Goal: Information Seeking & Learning: Check status

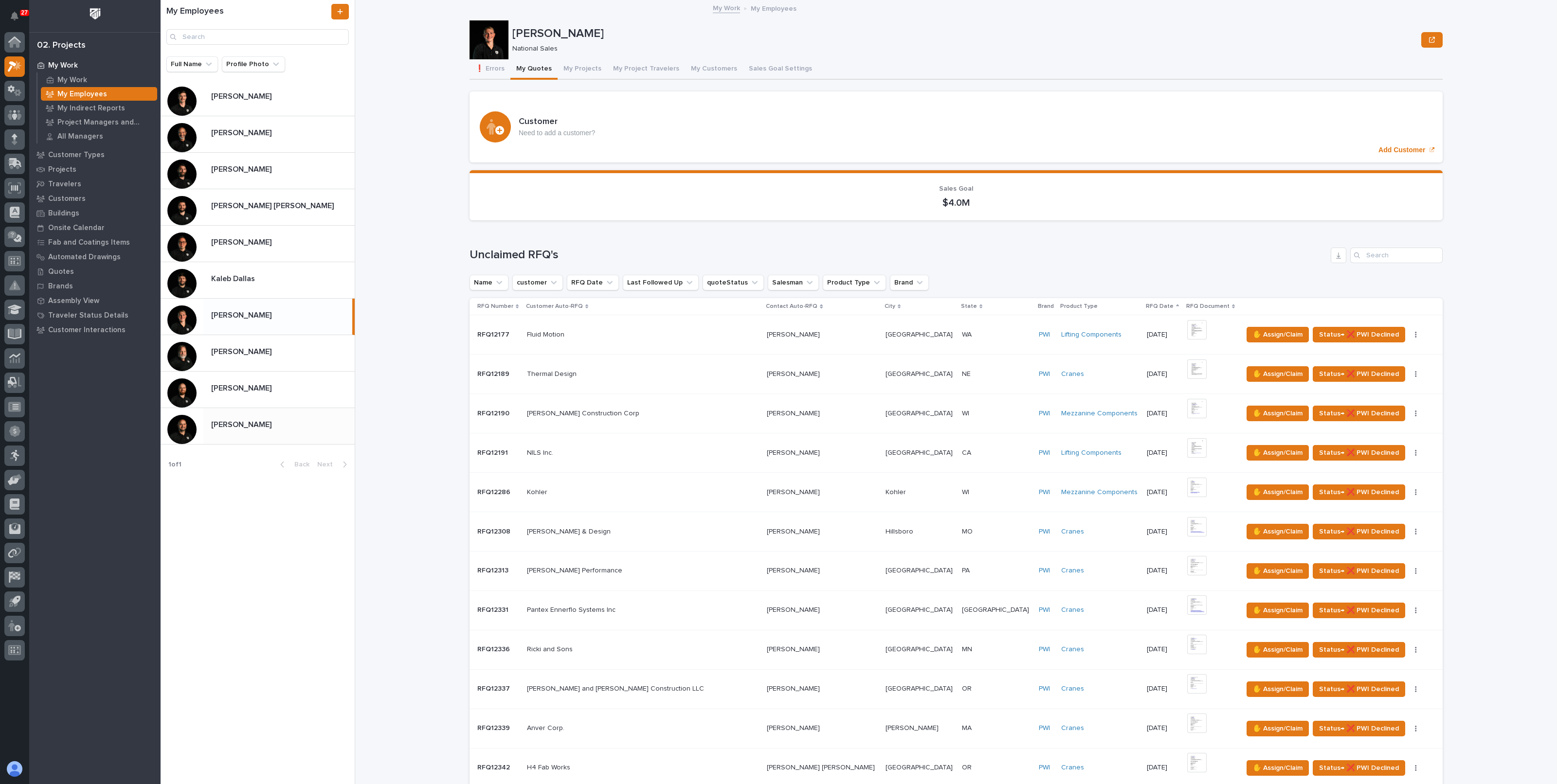
click at [245, 416] on div "[PERSON_NAME] [PERSON_NAME]" at bounding box center [279, 426] width 151 height 19
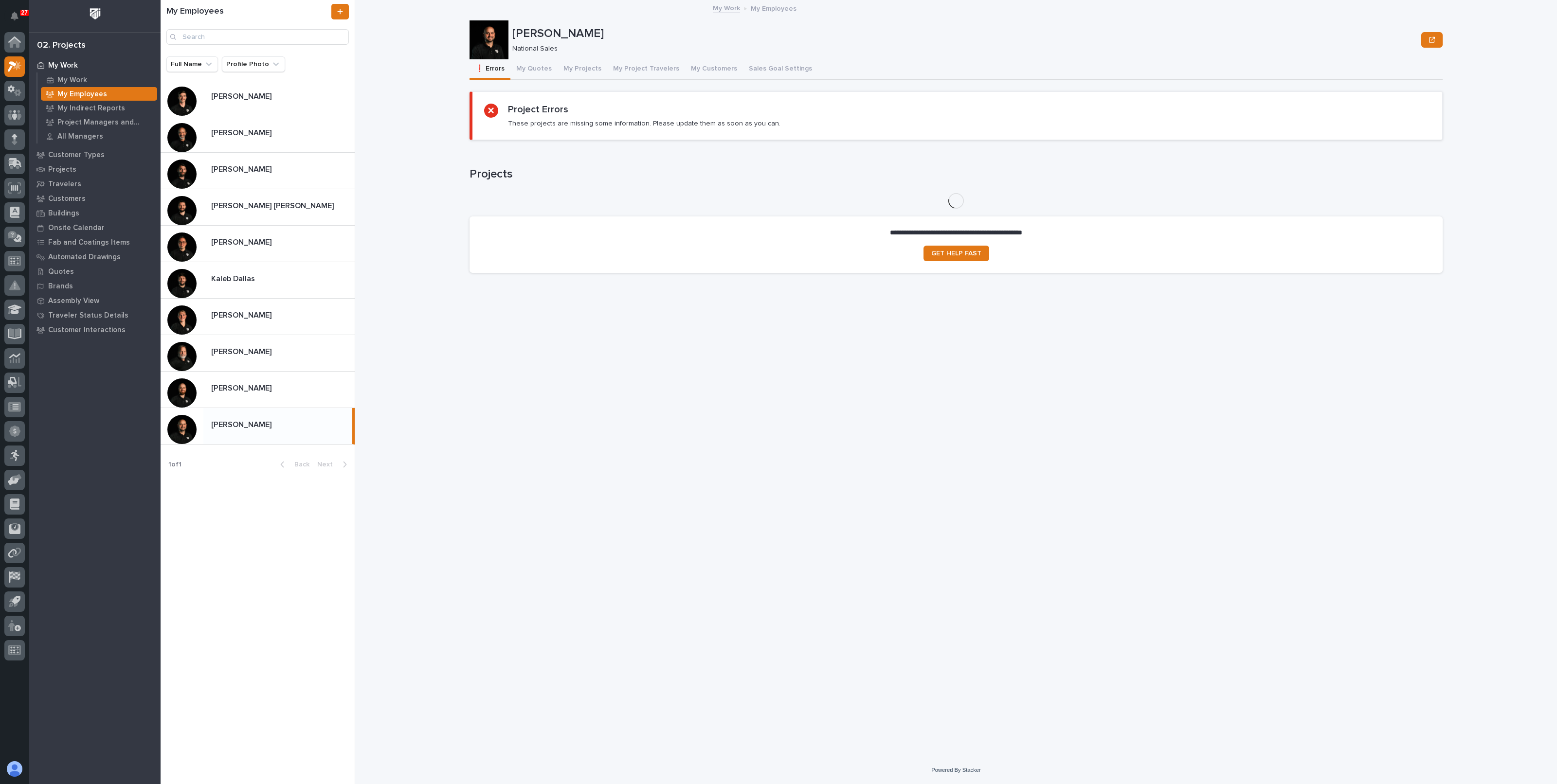
click at [524, 58] on div "Zac Lechlitner National Sales" at bounding box center [956, 40] width 973 height 39
click at [524, 62] on button "My Quotes" at bounding box center [534, 69] width 47 height 20
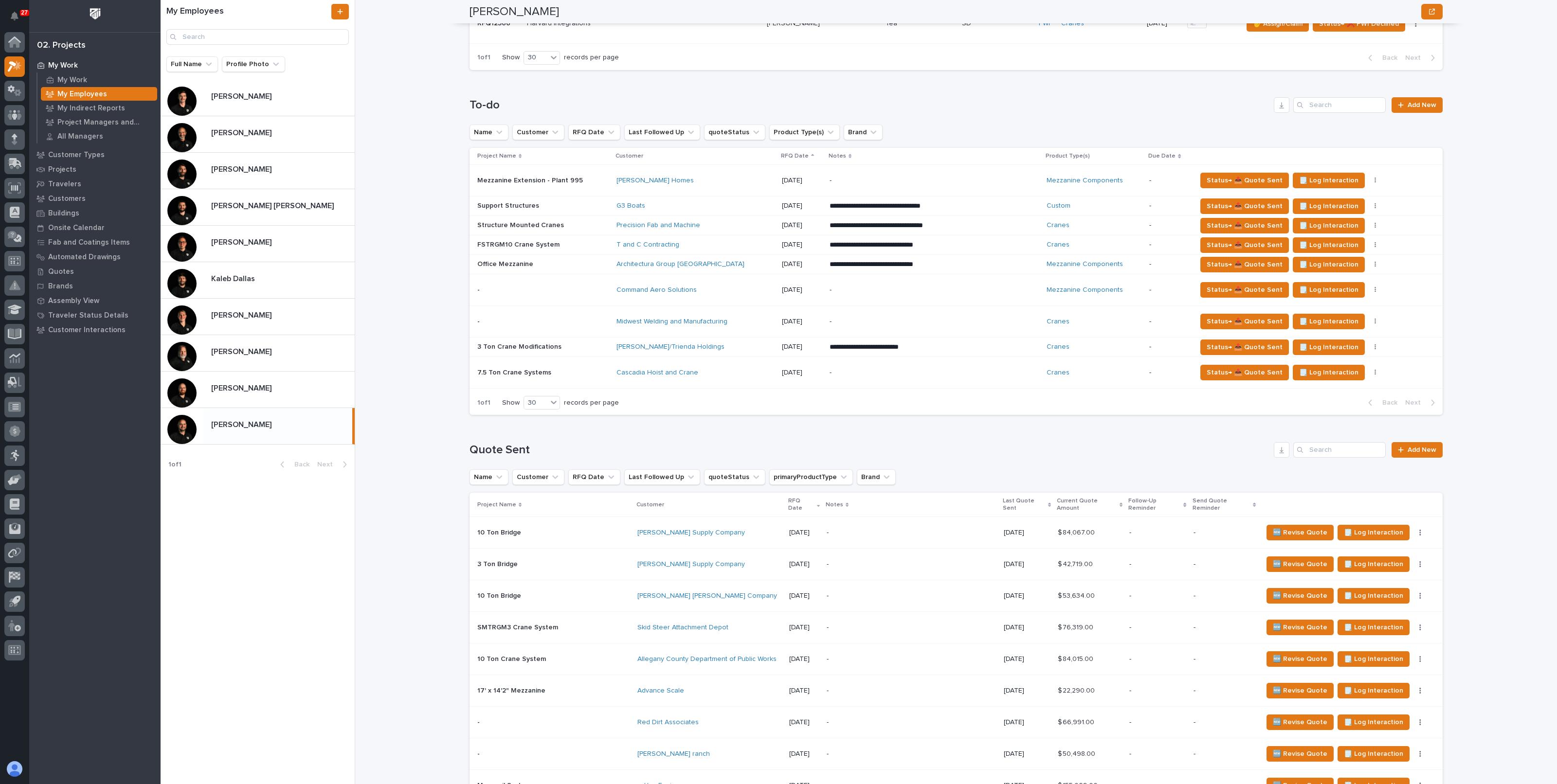
scroll to position [851, 0]
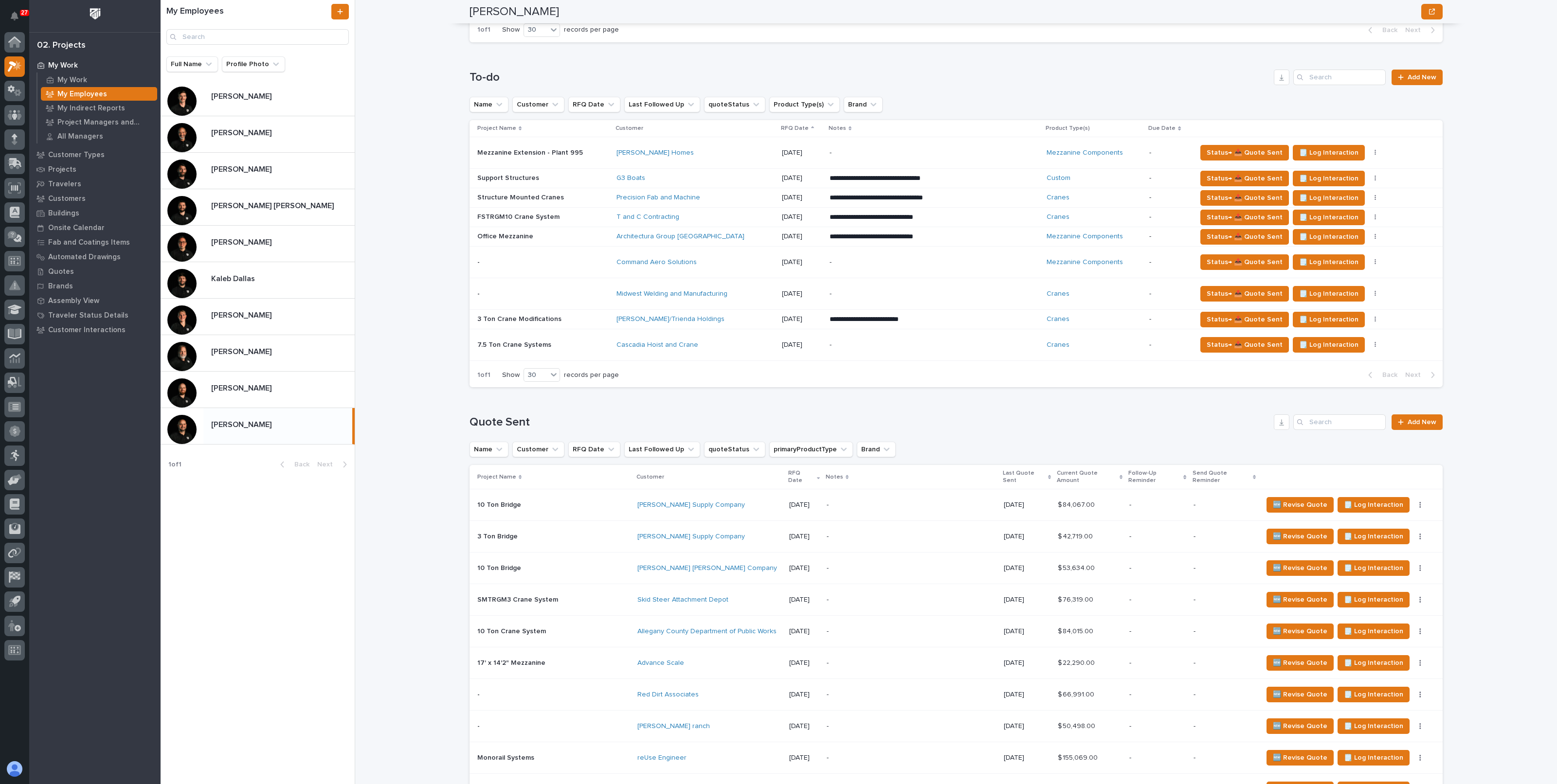
click at [585, 269] on td "- -" at bounding box center [541, 262] width 143 height 32
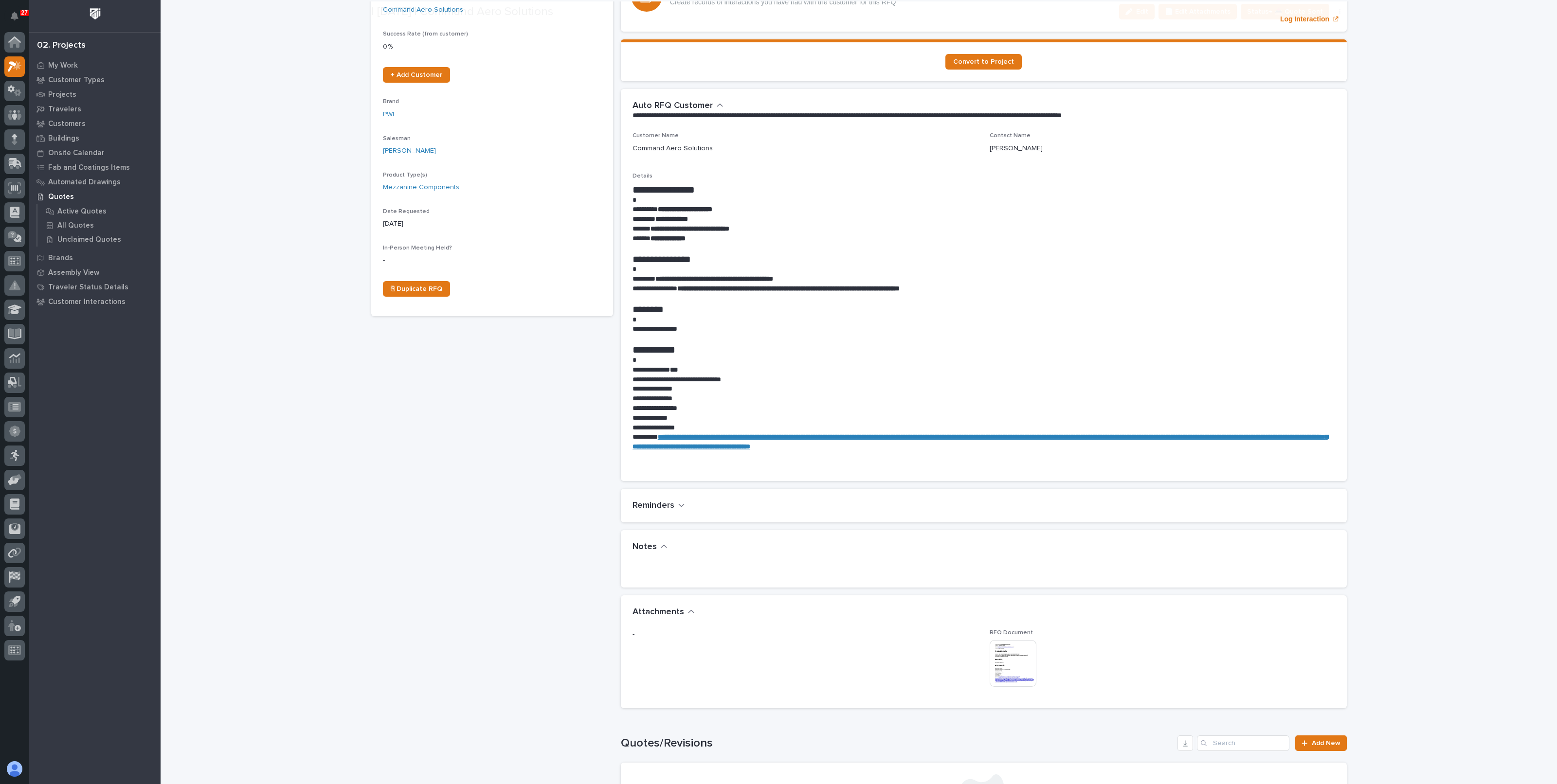
scroll to position [304, 0]
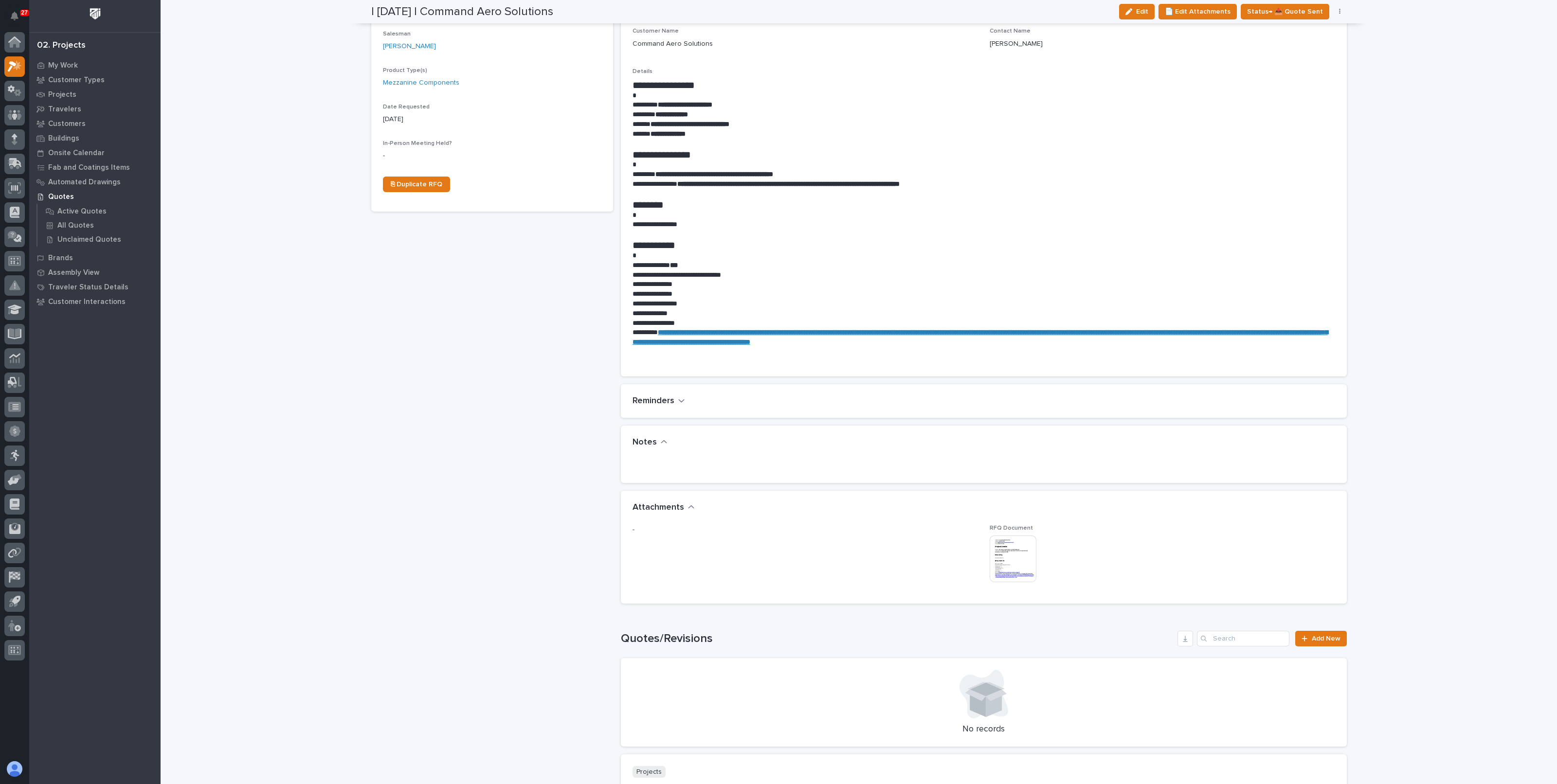
click at [995, 547] on img at bounding box center [1013, 559] width 47 height 47
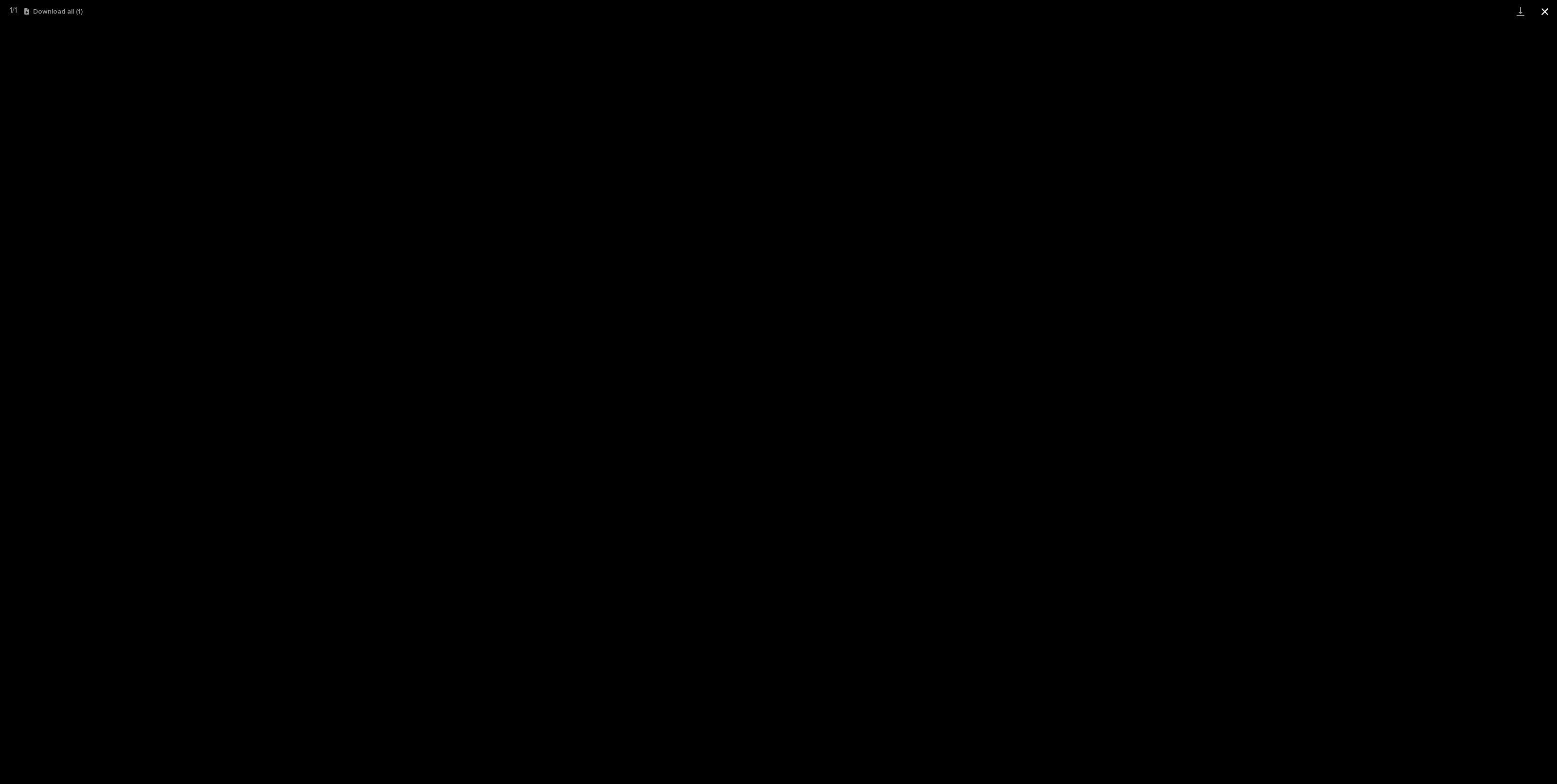
click at [1542, 17] on button "Close gallery" at bounding box center [1545, 11] width 25 height 23
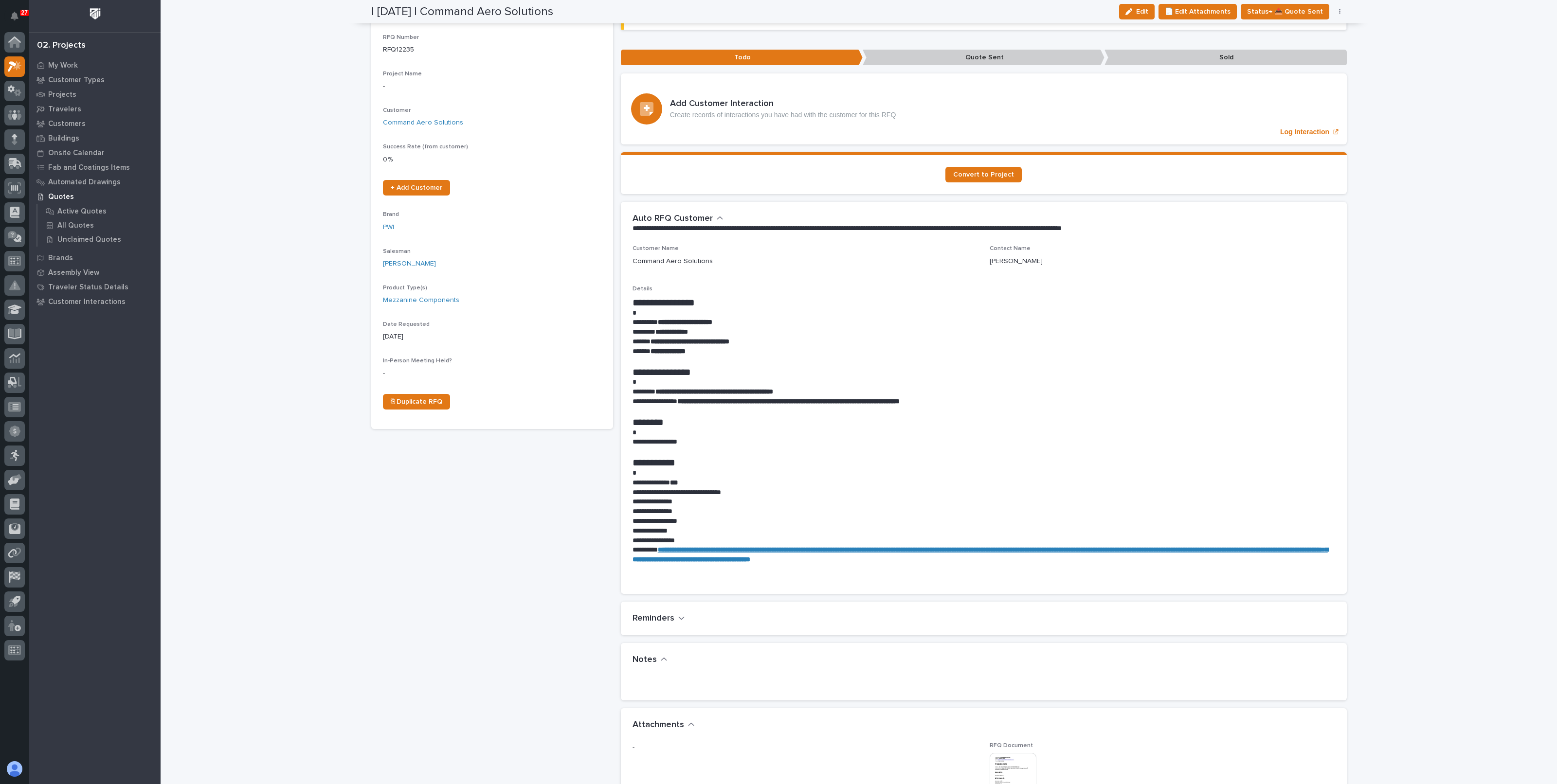
scroll to position [0, 0]
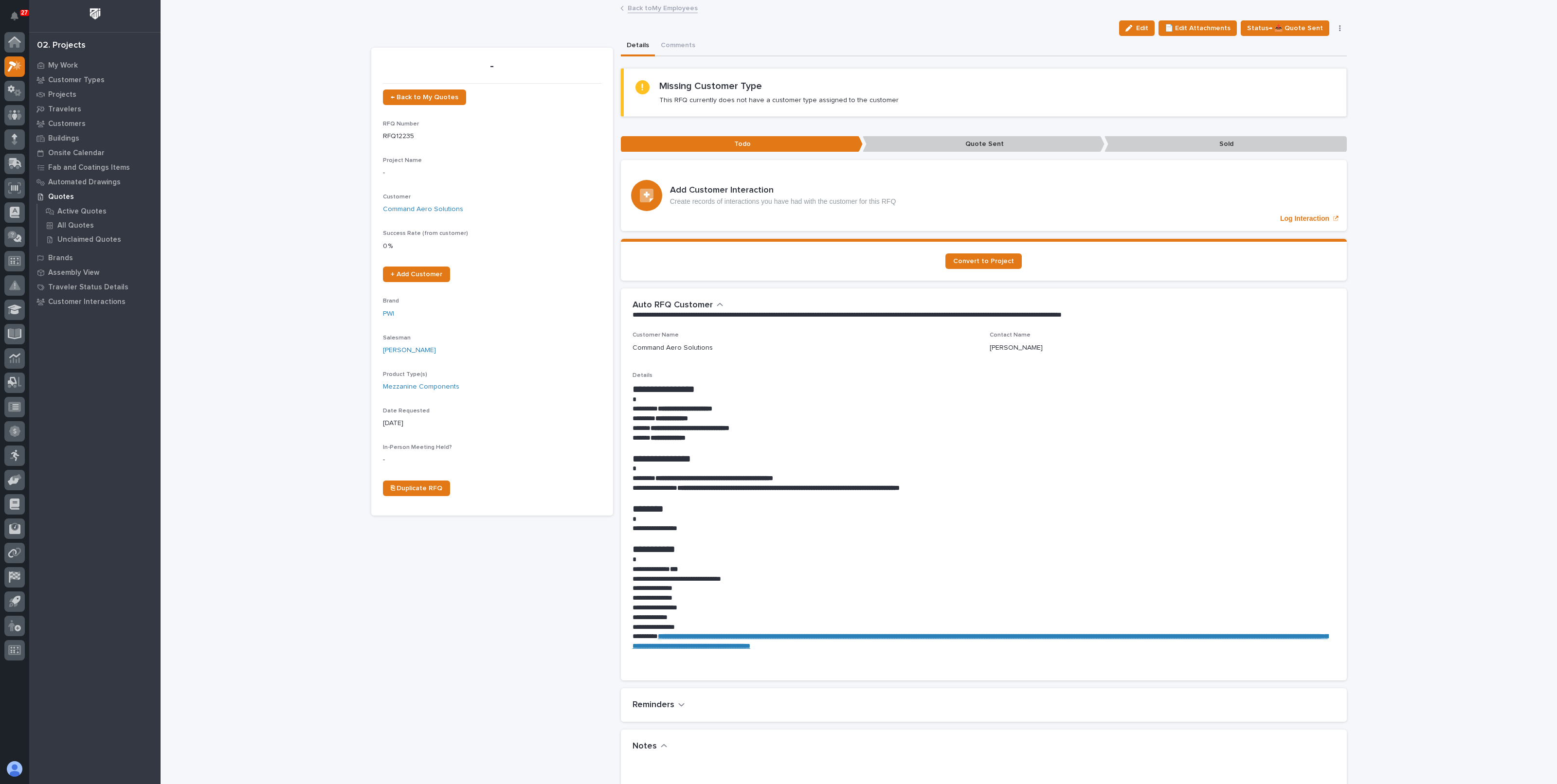
click at [638, 9] on link "Back to My Employees" at bounding box center [662, 8] width 70 height 11
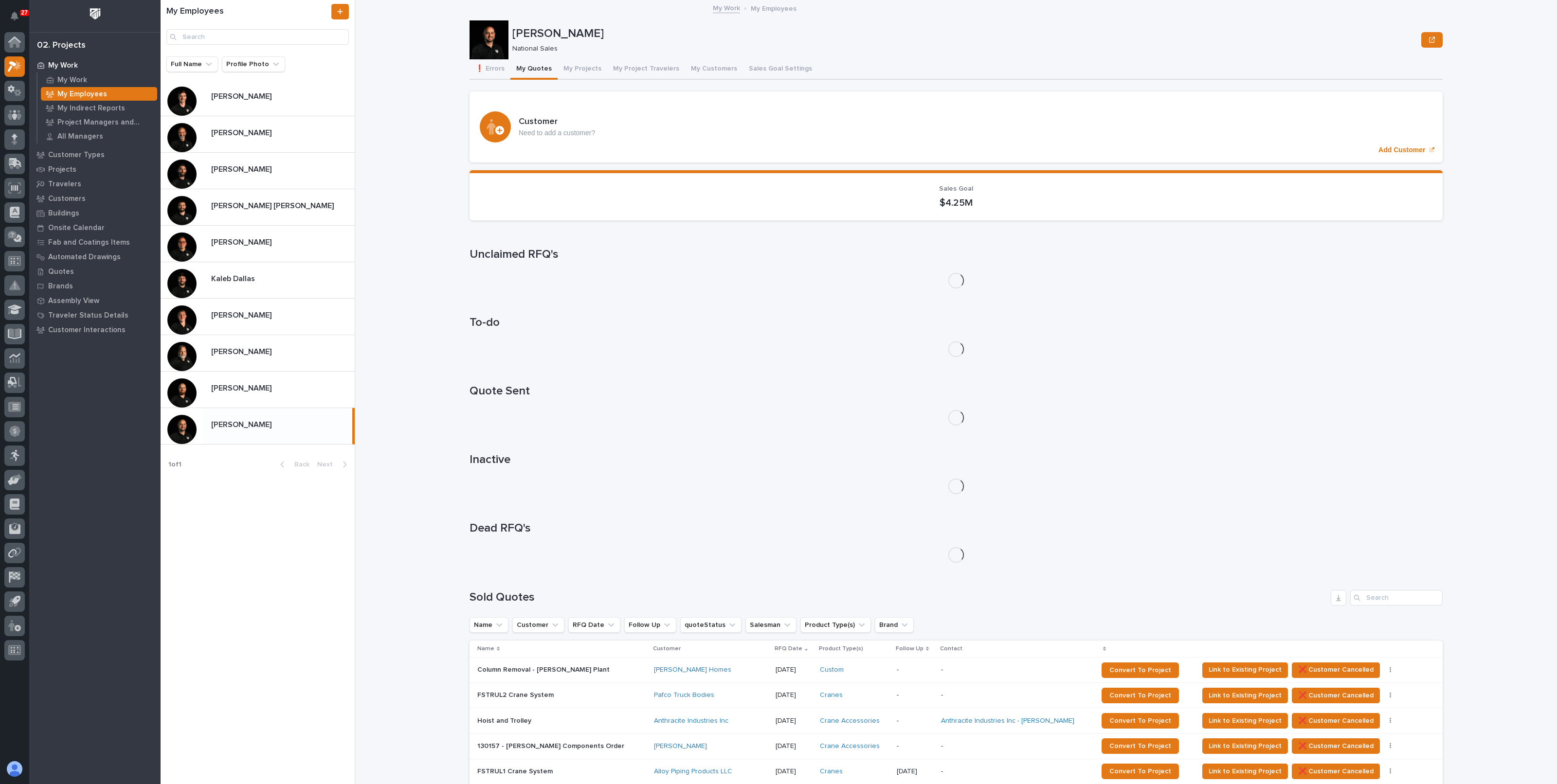
click at [247, 390] on p "[PERSON_NAME]" at bounding box center [242, 388] width 62 height 11
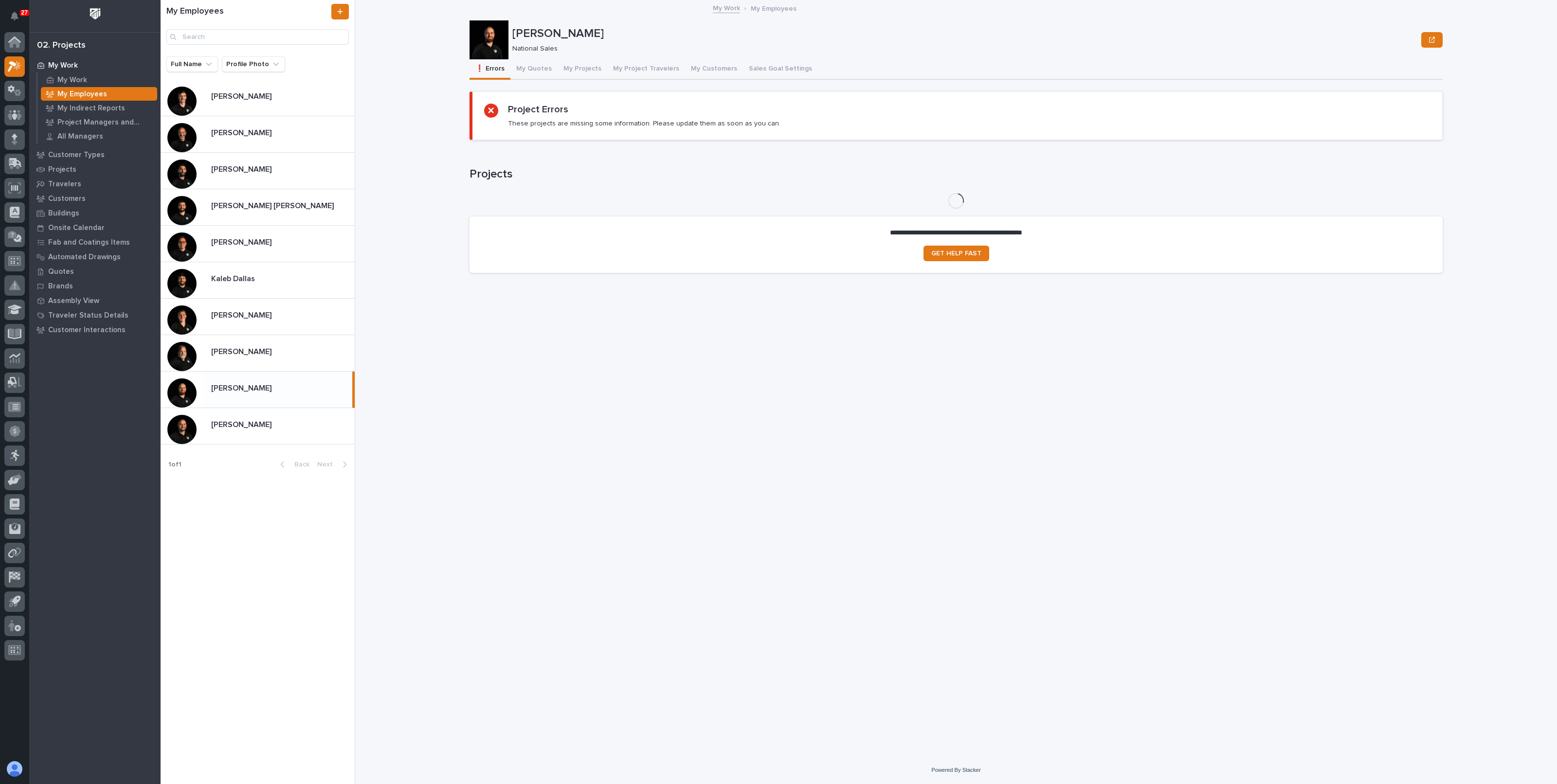
click at [520, 64] on button "My Quotes" at bounding box center [534, 69] width 47 height 20
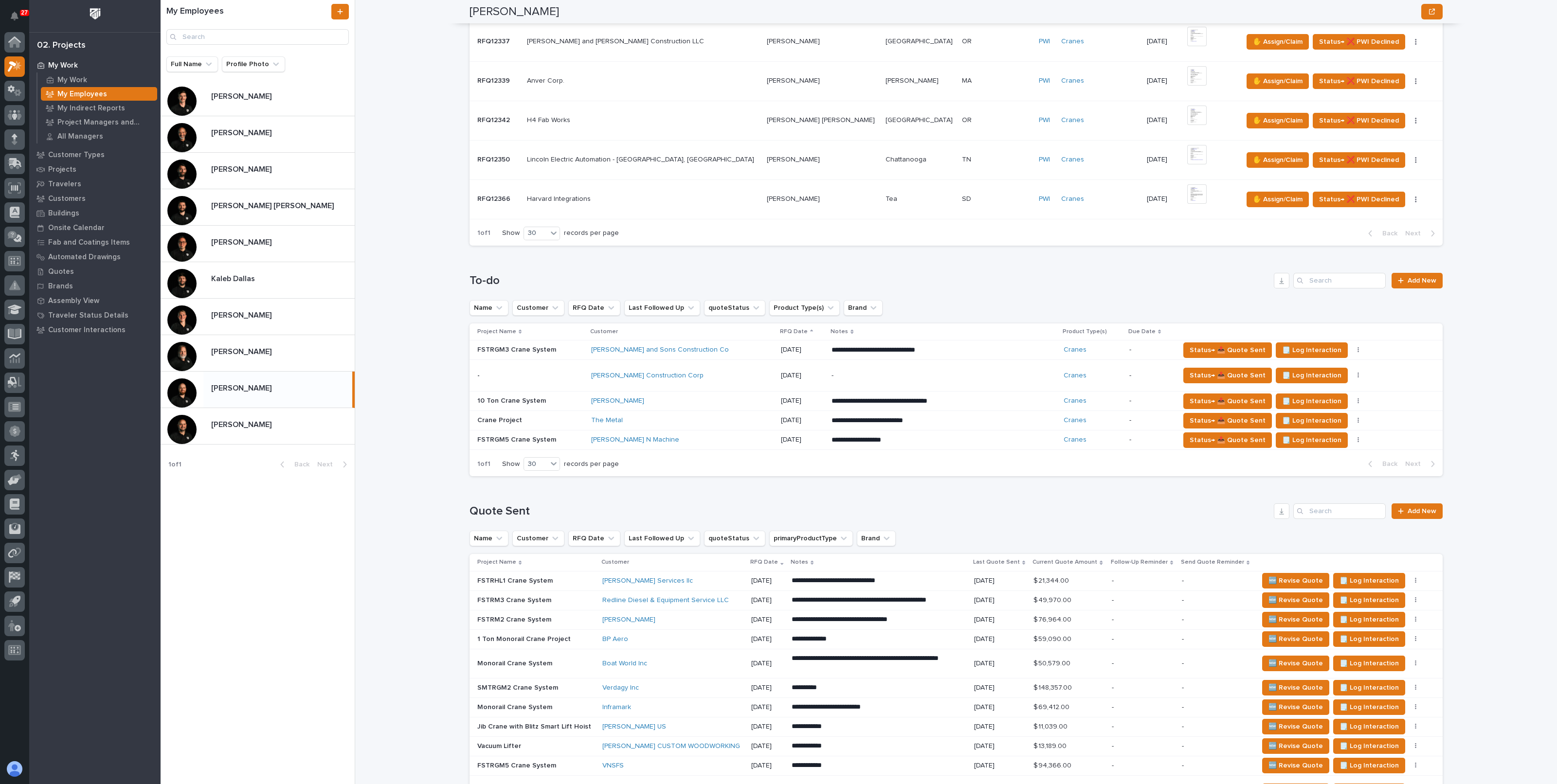
scroll to position [608, 0]
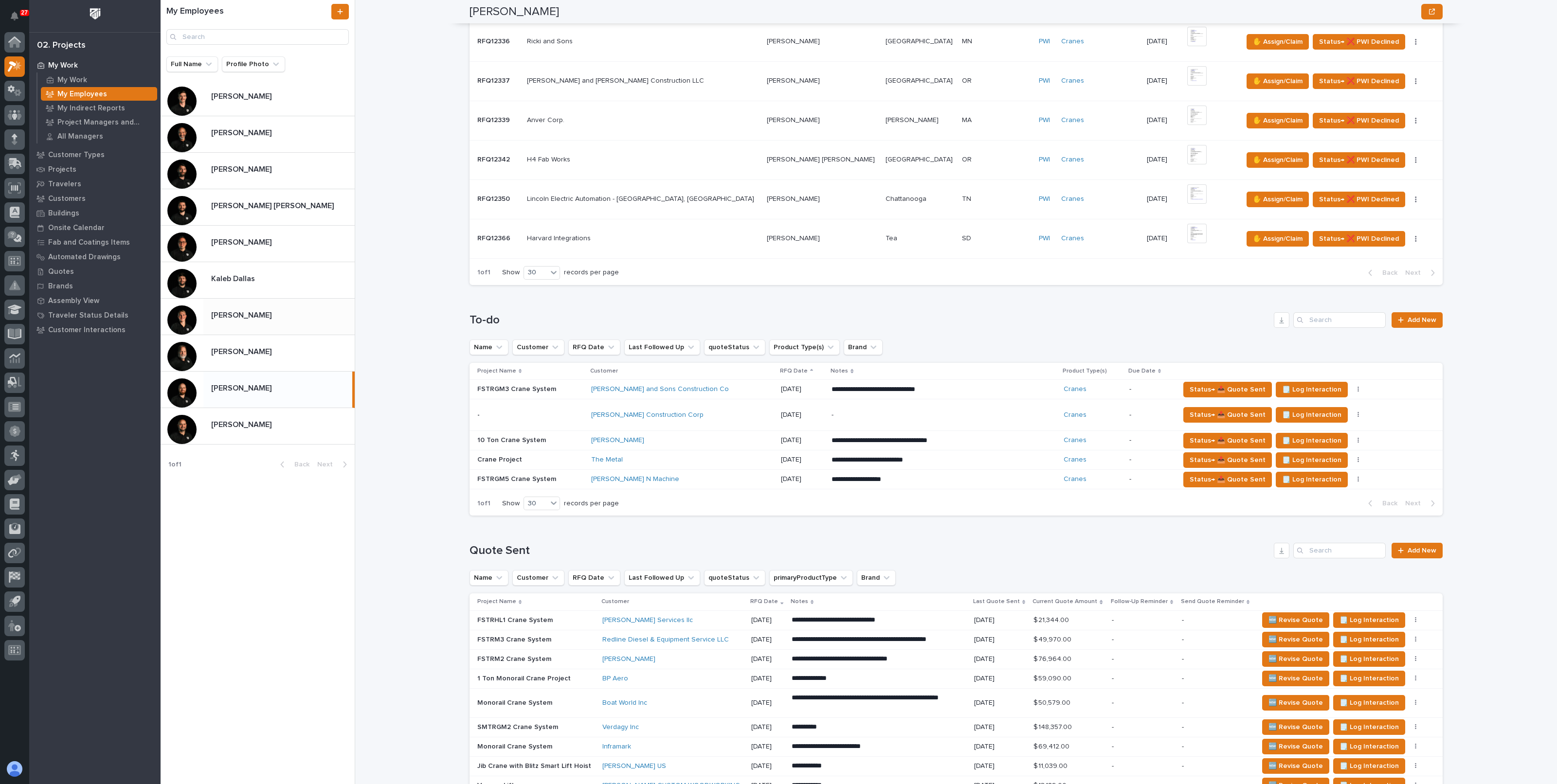
click at [252, 316] on p "[PERSON_NAME]" at bounding box center [242, 315] width 62 height 11
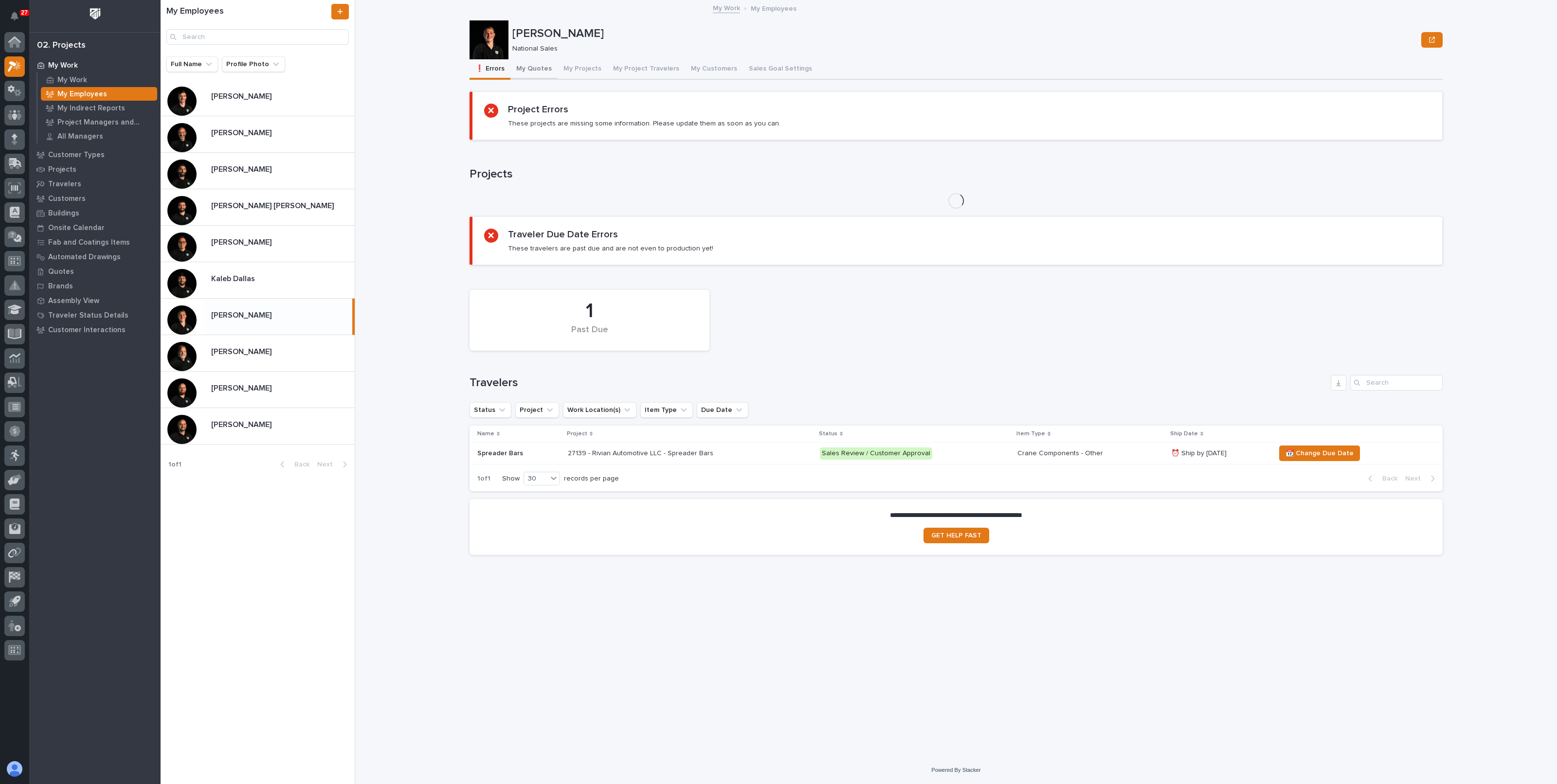
click at [528, 76] on button "My Quotes" at bounding box center [534, 69] width 47 height 20
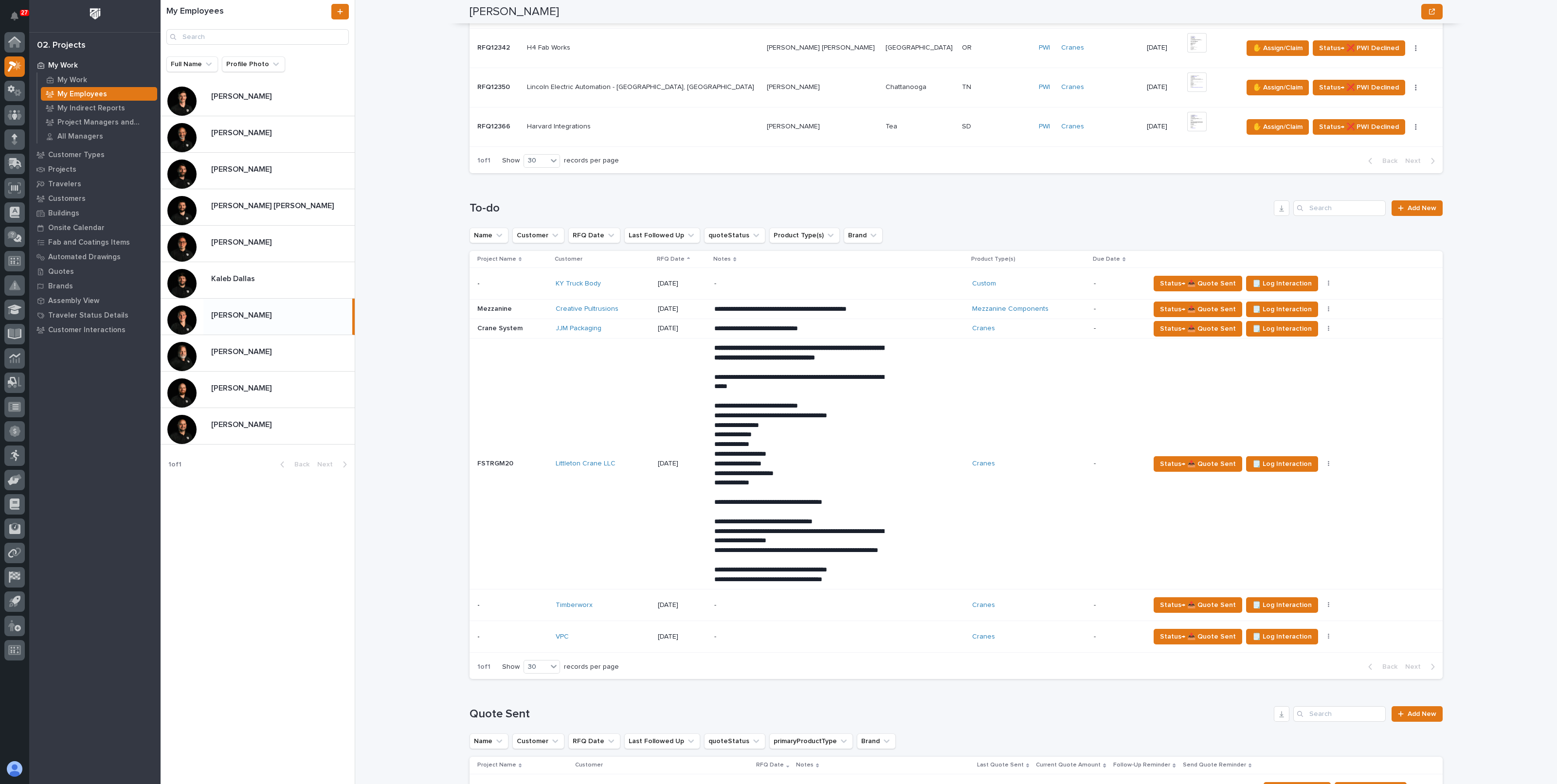
scroll to position [730, 0]
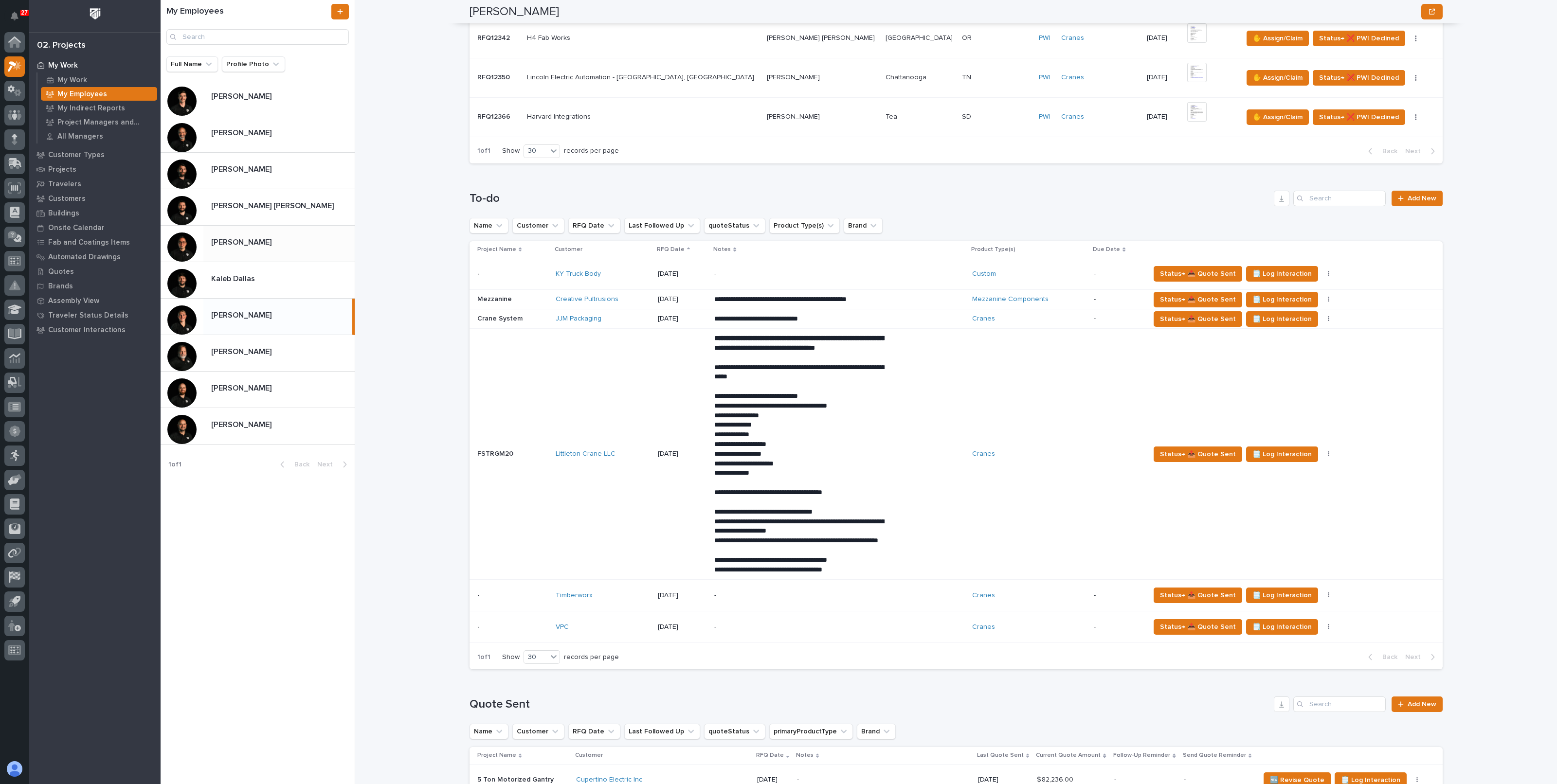
click at [257, 236] on p "[PERSON_NAME]" at bounding box center [242, 242] width 62 height 11
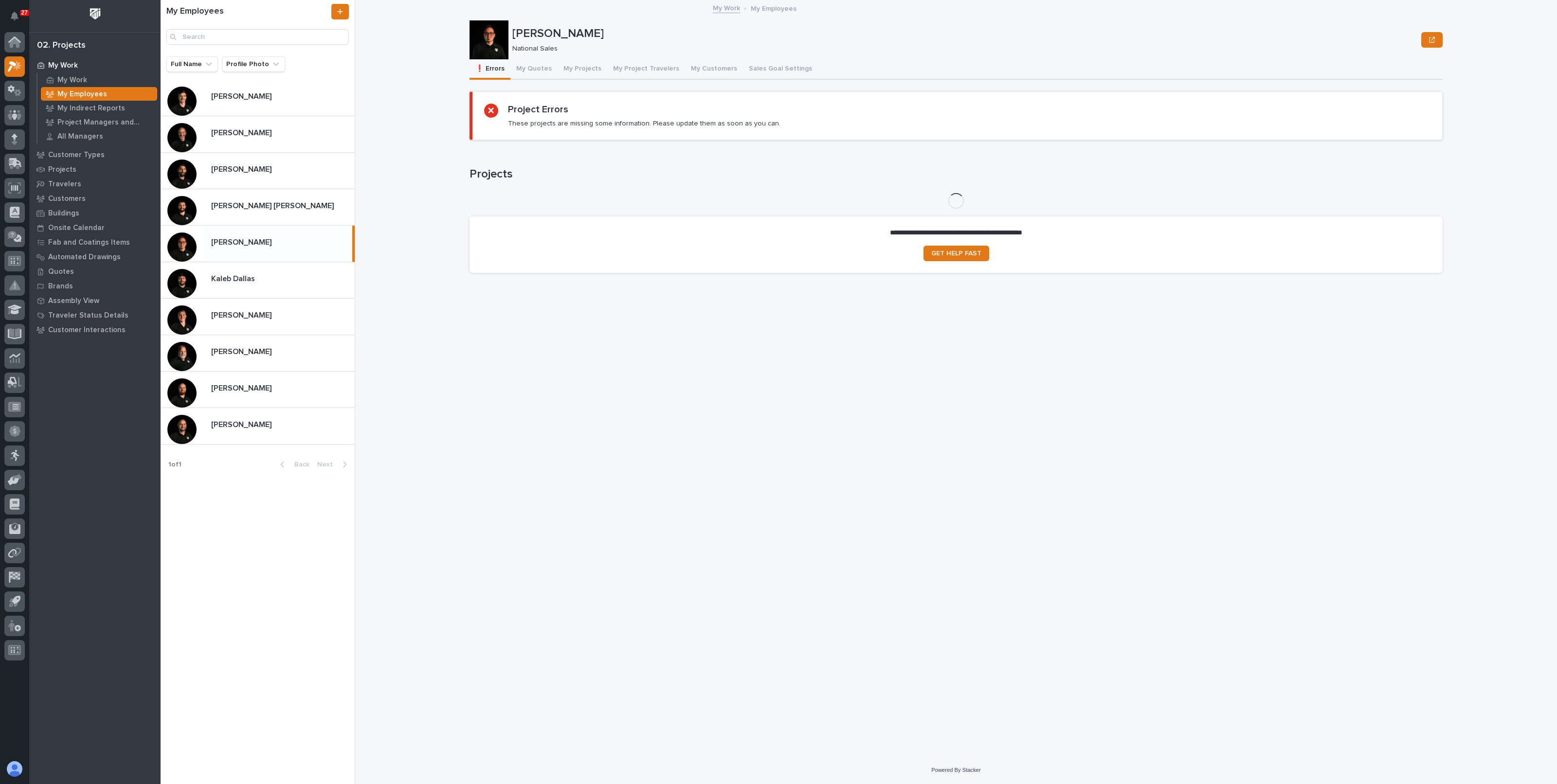
drag, startPoint x: 538, startPoint y: 68, endPoint x: 387, endPoint y: 250, distance: 236.5
click at [538, 69] on button "My Quotes" at bounding box center [534, 69] width 47 height 20
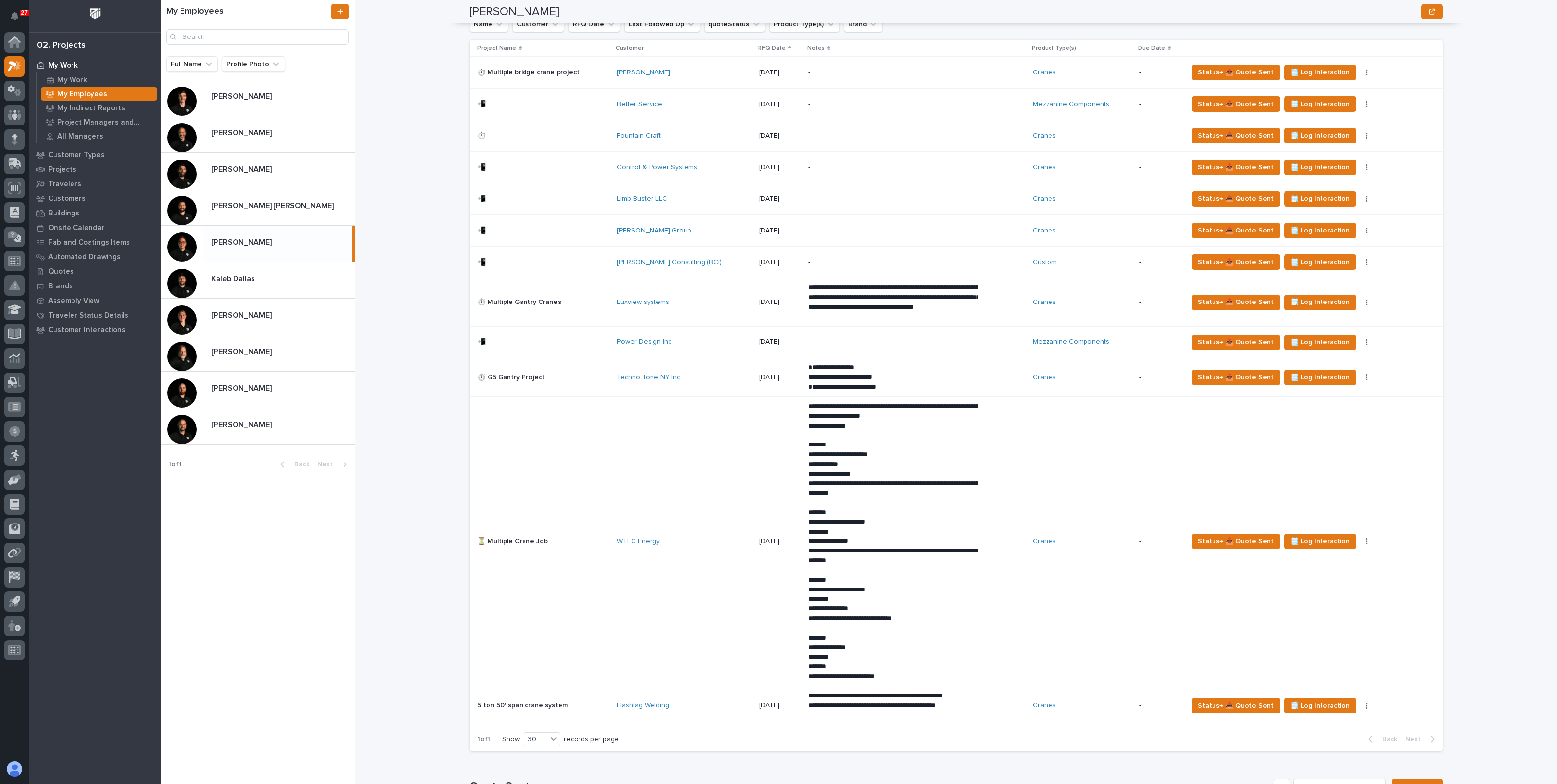
scroll to position [912, 0]
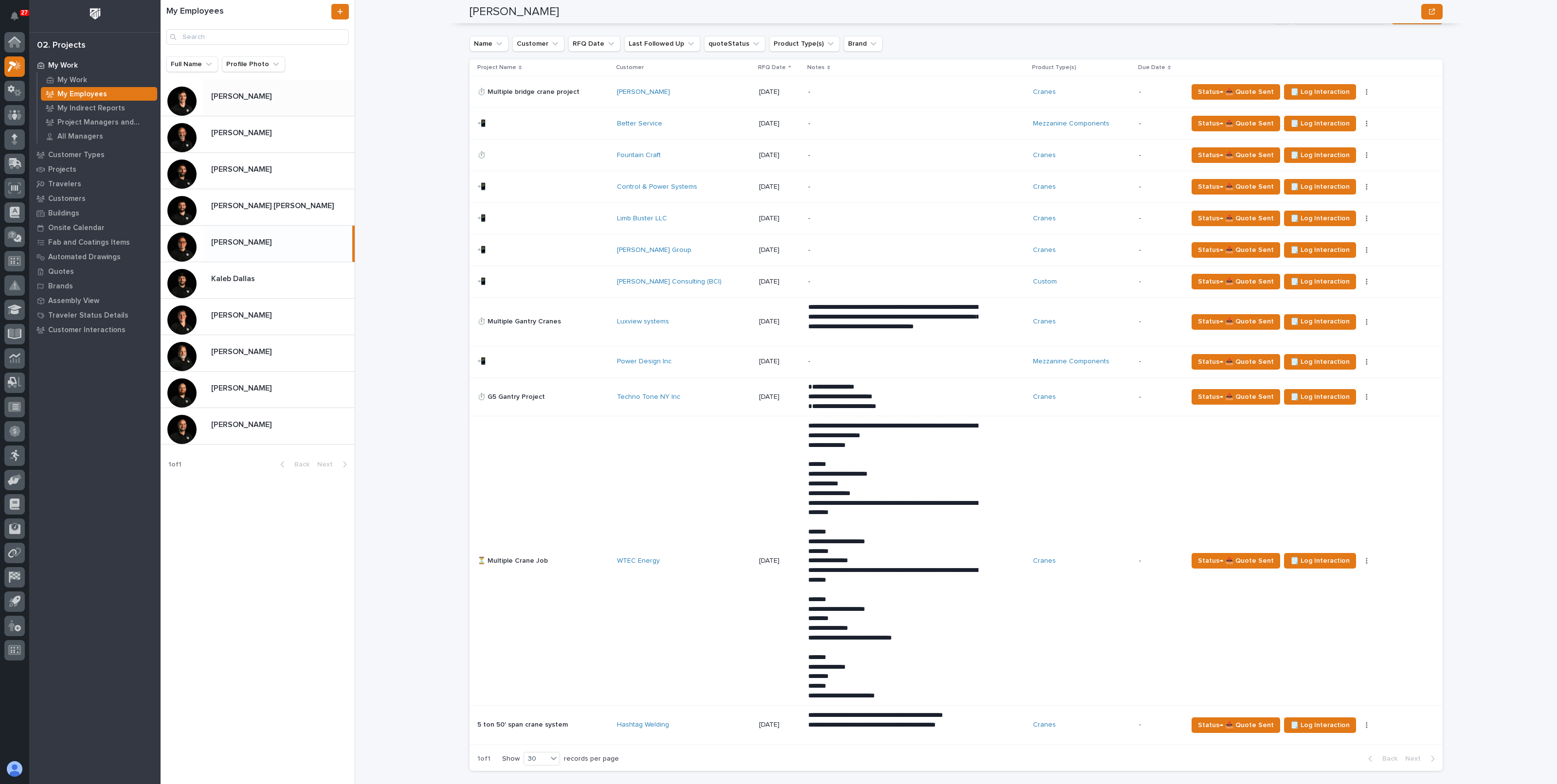
click at [261, 96] on p "[PERSON_NAME]" at bounding box center [242, 96] width 62 height 11
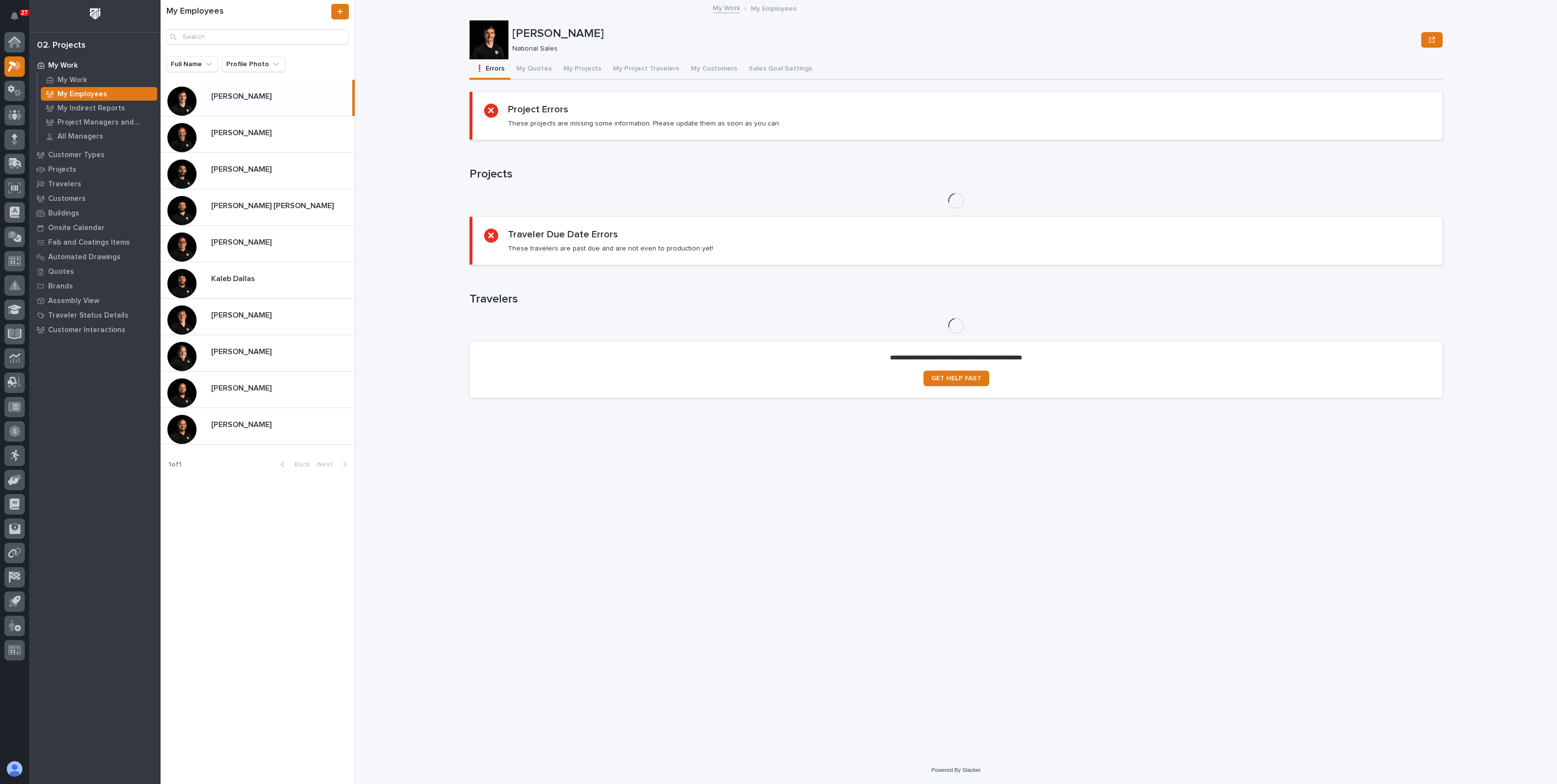
click at [538, 76] on button "My Quotes" at bounding box center [534, 69] width 47 height 20
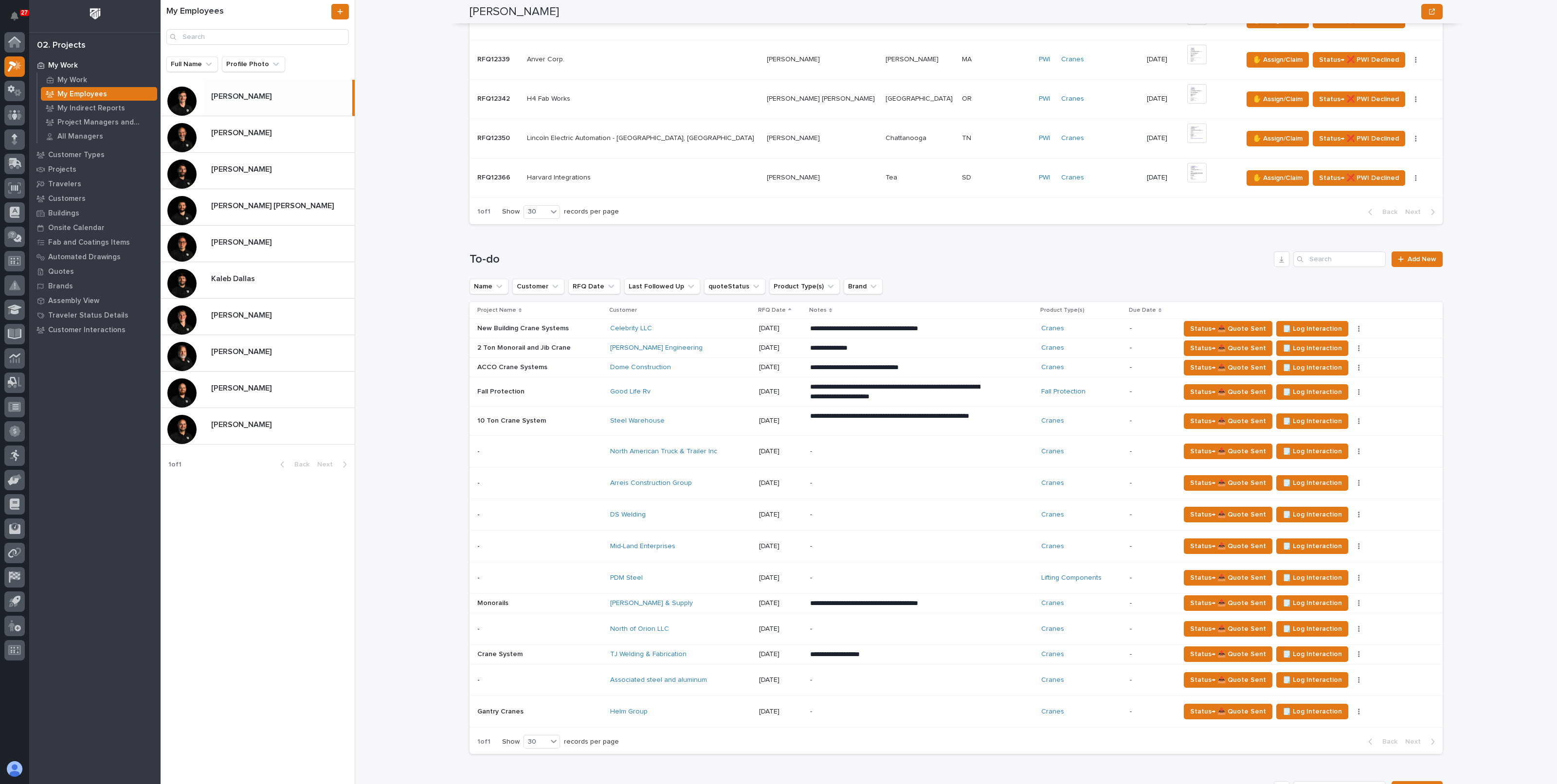
scroll to position [730, 0]
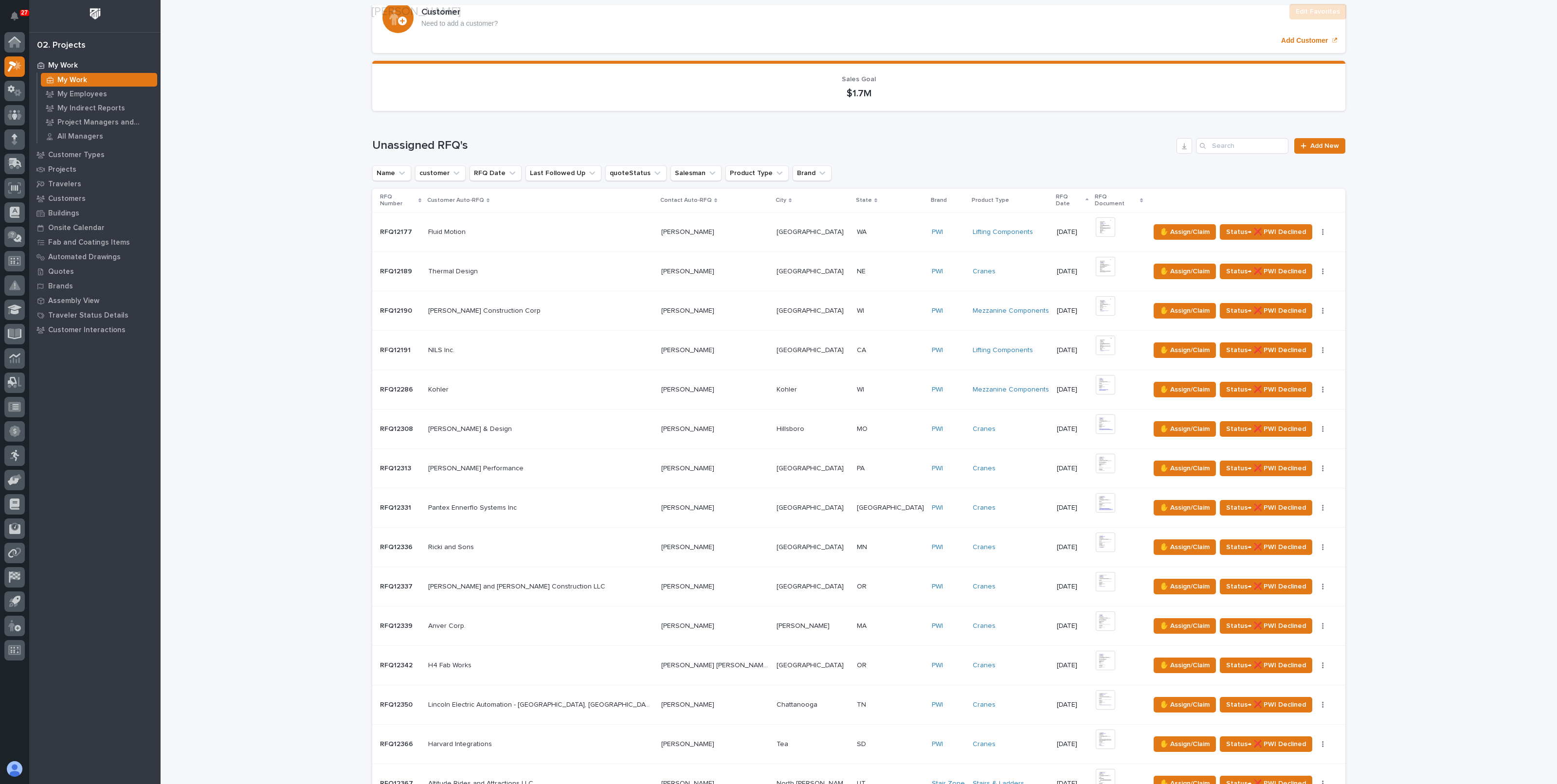
scroll to position [121, 0]
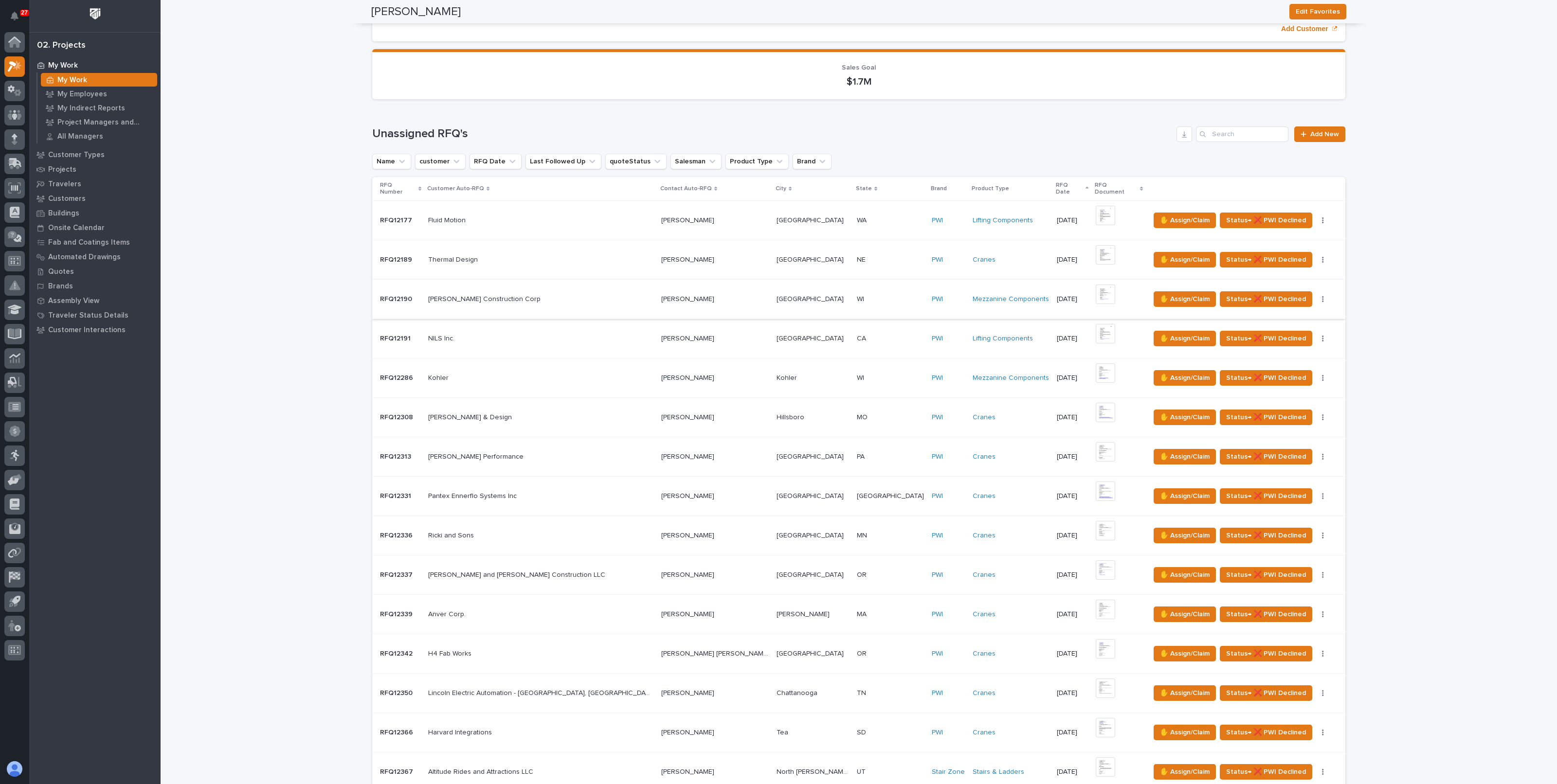
click at [1096, 285] on img at bounding box center [1105, 294] width 20 height 20
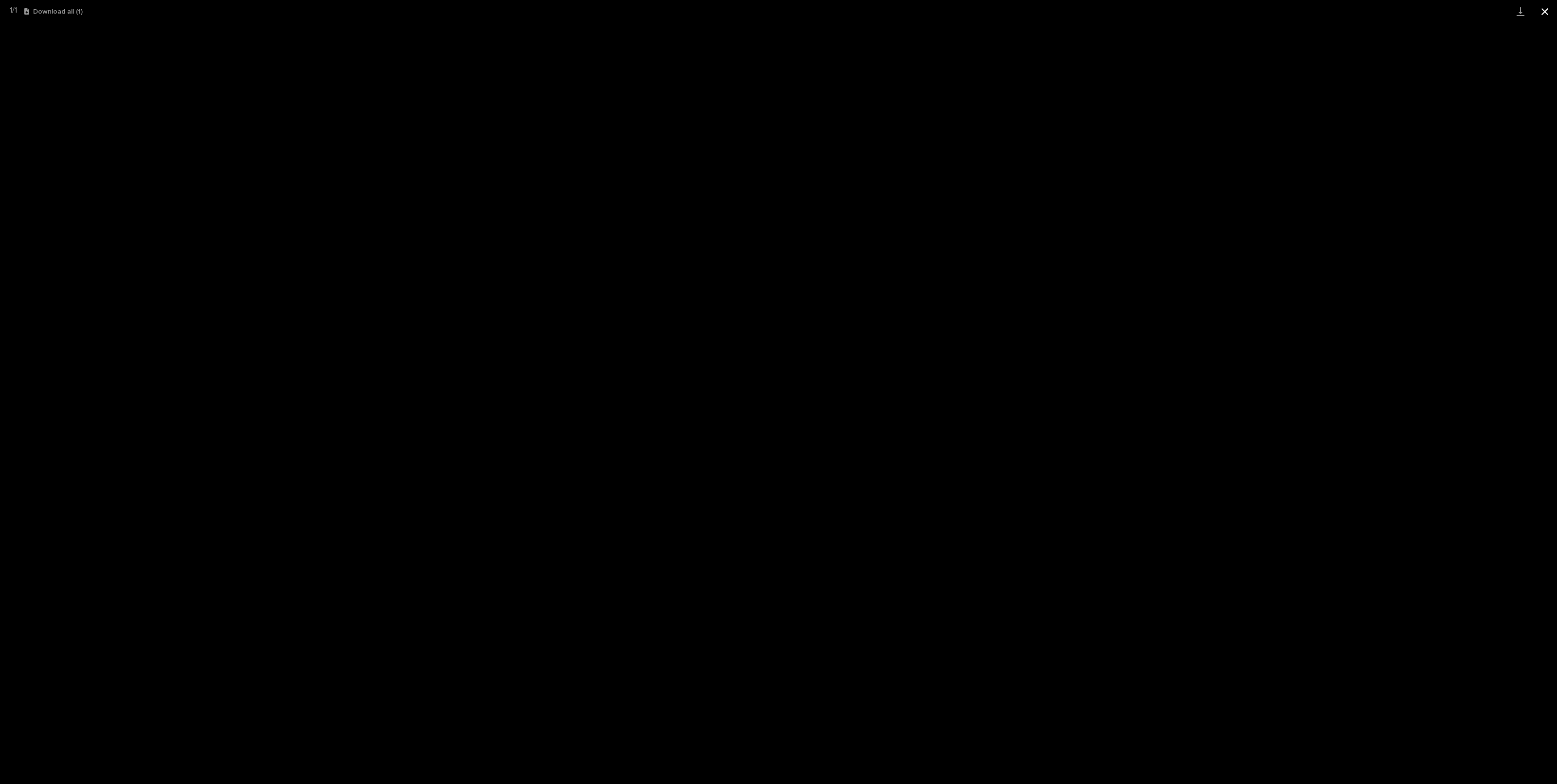
click at [1544, 11] on button "Close gallery" at bounding box center [1545, 11] width 25 height 23
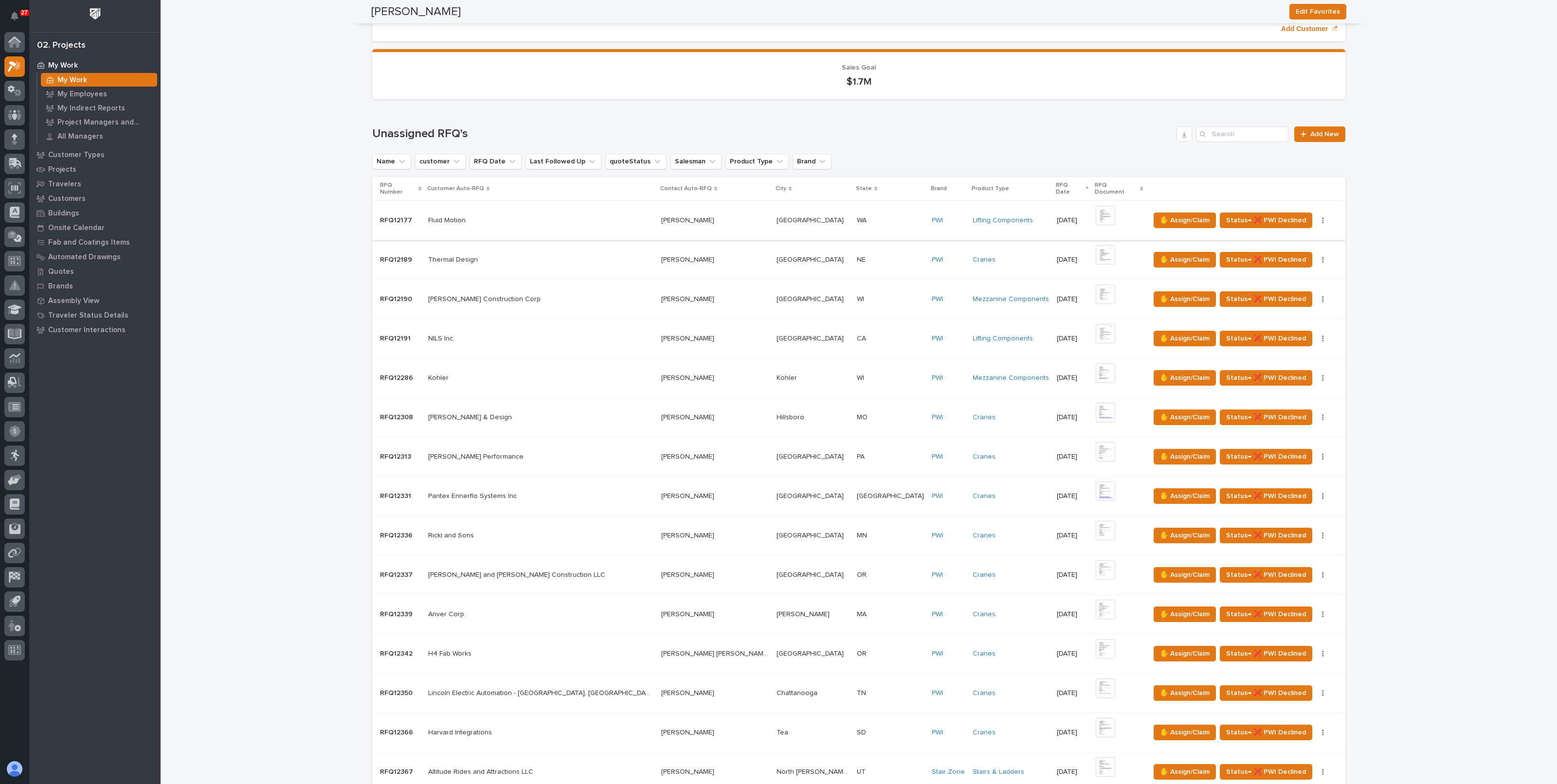
click at [1096, 208] on img at bounding box center [1105, 215] width 20 height 20
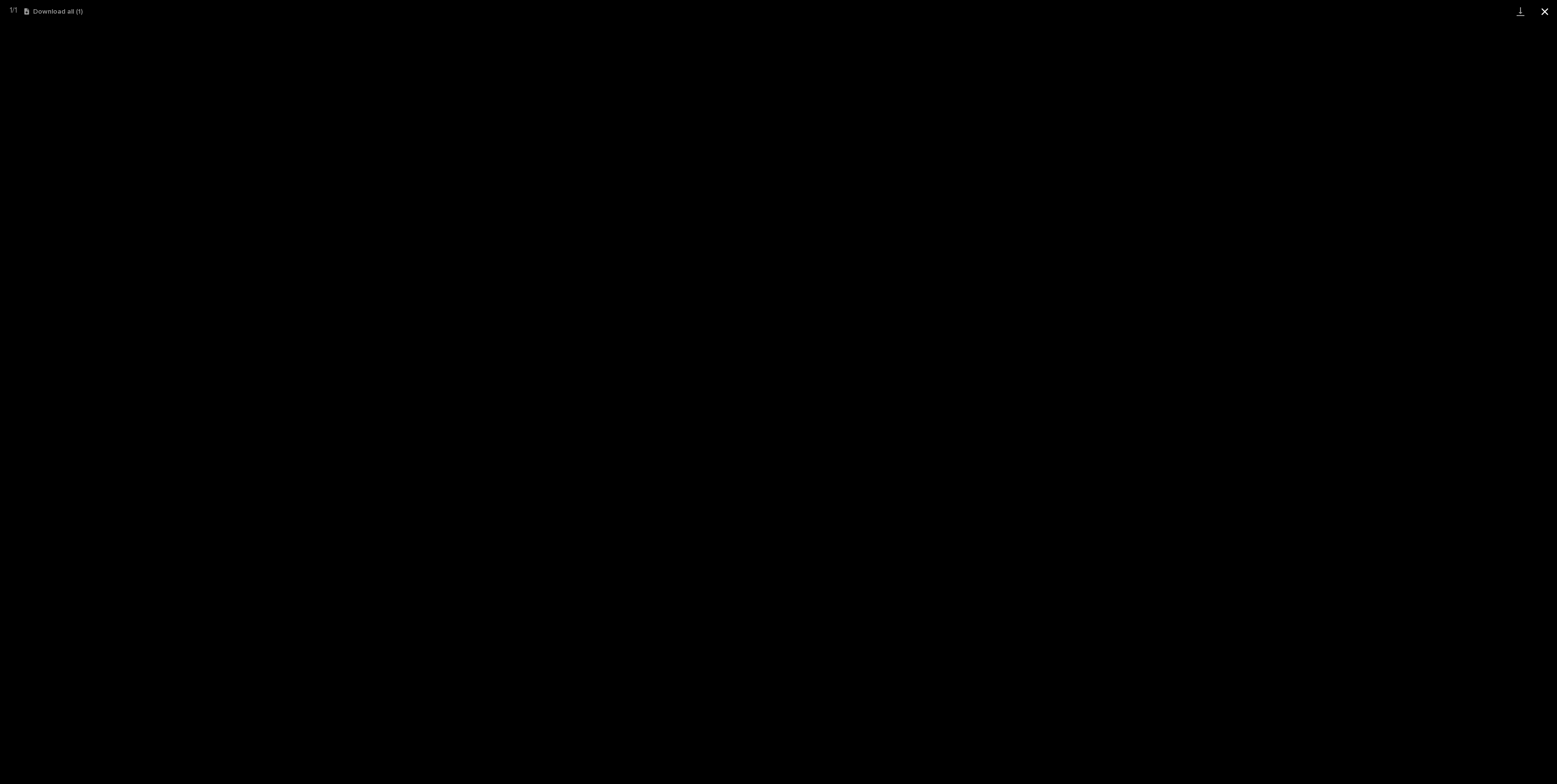
click at [1542, 13] on button "Close gallery" at bounding box center [1545, 11] width 25 height 23
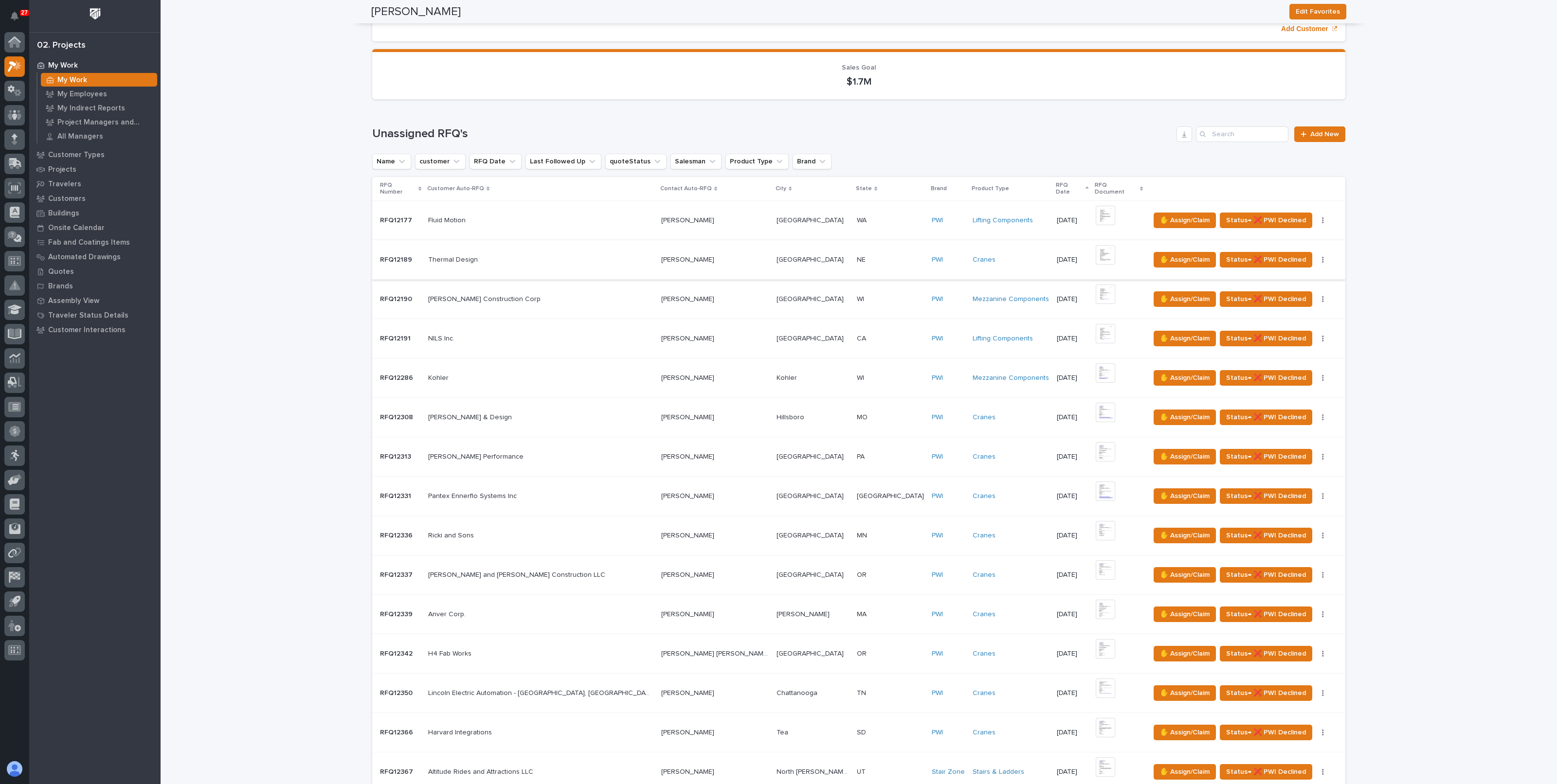
click at [1096, 247] on img at bounding box center [1105, 255] width 20 height 20
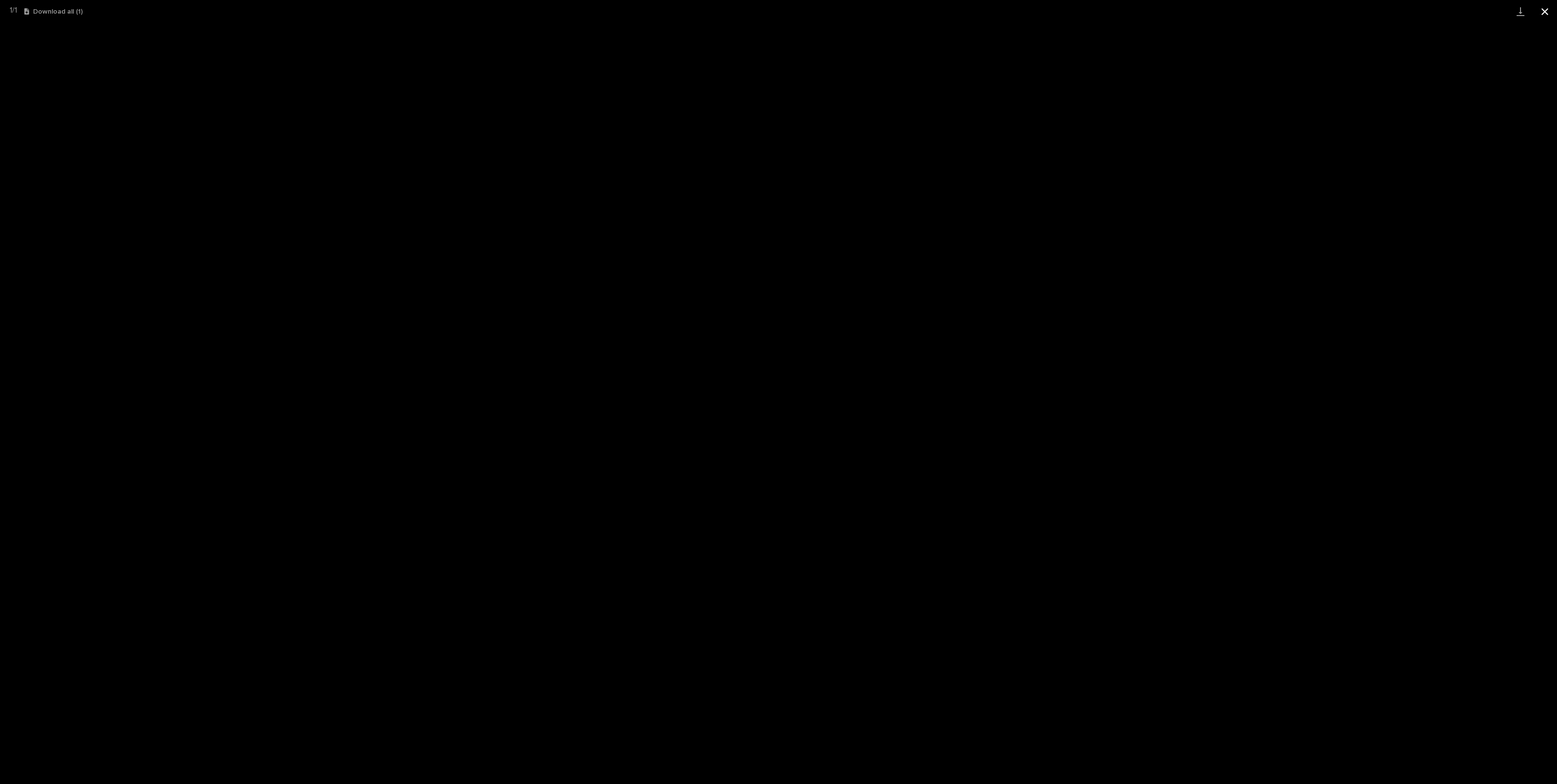
click at [1550, 13] on button "Close gallery" at bounding box center [1545, 11] width 25 height 23
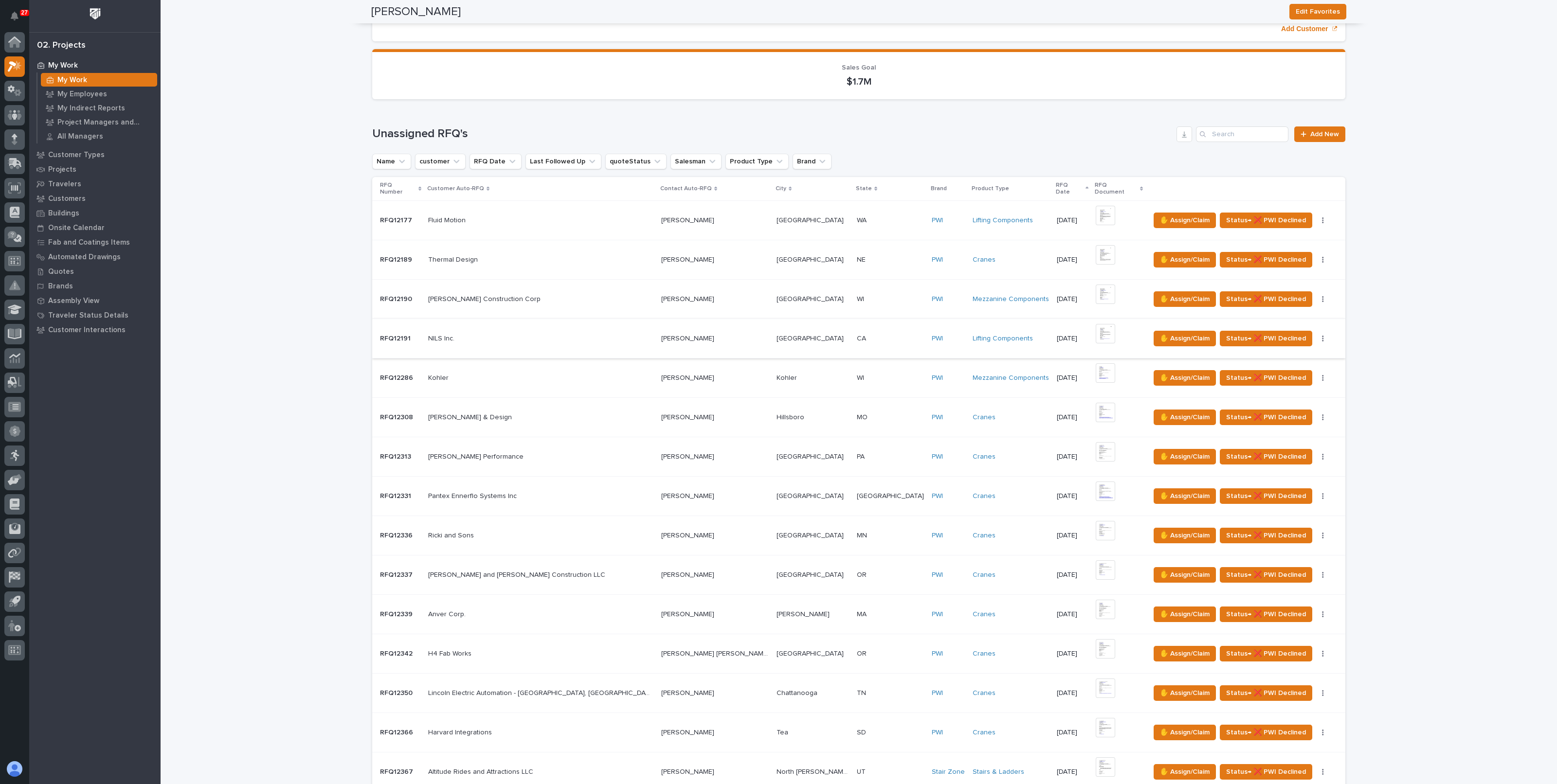
click at [1096, 325] on img at bounding box center [1105, 334] width 20 height 20
click at [1096, 327] on img at bounding box center [1105, 334] width 20 height 20
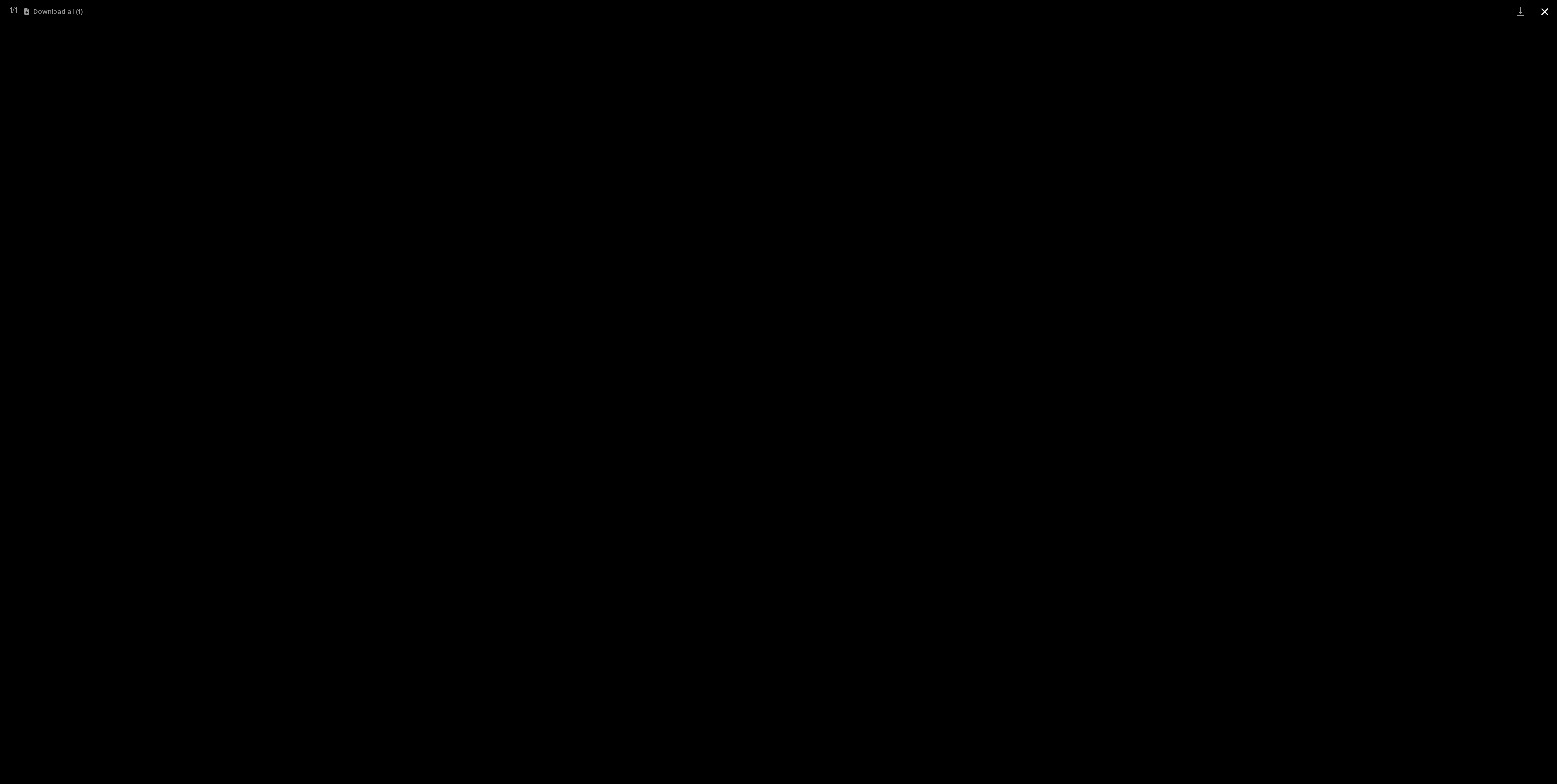
click at [1548, 14] on button "Close gallery" at bounding box center [1545, 11] width 25 height 23
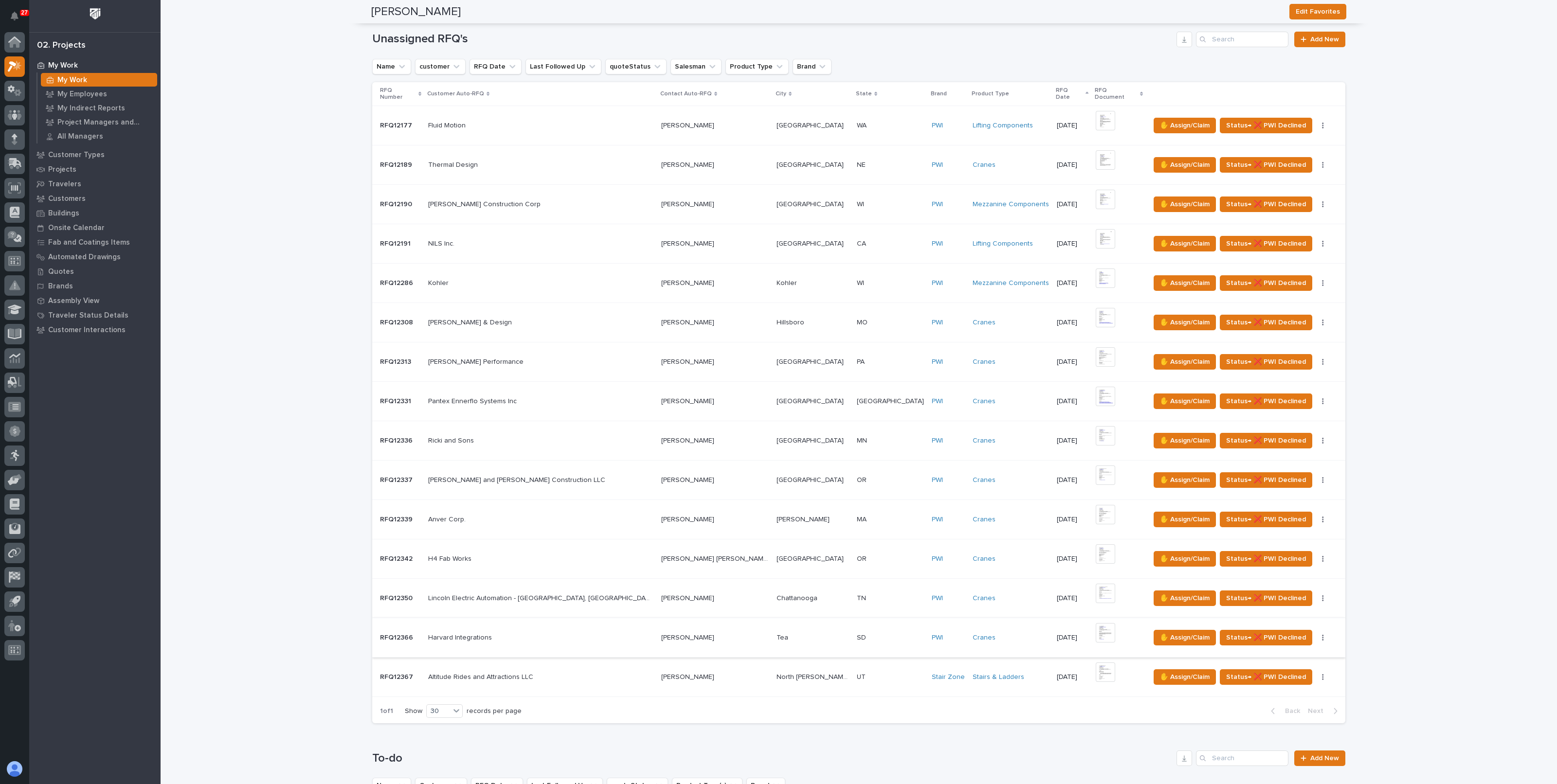
scroll to position [182, 0]
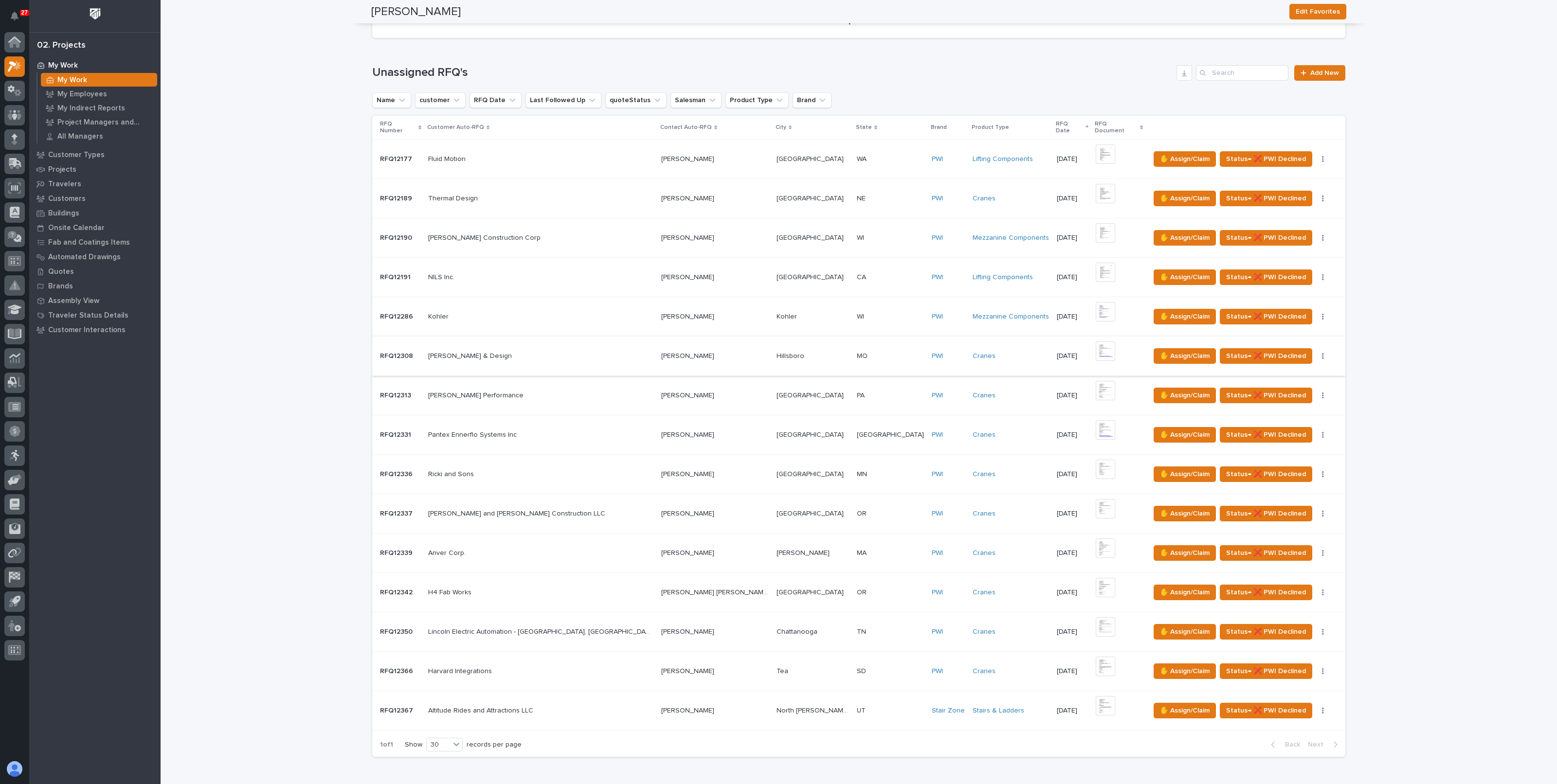
click at [1096, 344] on img at bounding box center [1105, 351] width 20 height 20
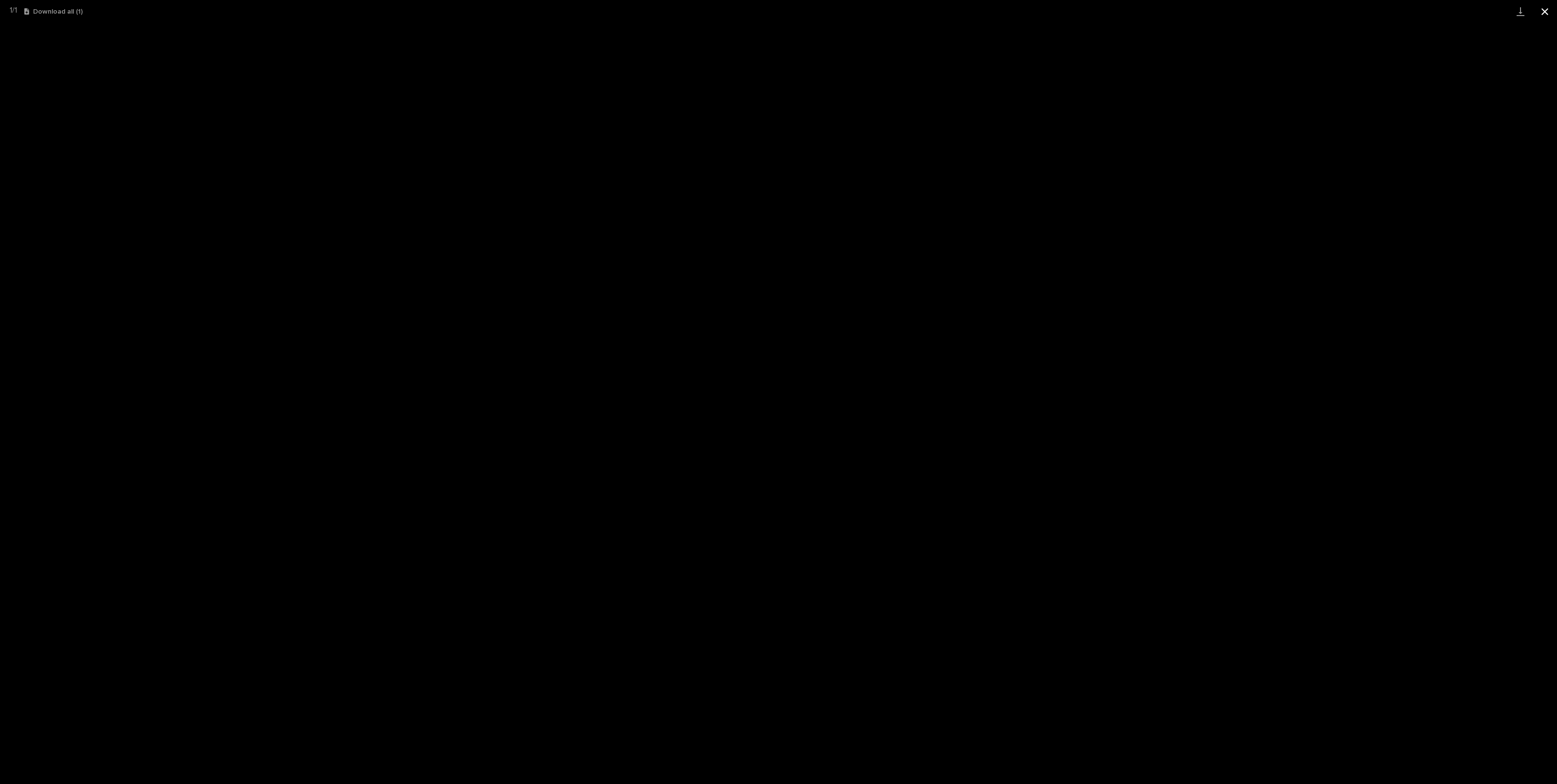
click at [1540, 8] on button "Close gallery" at bounding box center [1545, 11] width 25 height 23
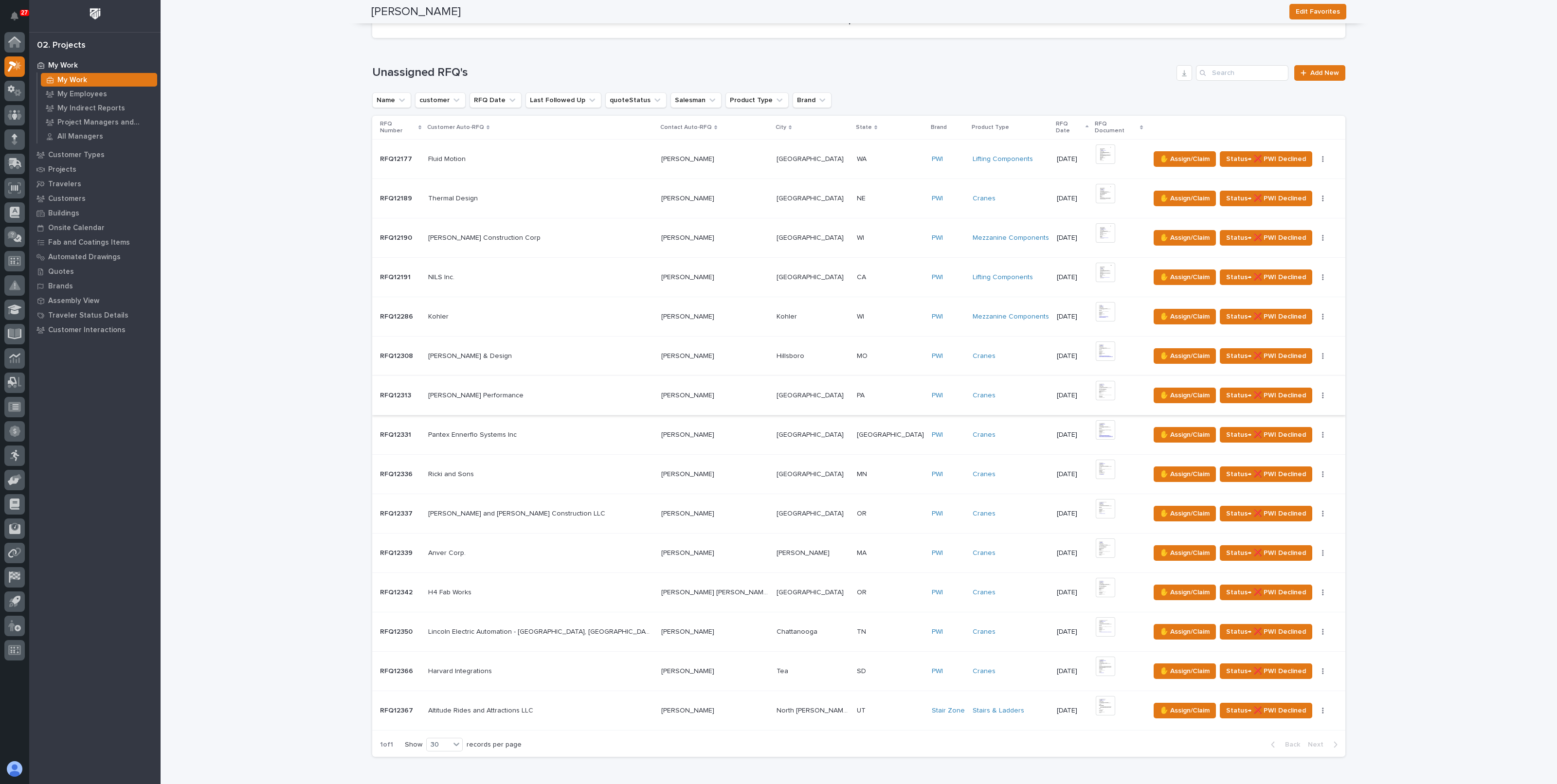
click at [1096, 383] on img at bounding box center [1105, 390] width 20 height 20
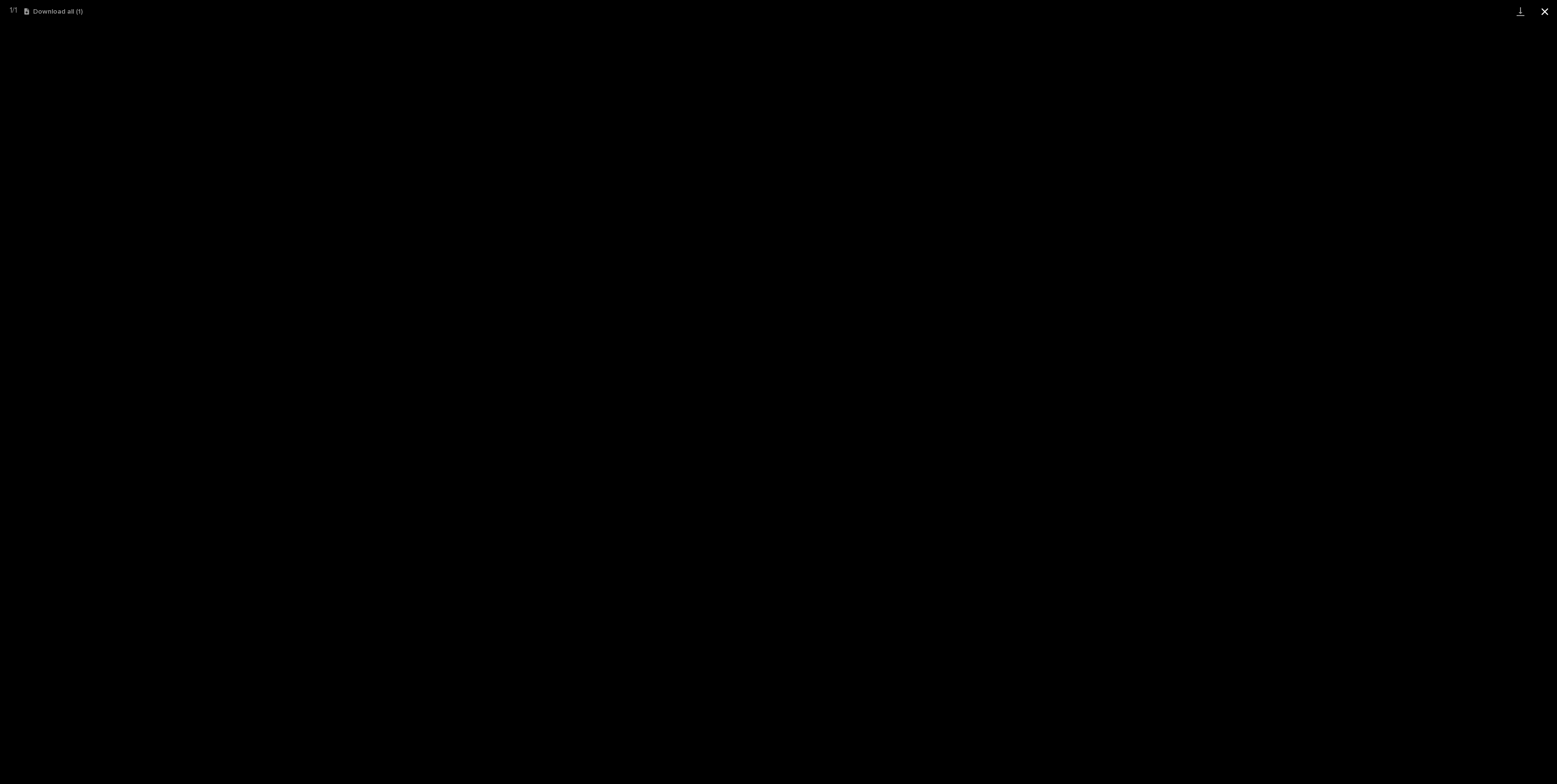
click at [1549, 11] on button "Close gallery" at bounding box center [1545, 11] width 25 height 23
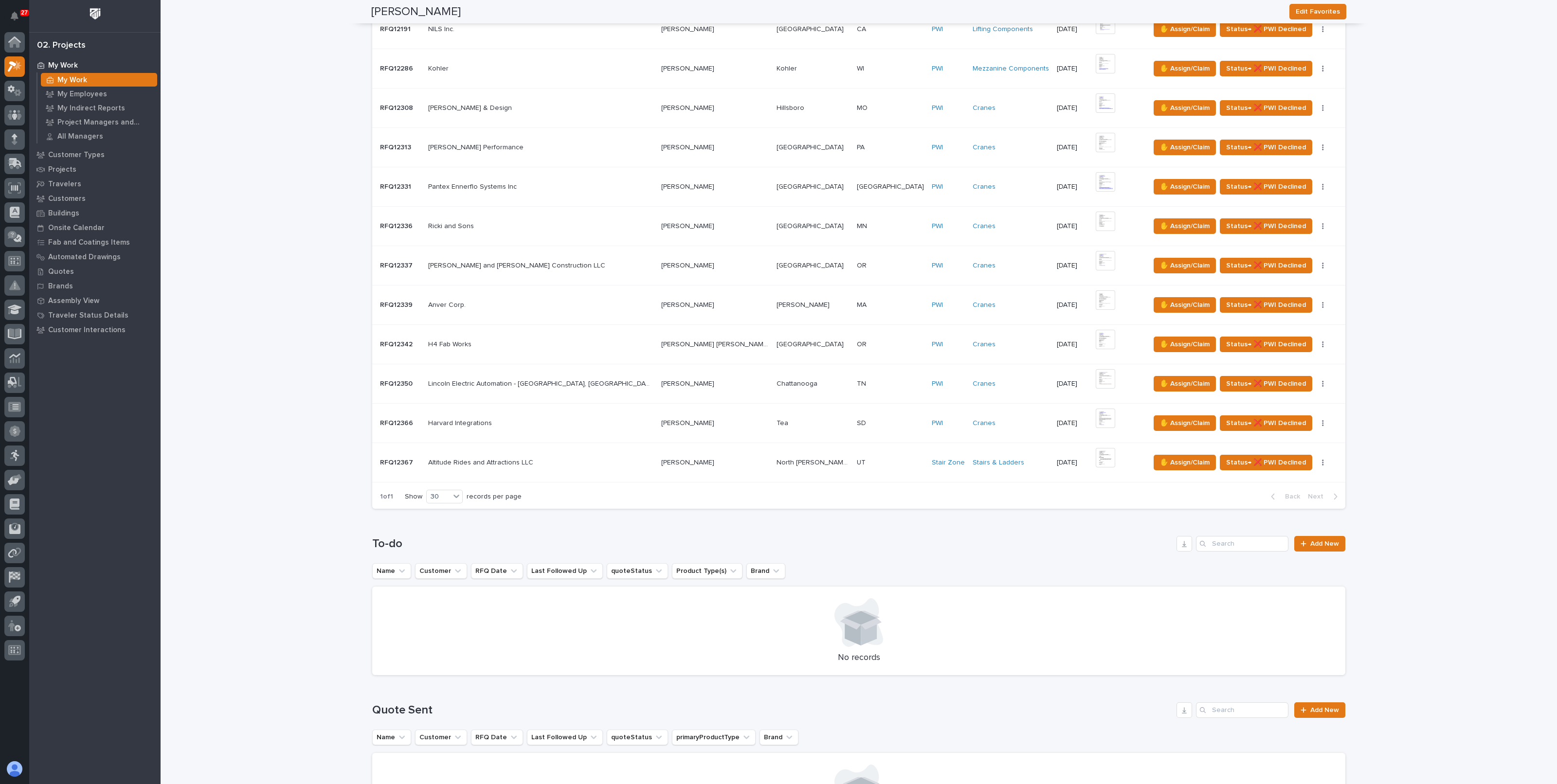
scroll to position [0, 0]
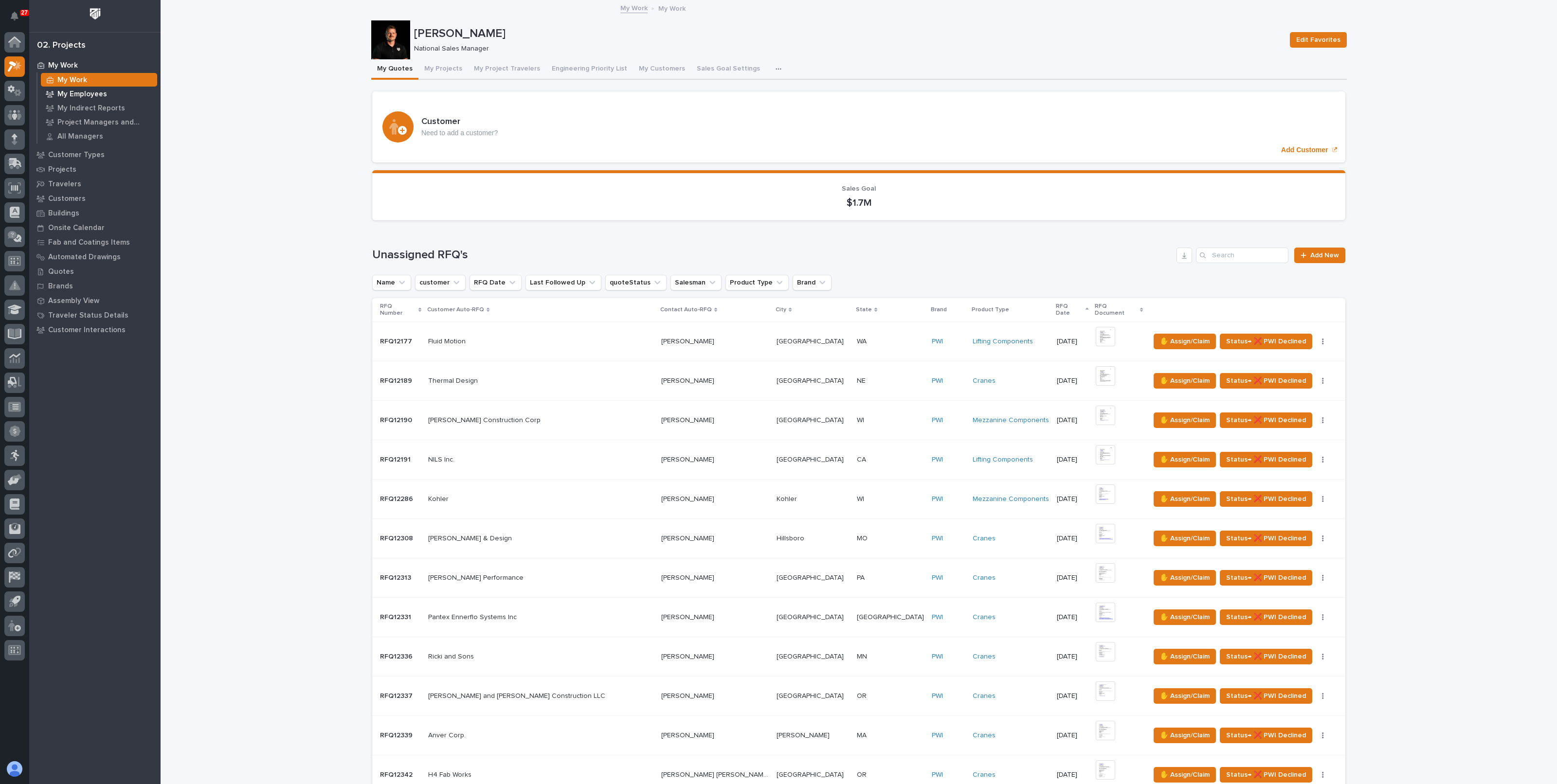
click at [77, 90] on p "My Employees" at bounding box center [82, 95] width 50 height 9
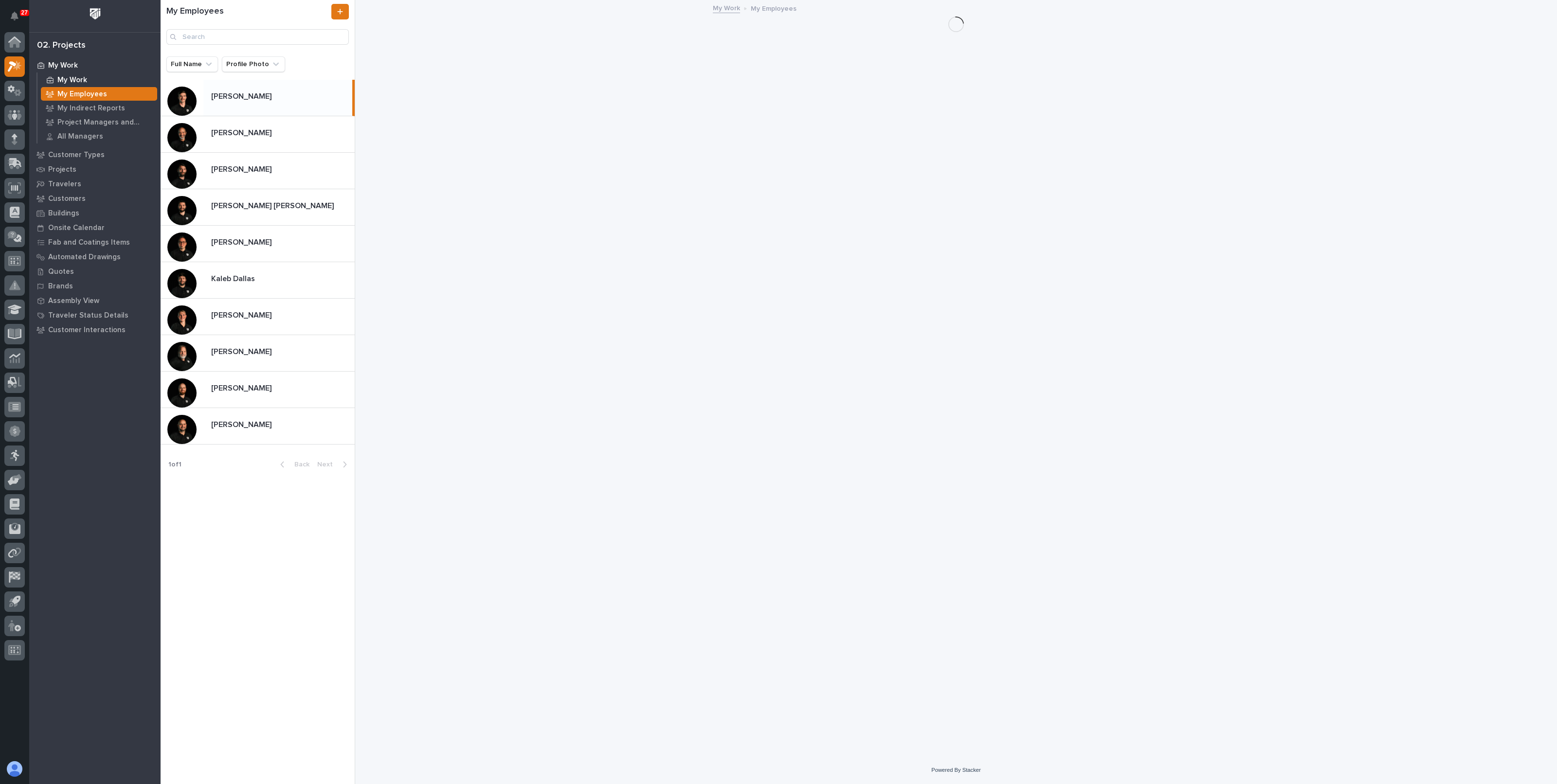
click at [74, 82] on p "My Work" at bounding box center [72, 80] width 30 height 9
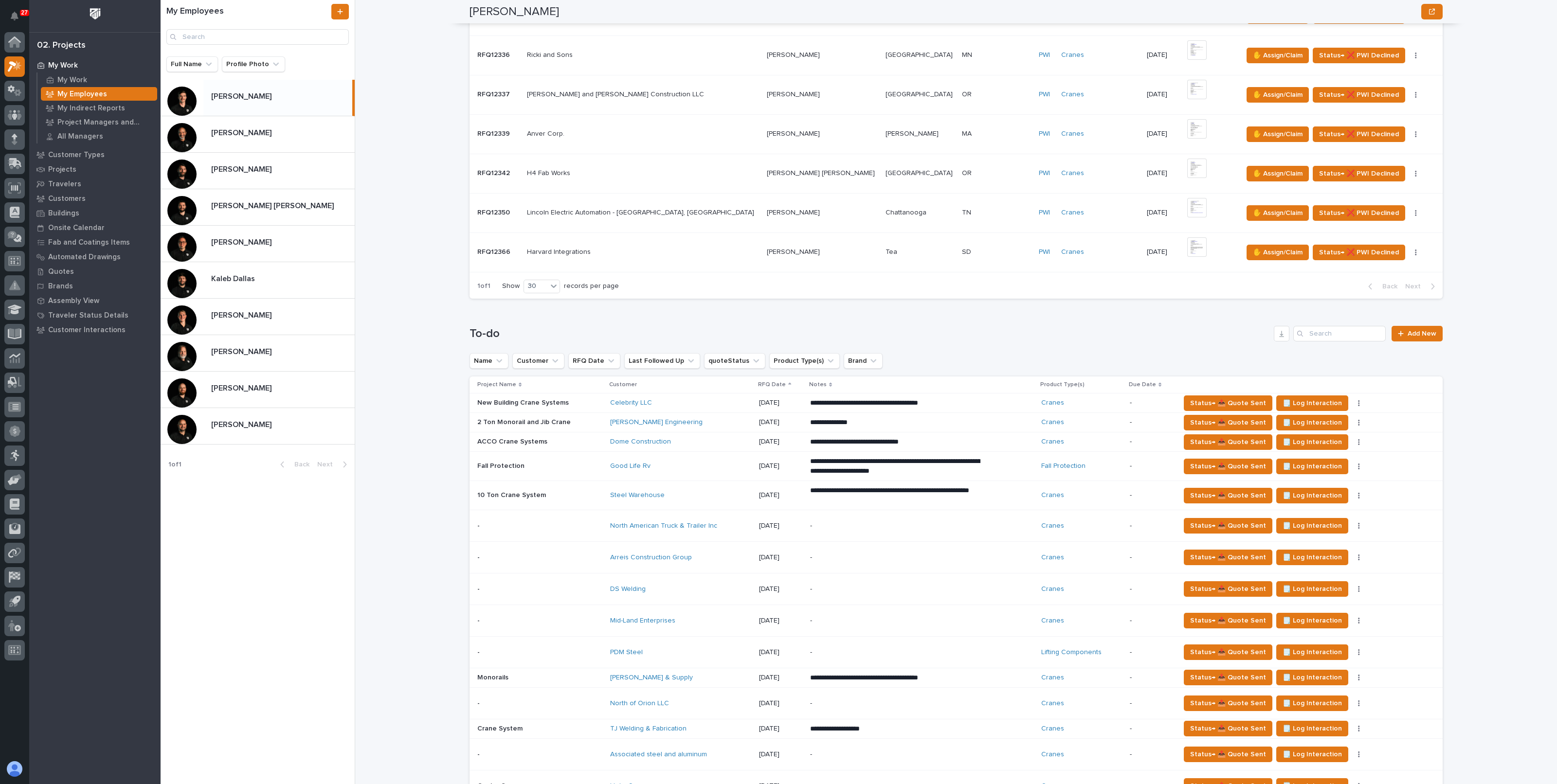
scroll to position [669, 0]
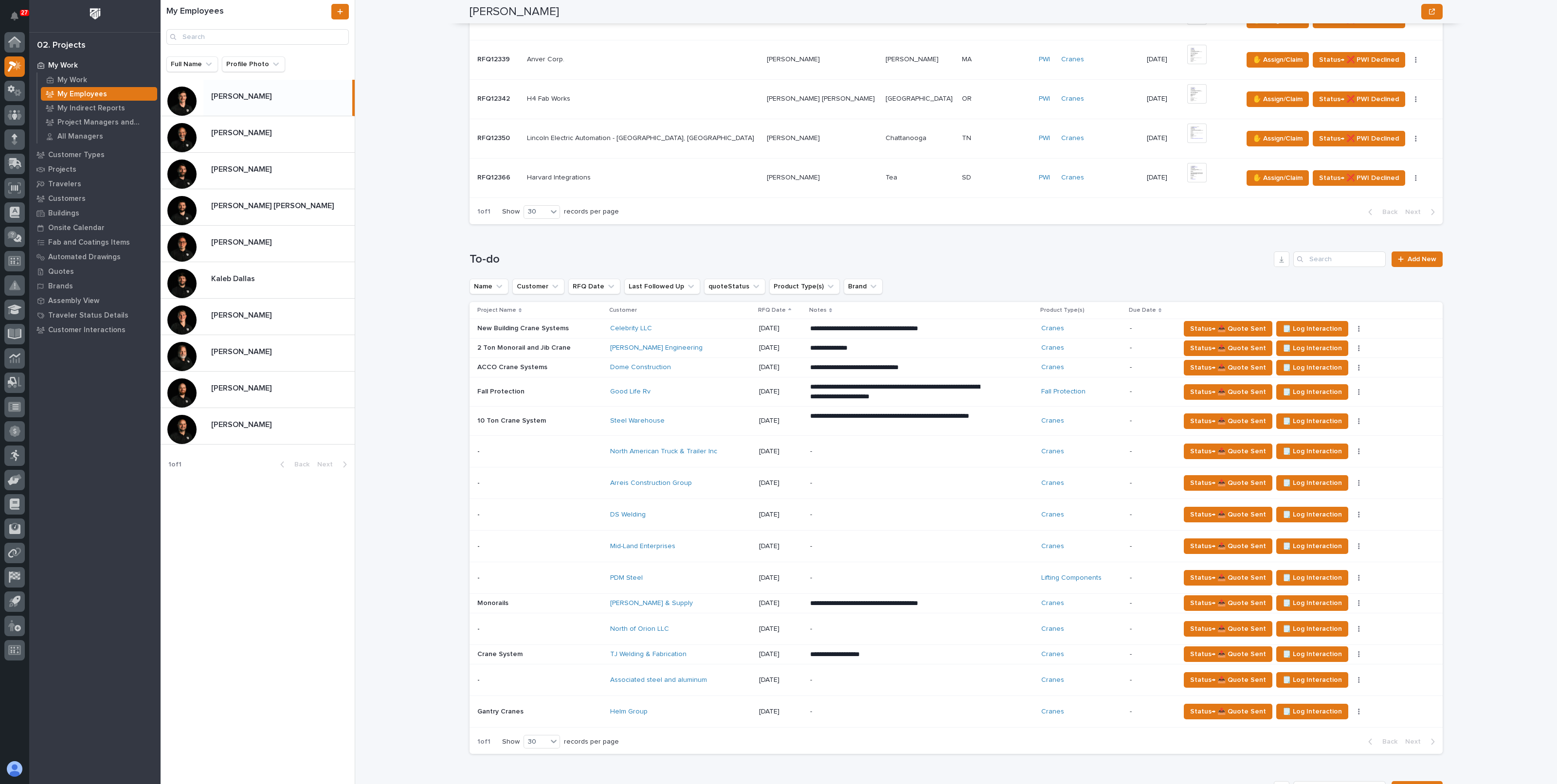
click at [411, 683] on div "My Work My Employees [PERSON_NAME] [PERSON_NAME] National Sales Sorry, there wa…" at bounding box center [962, 392] width 1190 height 784
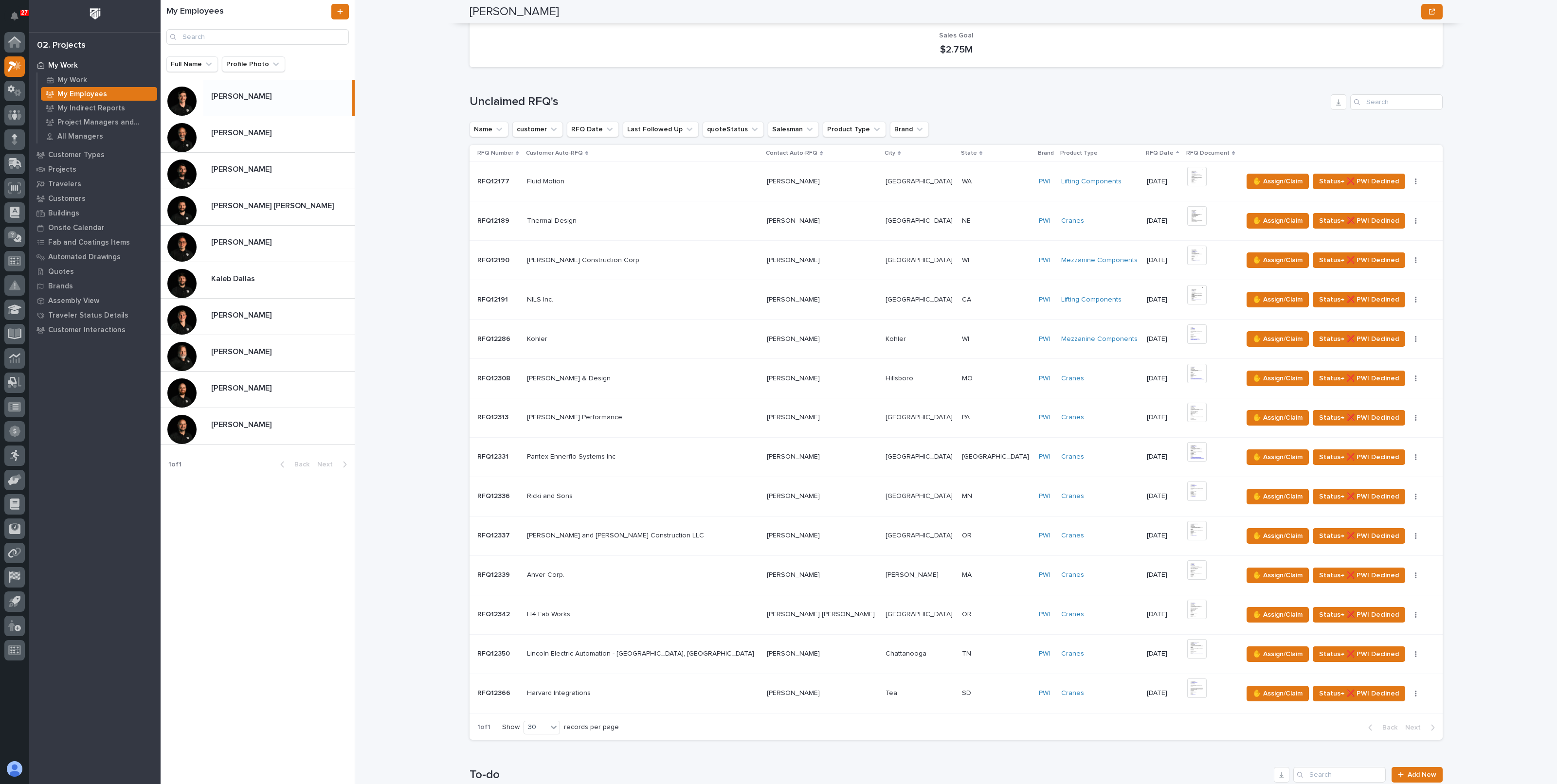
scroll to position [182, 0]
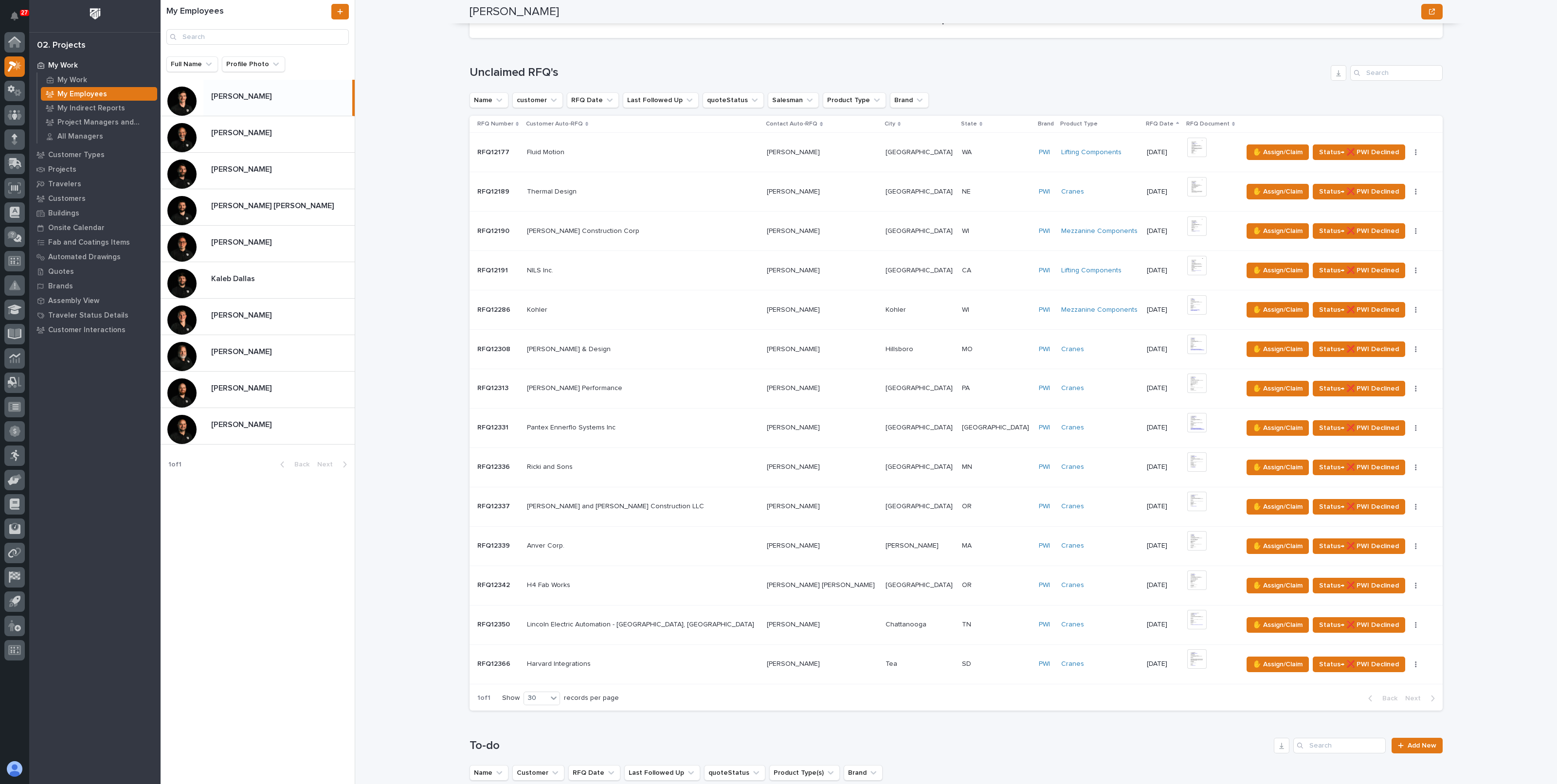
click at [412, 590] on div "My Work My Employees [PERSON_NAME] [PERSON_NAME] National Sales Sorry, there wa…" at bounding box center [962, 392] width 1190 height 784
click at [421, 488] on div "My Work My Employees Ashton Bontrager Ashton Bontrager National Sales Sorry, th…" at bounding box center [962, 392] width 1190 height 784
click at [246, 248] on div "Derek Lenhart Derek Lenhart" at bounding box center [279, 243] width 151 height 19
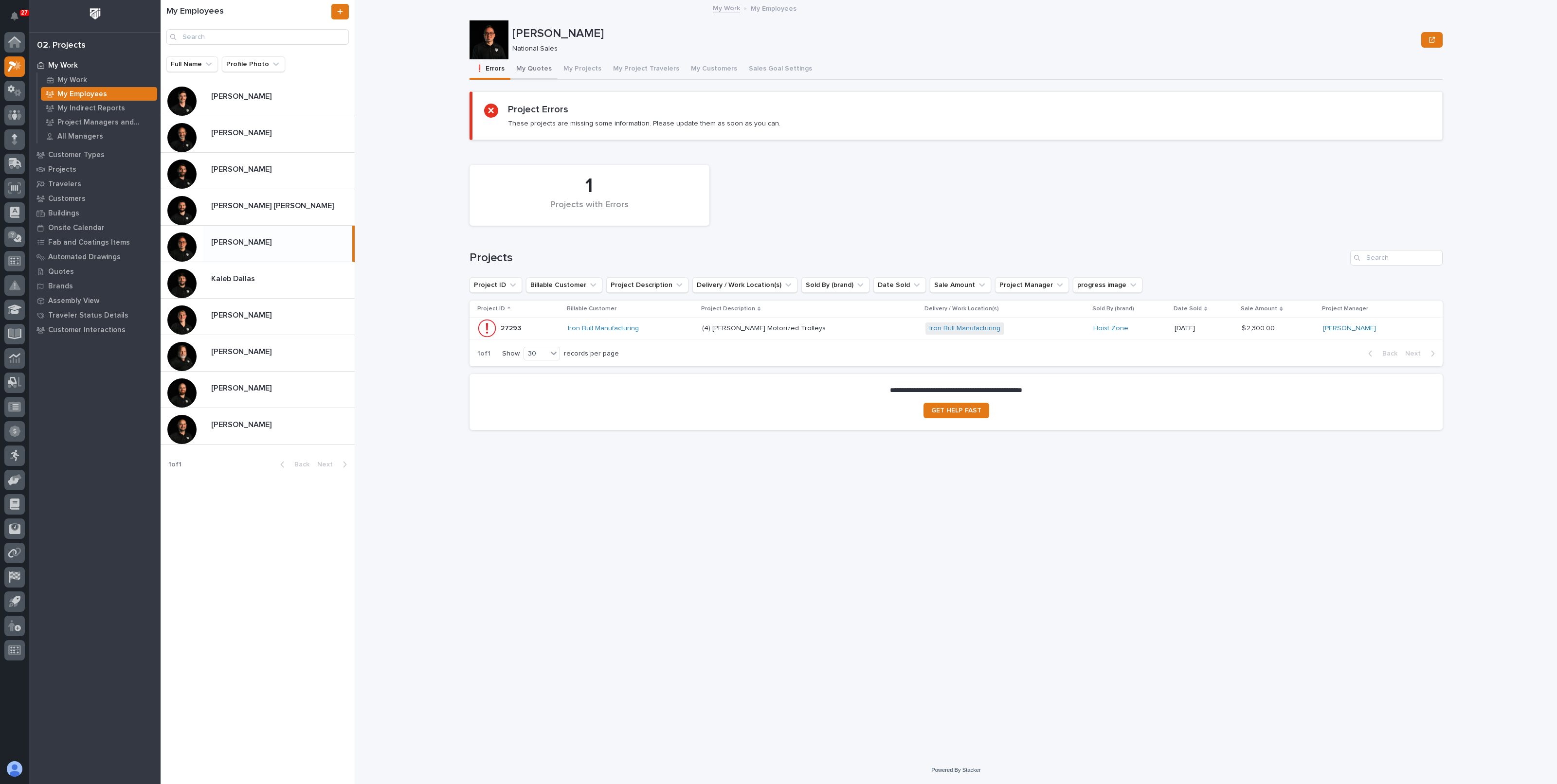
click at [530, 67] on button "My Quotes" at bounding box center [534, 69] width 47 height 20
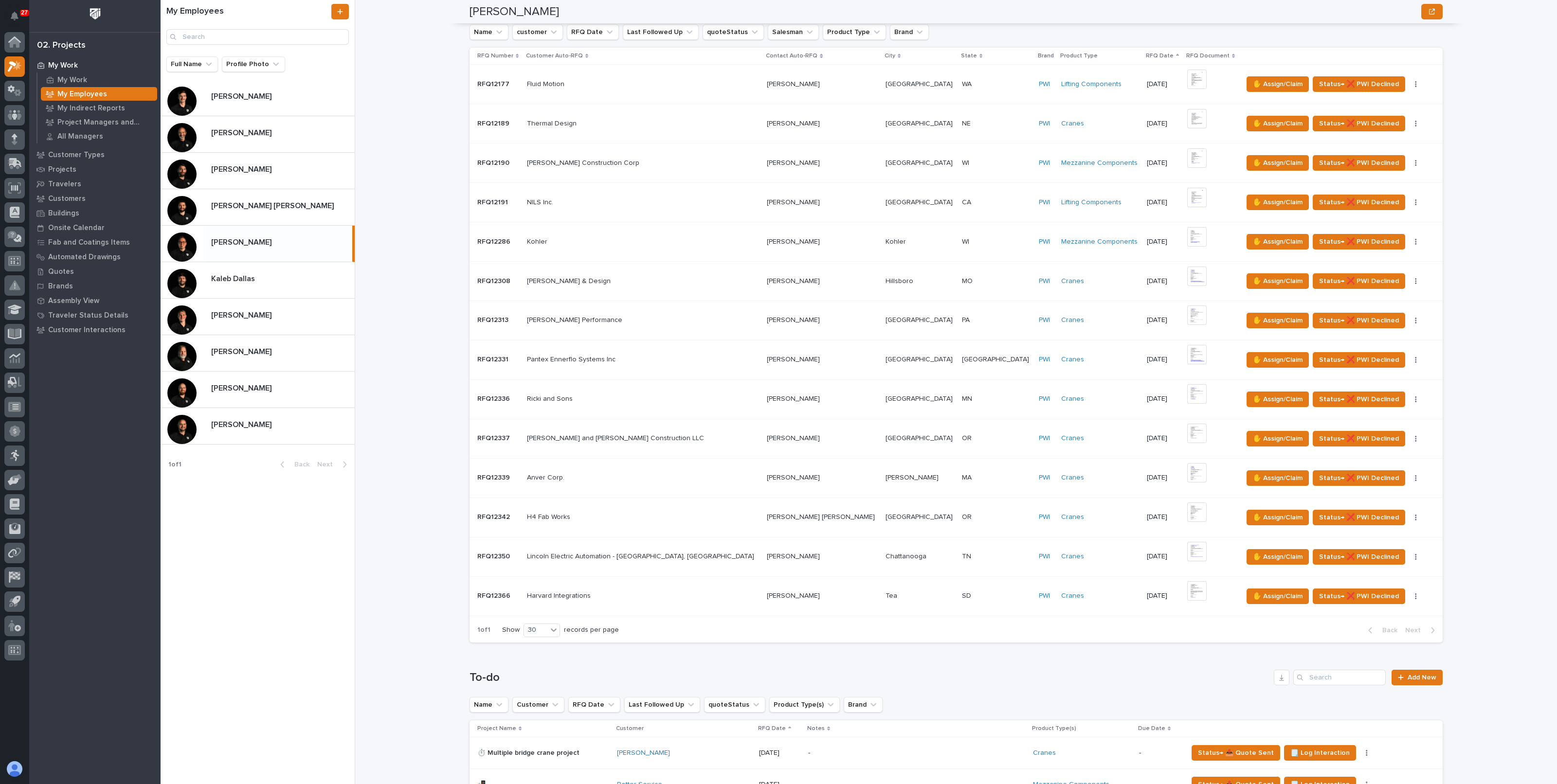
scroll to position [182, 0]
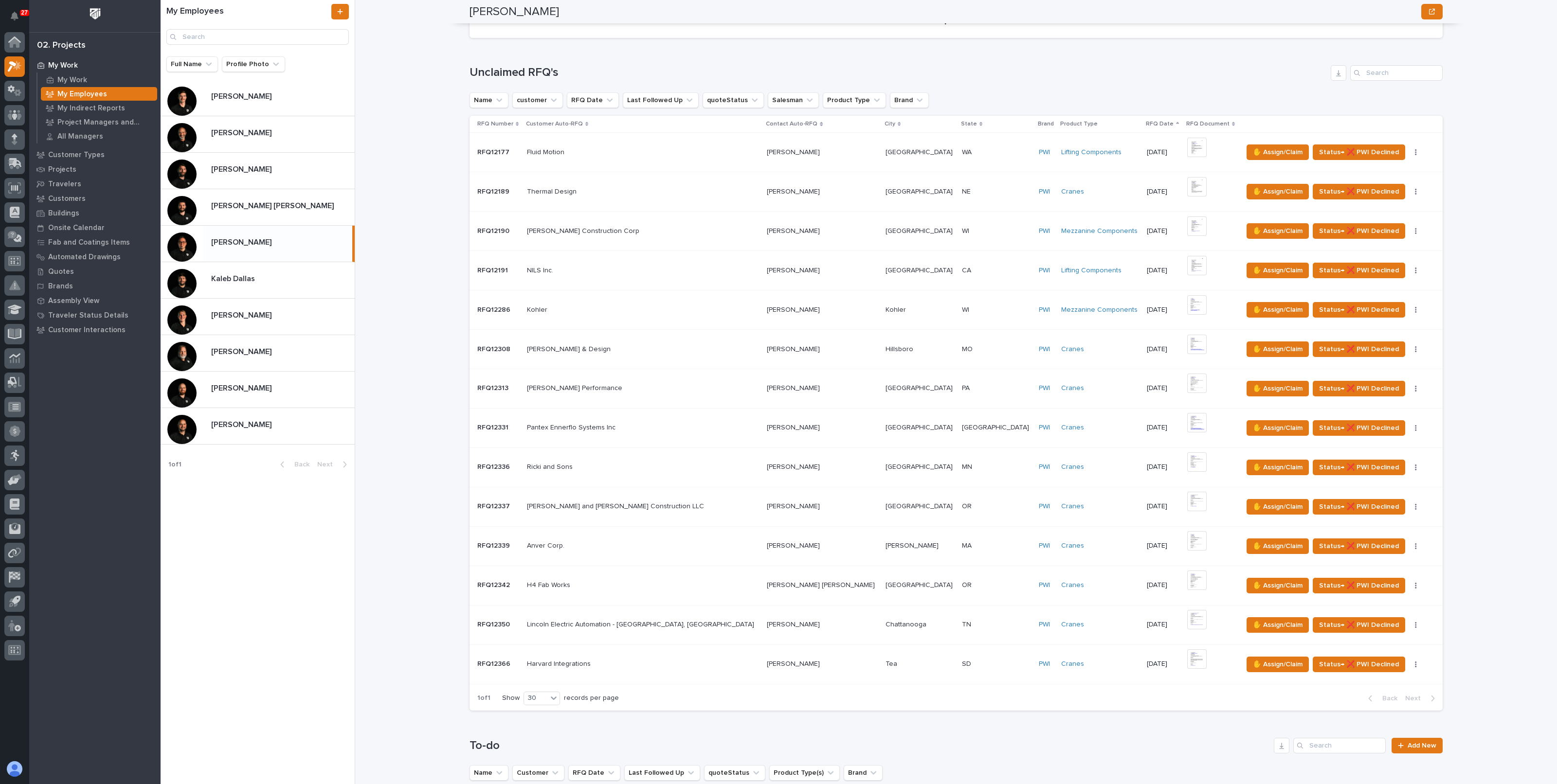
click at [392, 479] on div "My Work My Employees Derek Lenhart Derek Lenhart National Sales Sorry, there wa…" at bounding box center [962, 392] width 1190 height 784
click at [381, 378] on div "My Work My Employees Derek Lenhart Derek Lenhart National Sales Sorry, there wa…" at bounding box center [962, 392] width 1190 height 784
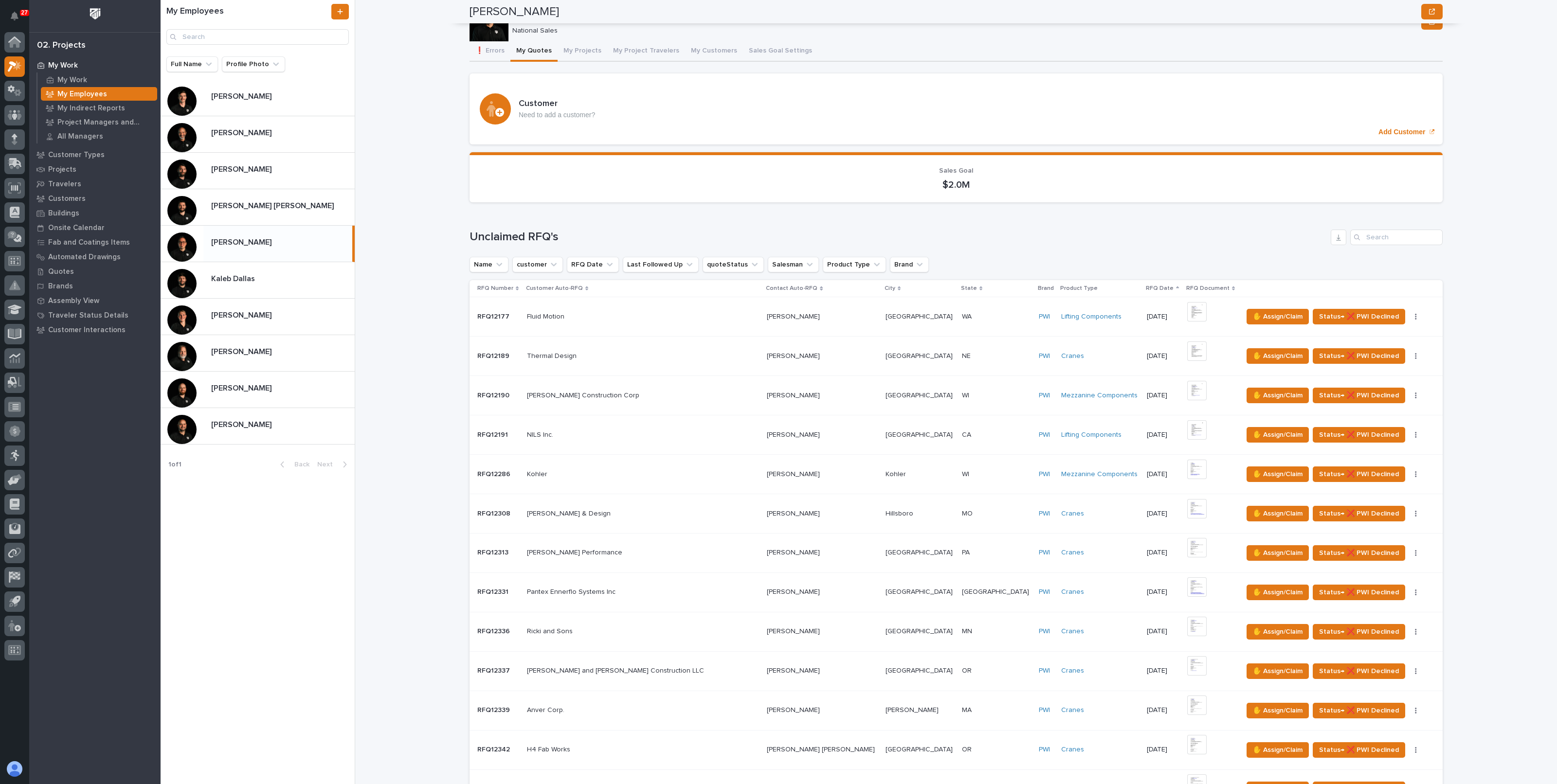
scroll to position [0, 0]
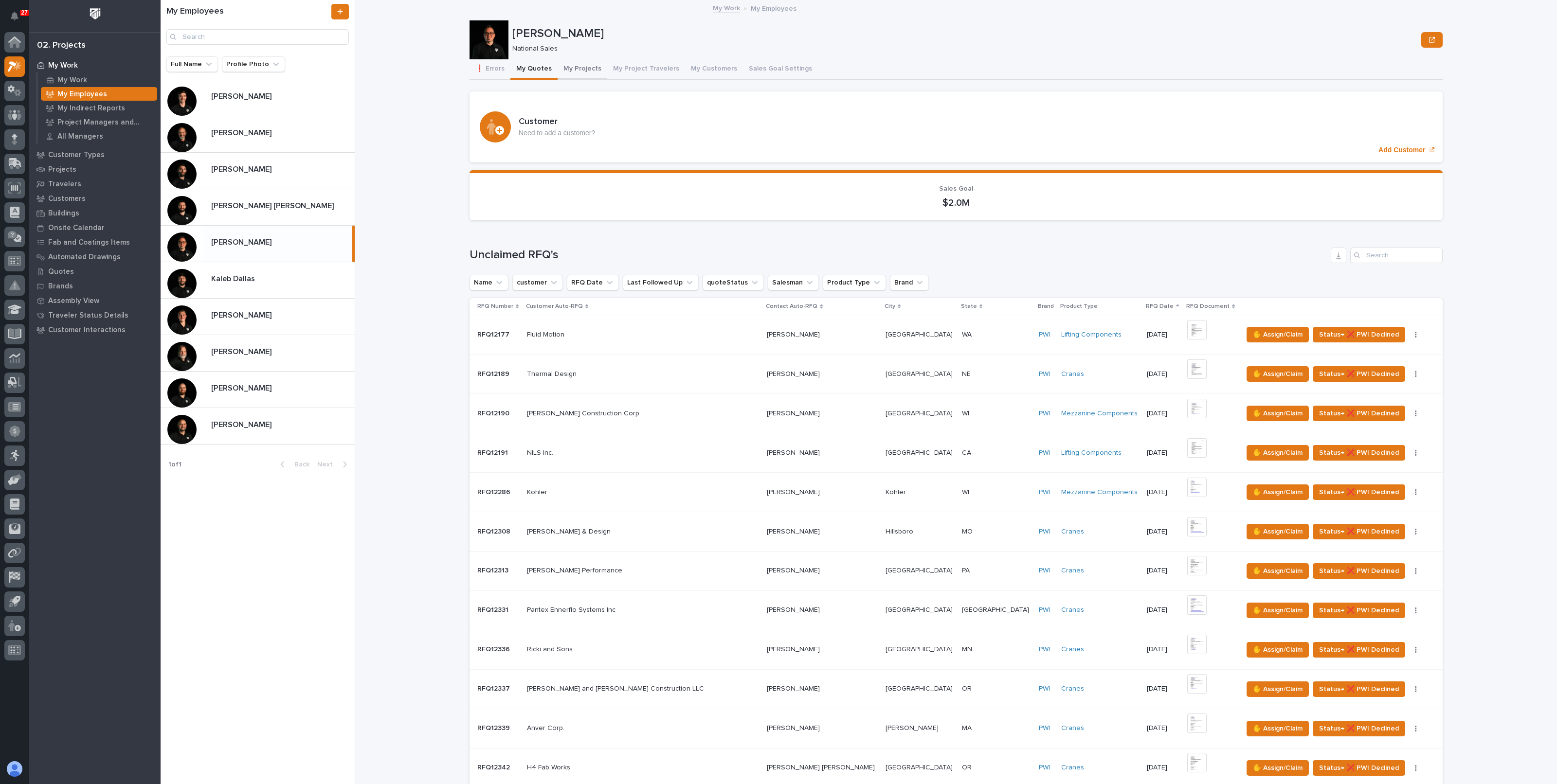
click at [558, 69] on button "My Projects" at bounding box center [582, 69] width 50 height 20
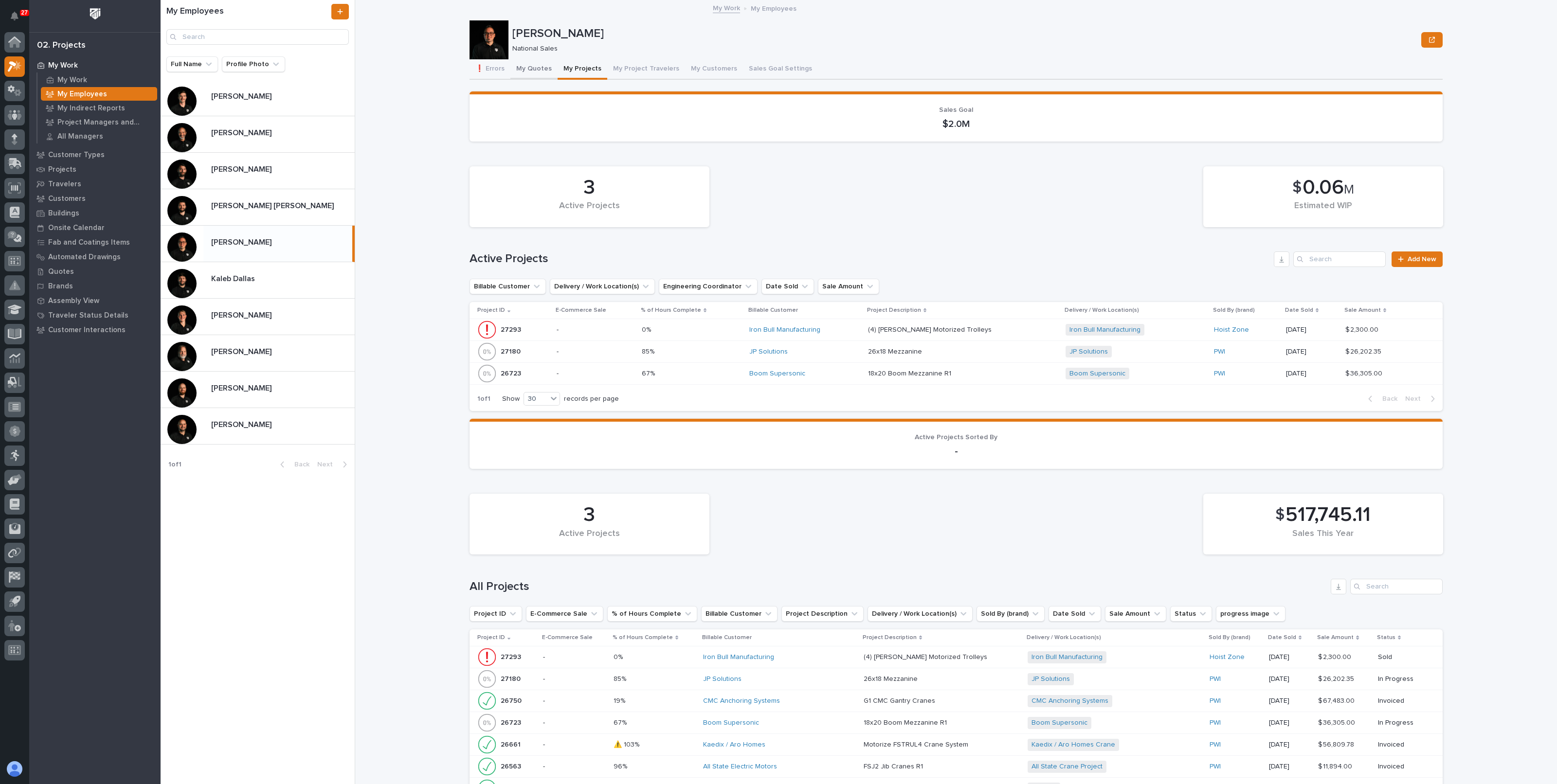
click at [531, 64] on button "My Quotes" at bounding box center [534, 69] width 47 height 20
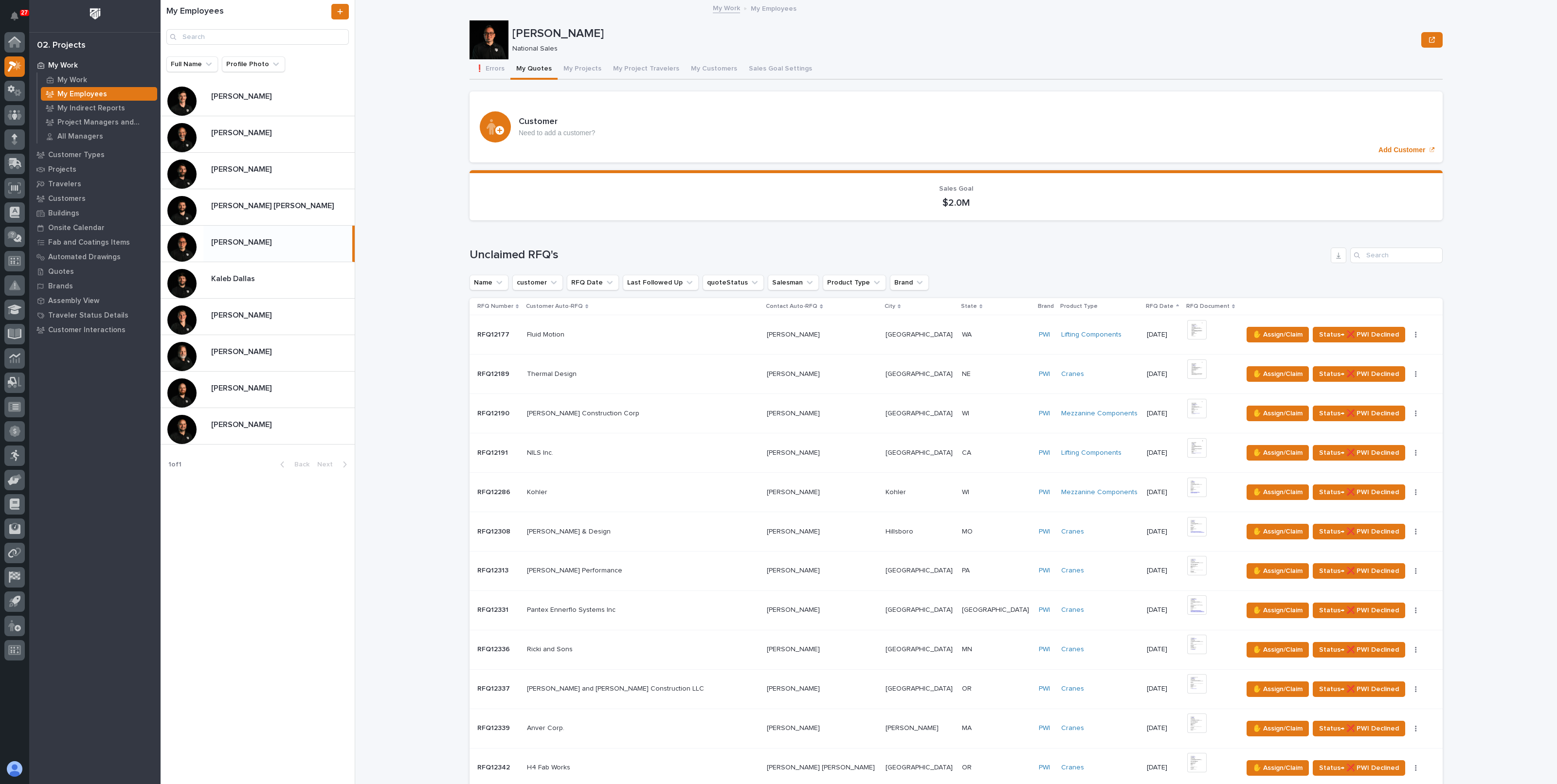
click at [404, 315] on div "My Work My Employees Derek Lenhart Derek Lenhart National Sales Sorry, there wa…" at bounding box center [962, 392] width 1190 height 784
click at [275, 389] on p at bounding box center [281, 389] width 139 height 9
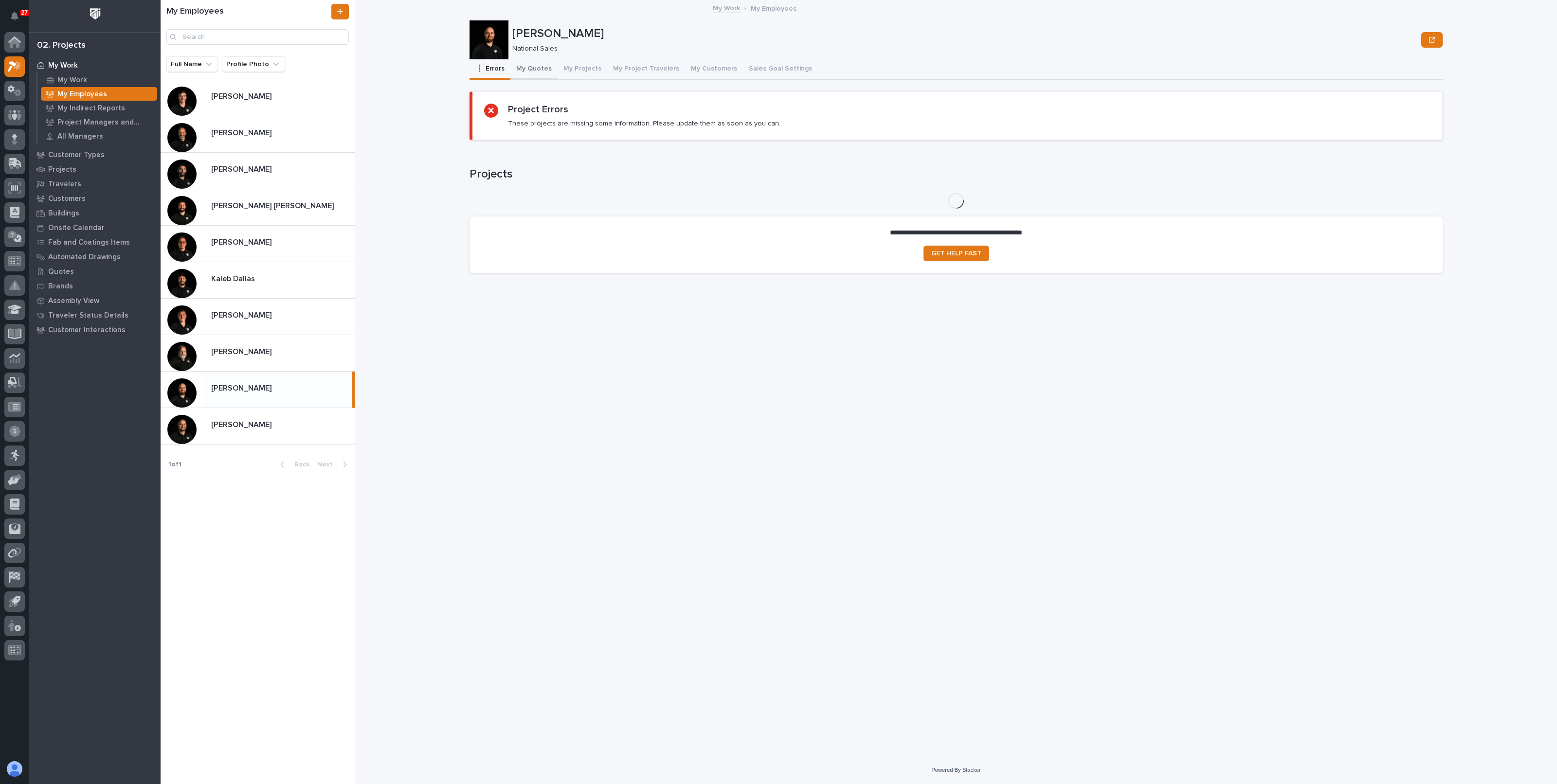
click at [515, 64] on button "My Quotes" at bounding box center [534, 69] width 47 height 20
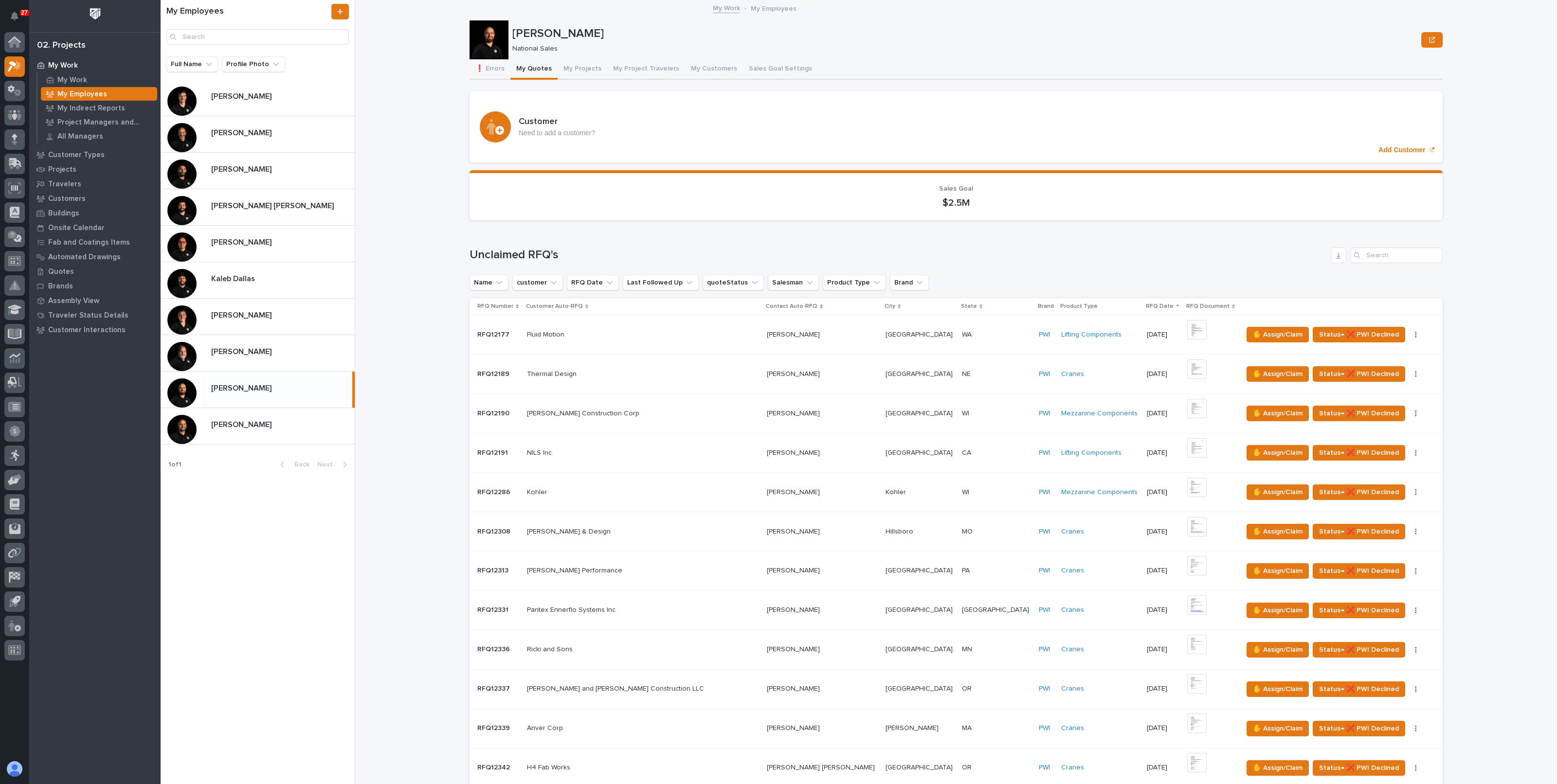
click at [433, 256] on div "My Work My Employees Trent Kautzmann Trent Kautzmann National Sales Sorry, ther…" at bounding box center [962, 392] width 1190 height 784
click at [312, 434] on div "Zac Lechlitner Zac Lechlitner" at bounding box center [279, 426] width 151 height 19
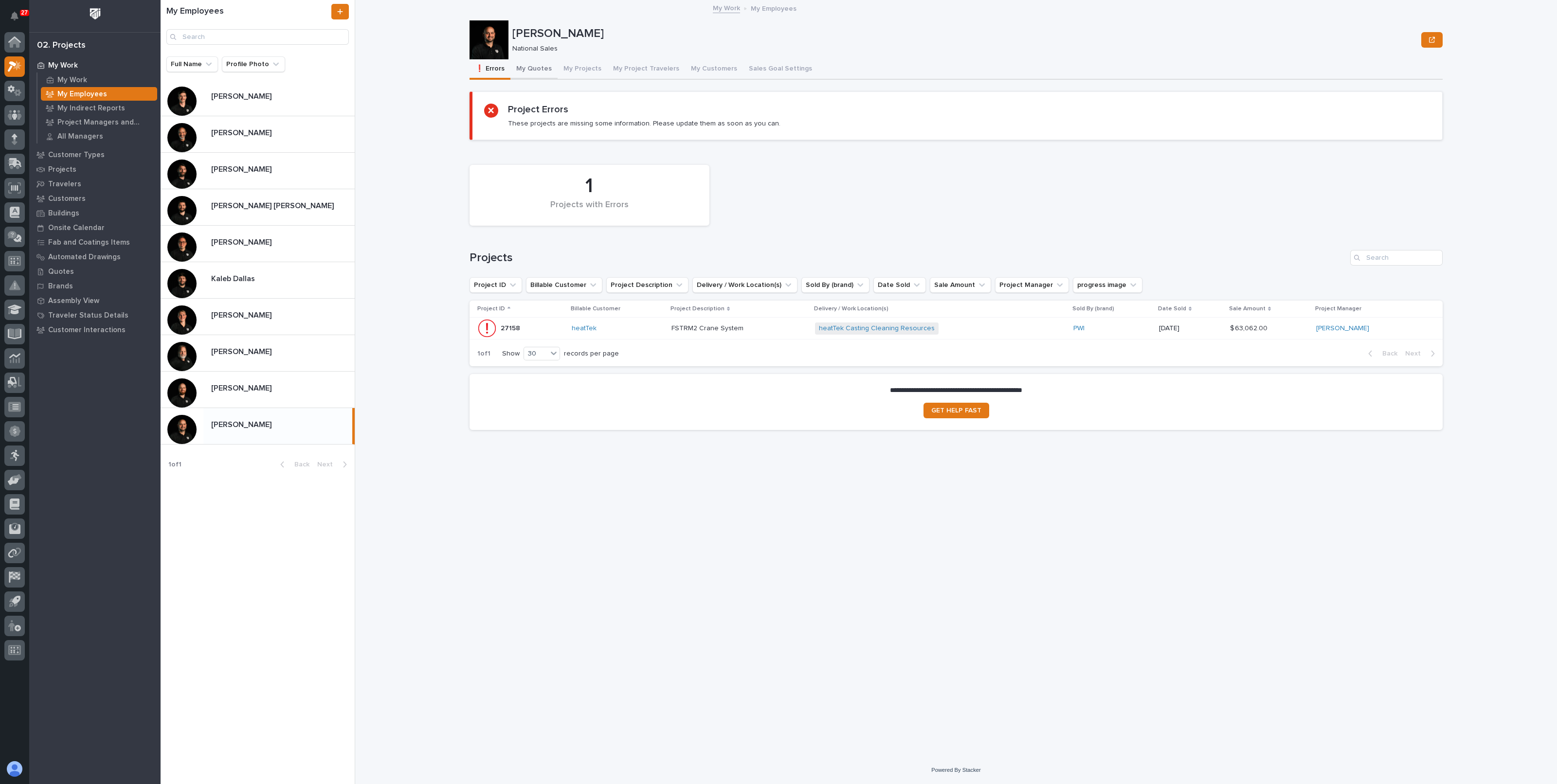
click at [529, 71] on button "My Quotes" at bounding box center [534, 69] width 47 height 20
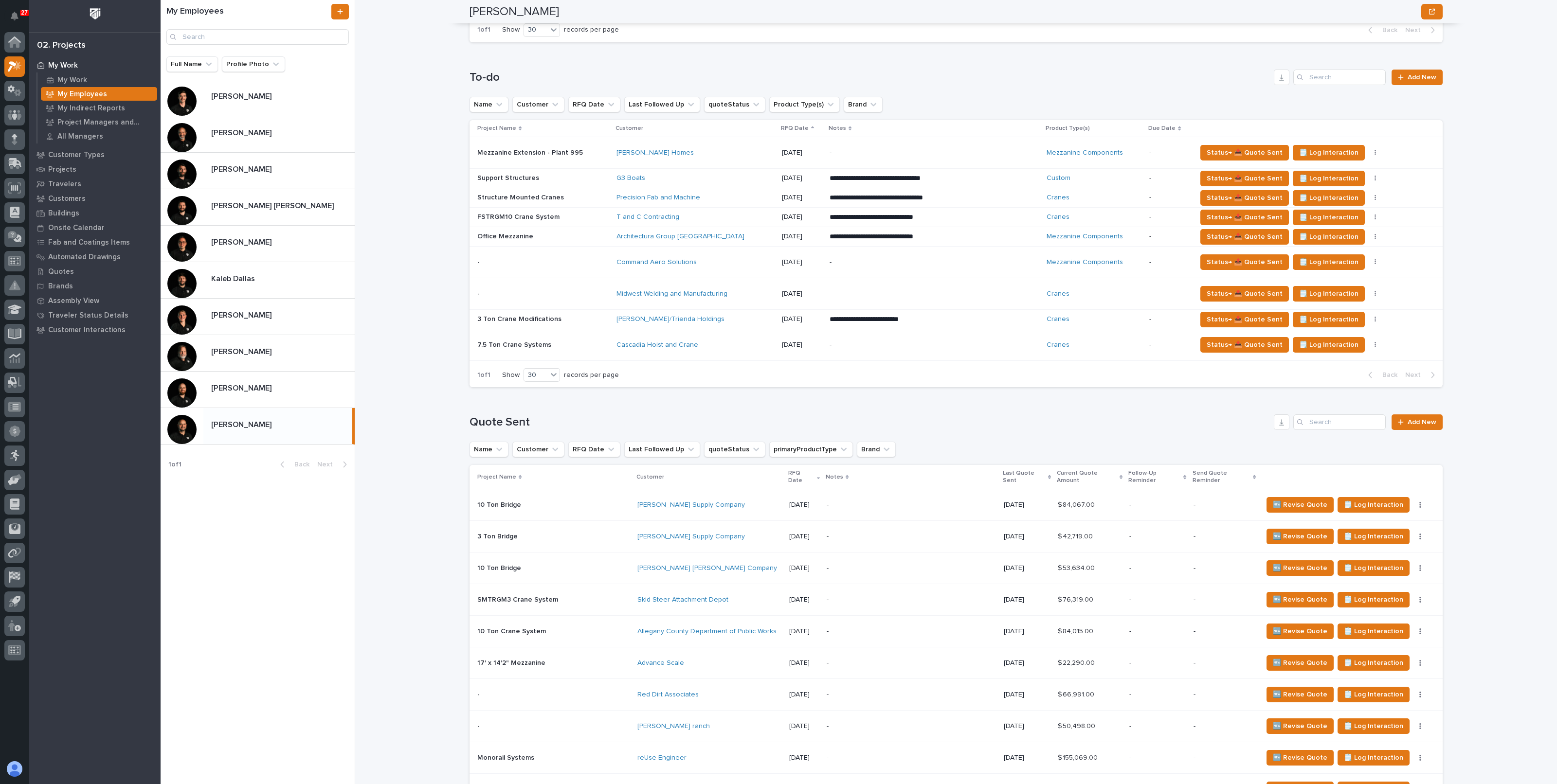
scroll to position [730, 0]
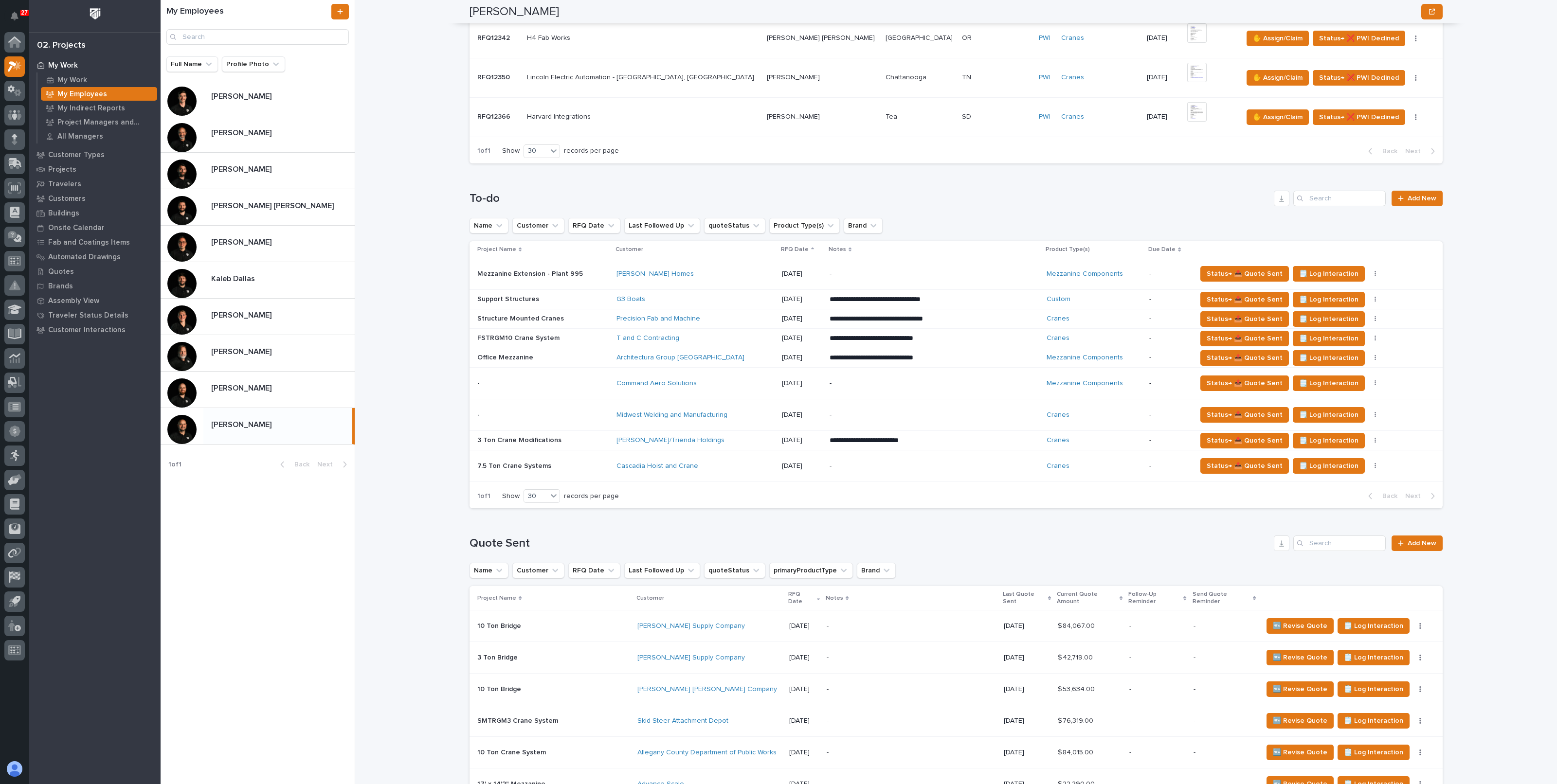
click at [418, 386] on div "My Work My Employees Zac Lechlitner Zac Lechlitner National Sales Sorry, there …" at bounding box center [962, 392] width 1190 height 784
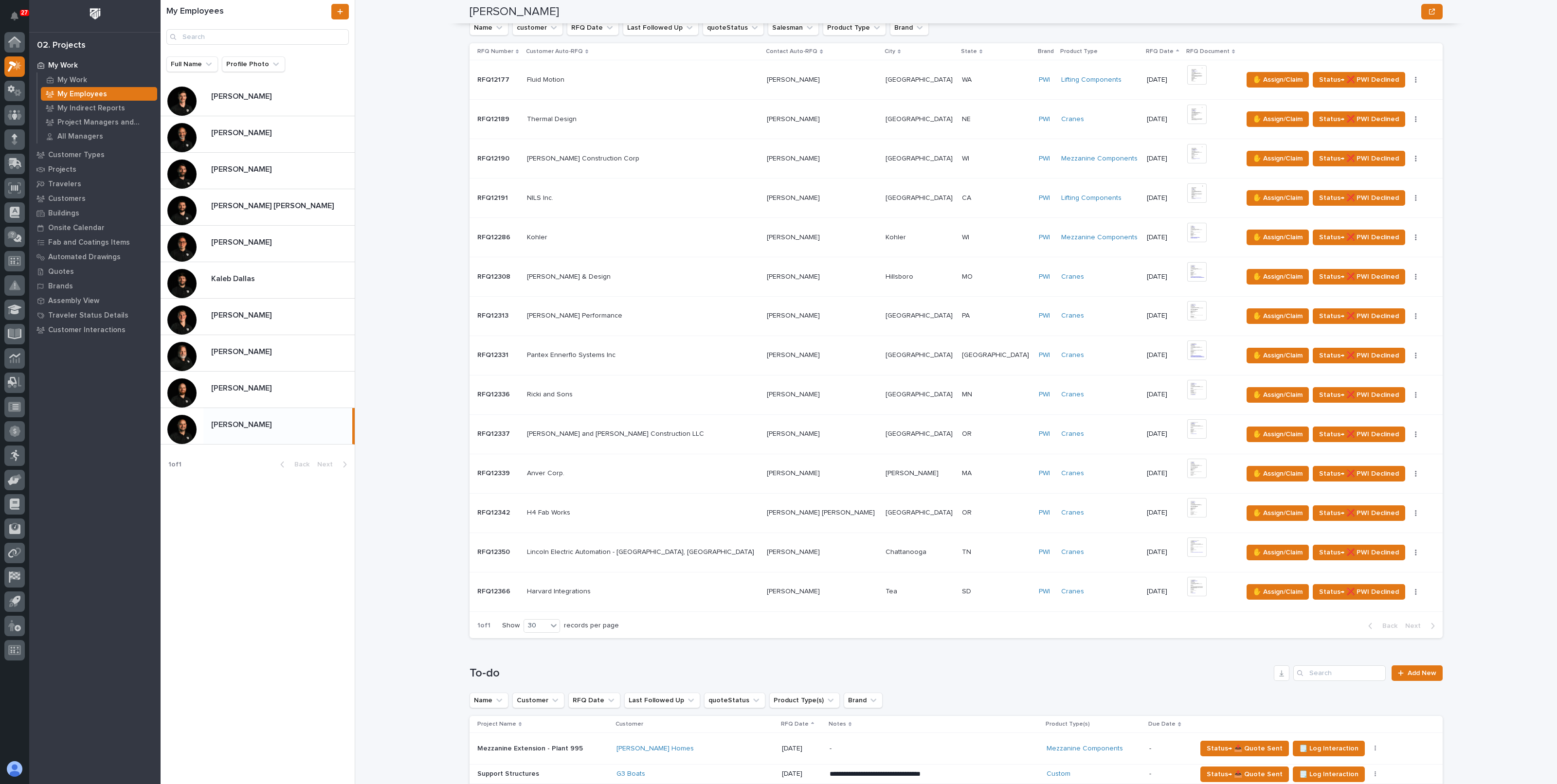
scroll to position [182, 0]
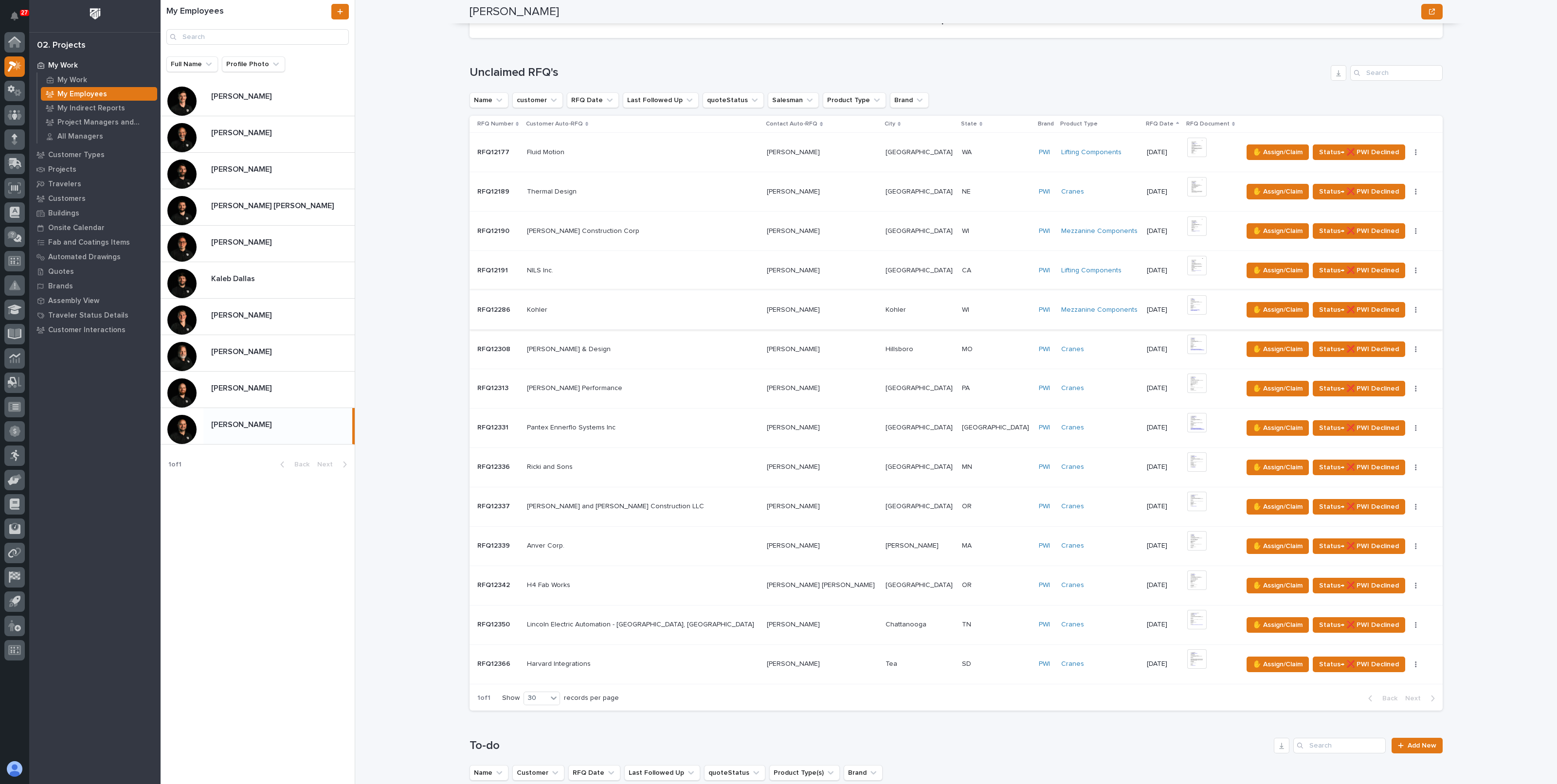
click at [1187, 305] on img at bounding box center [1197, 305] width 20 height 20
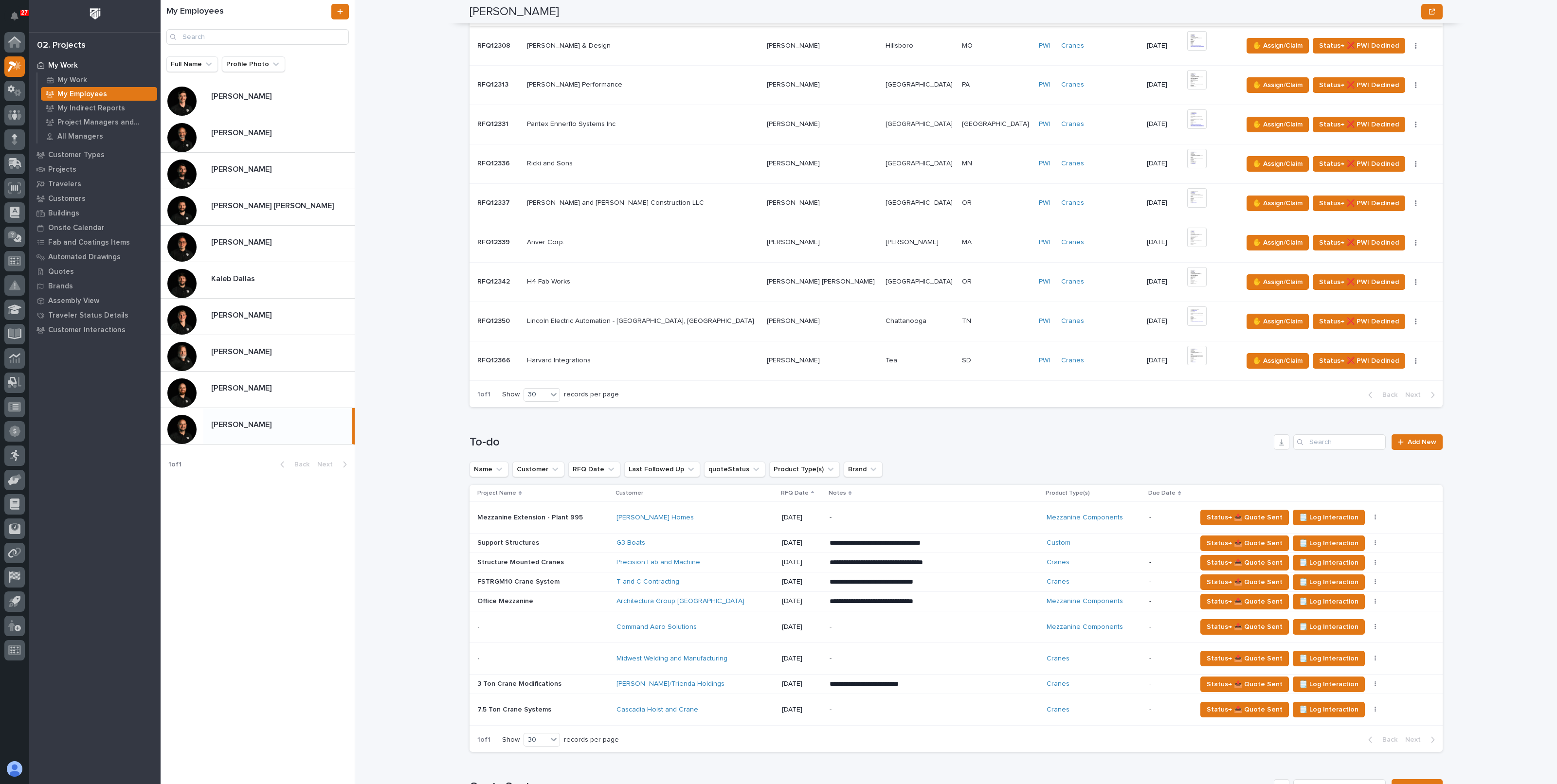
scroll to position [547, 0]
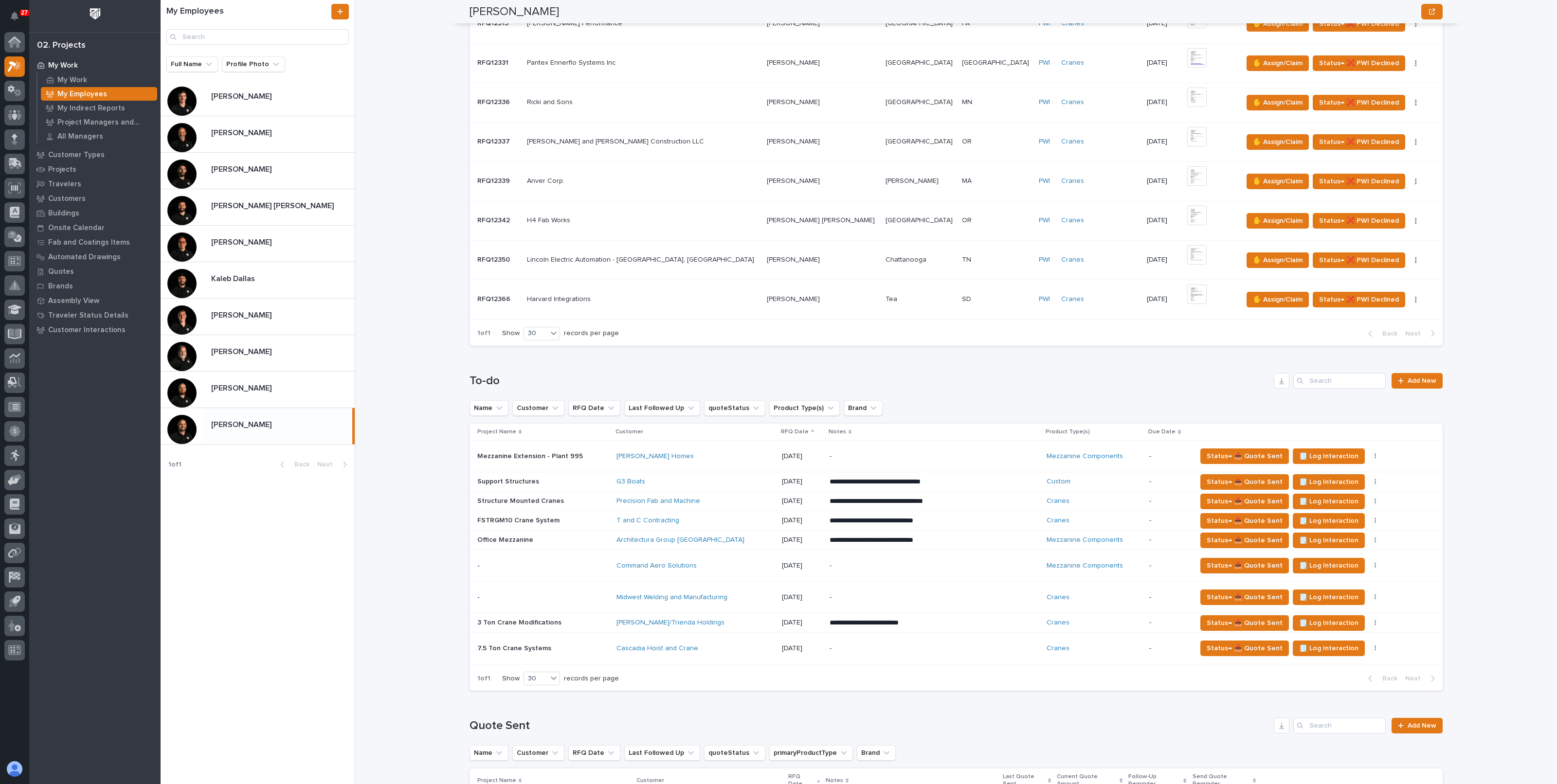
click at [395, 370] on div "My Work My Employees Zac Lechlitner Zac Lechlitner National Sales Sorry, there …" at bounding box center [962, 392] width 1190 height 784
click at [333, 373] on div "Trent Kautzmann Trent Kautzmann" at bounding box center [258, 390] width 194 height 37
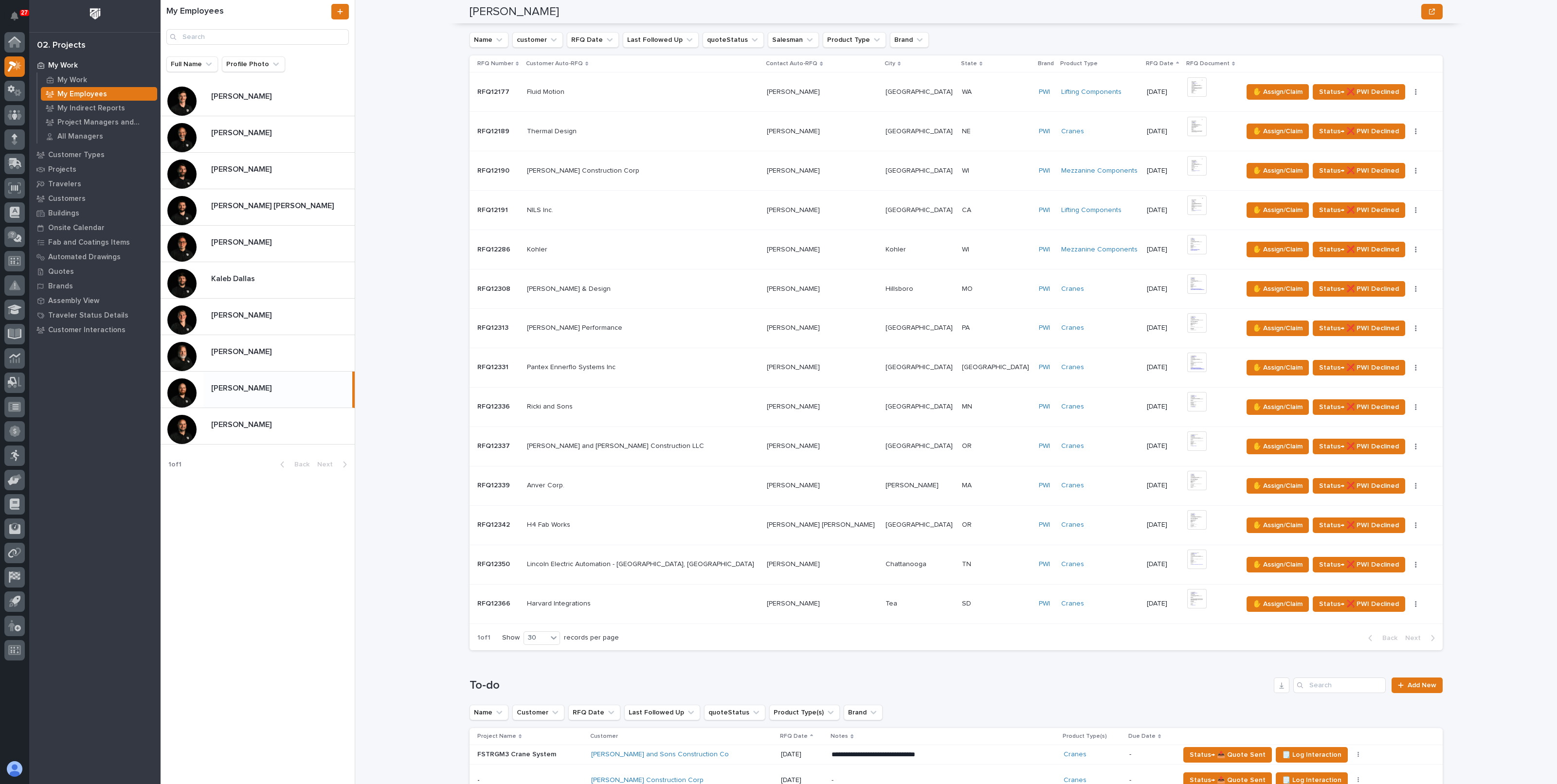
scroll to position [304, 0]
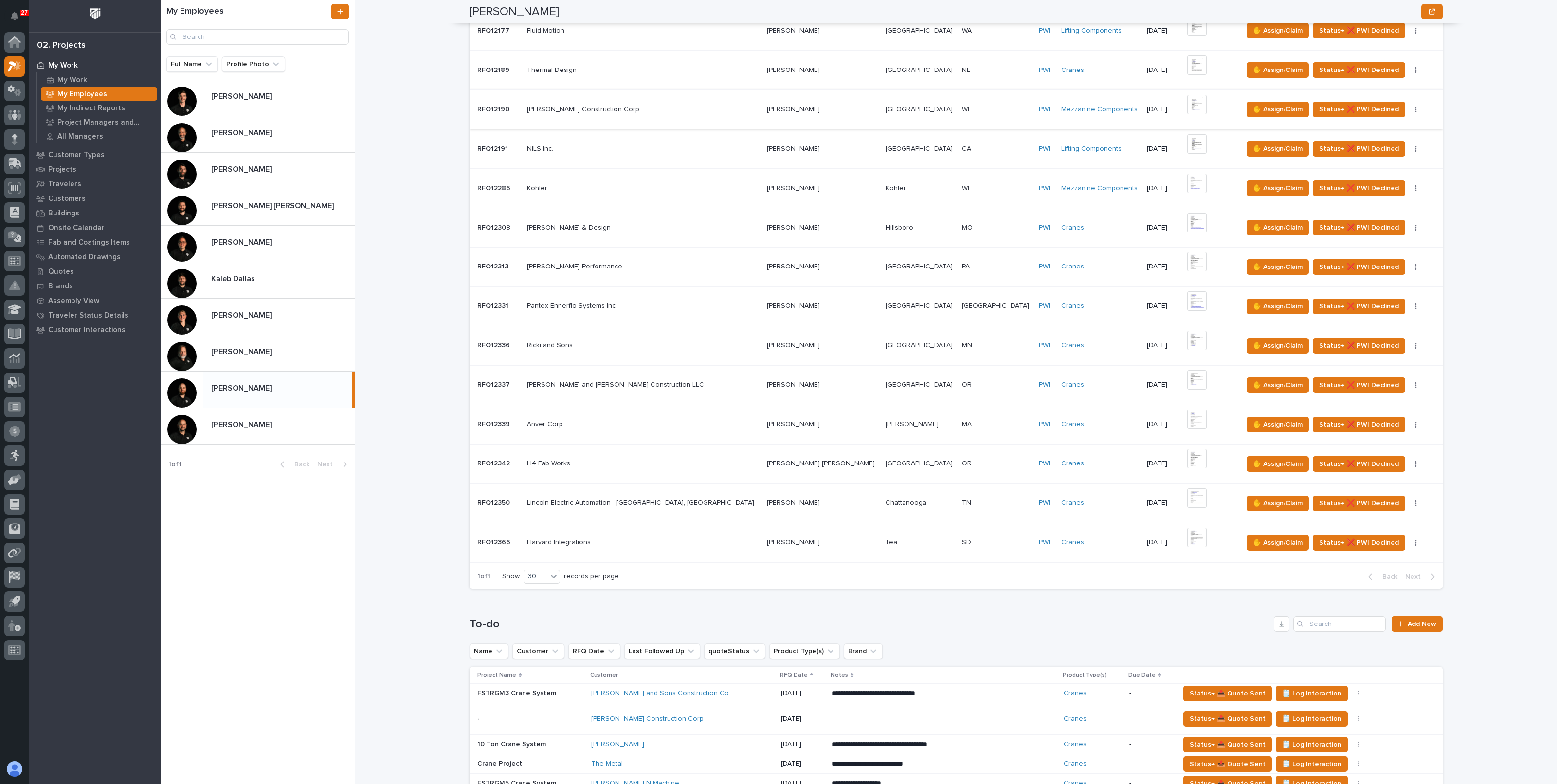
click at [1187, 107] on img at bounding box center [1197, 104] width 20 height 20
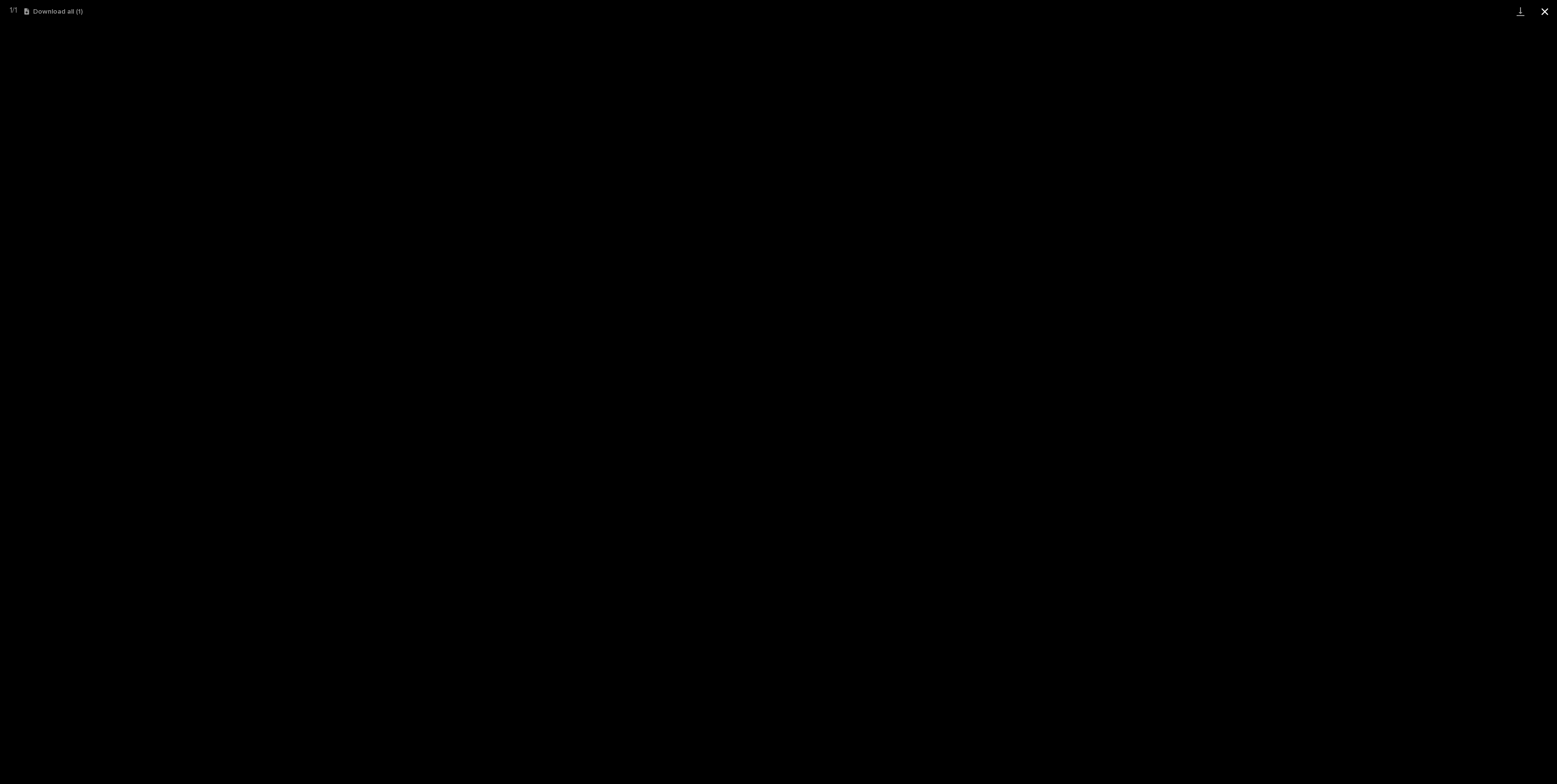
click at [1544, 18] on button "Close gallery" at bounding box center [1545, 11] width 25 height 23
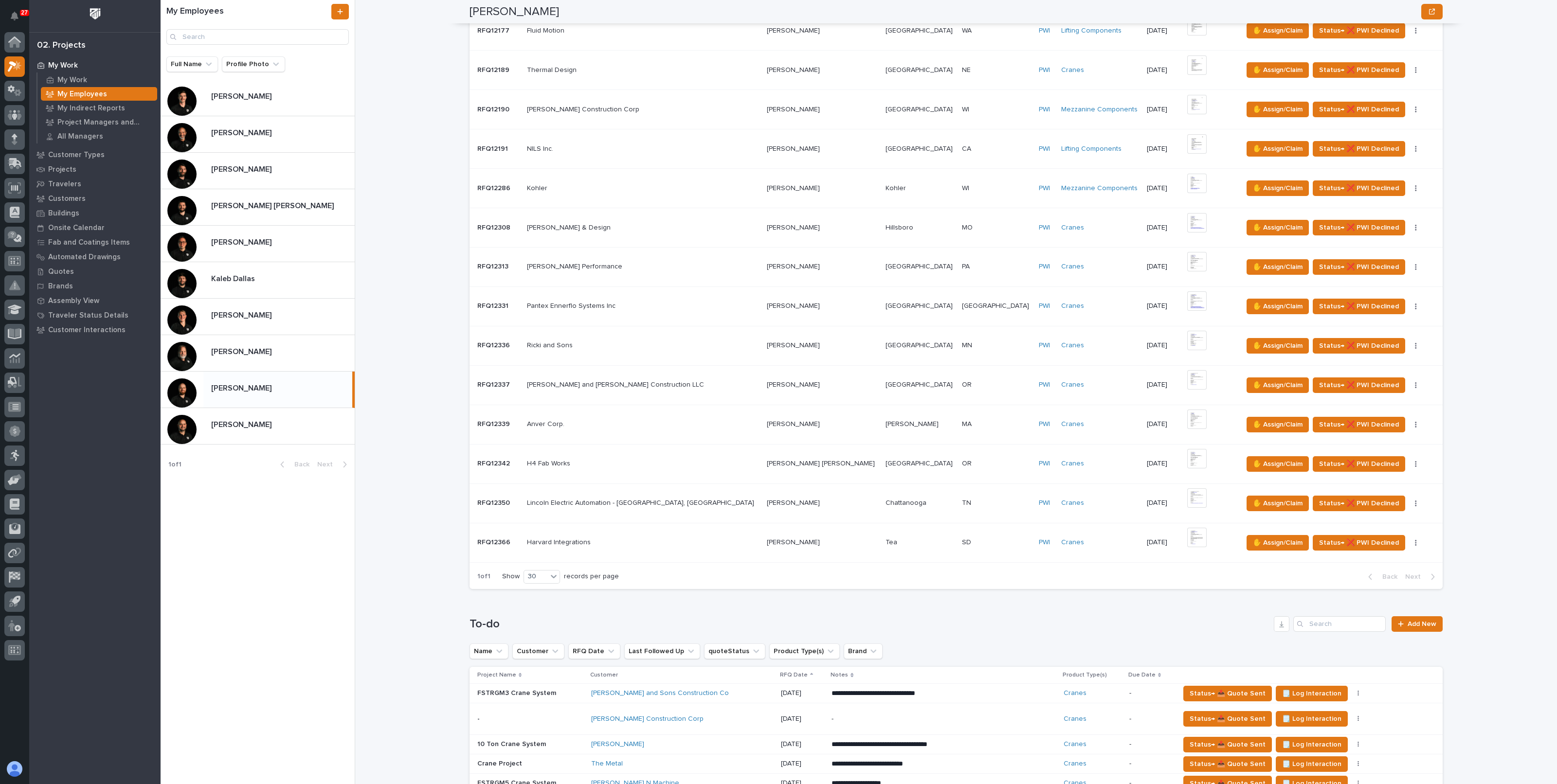
scroll to position [243, 0]
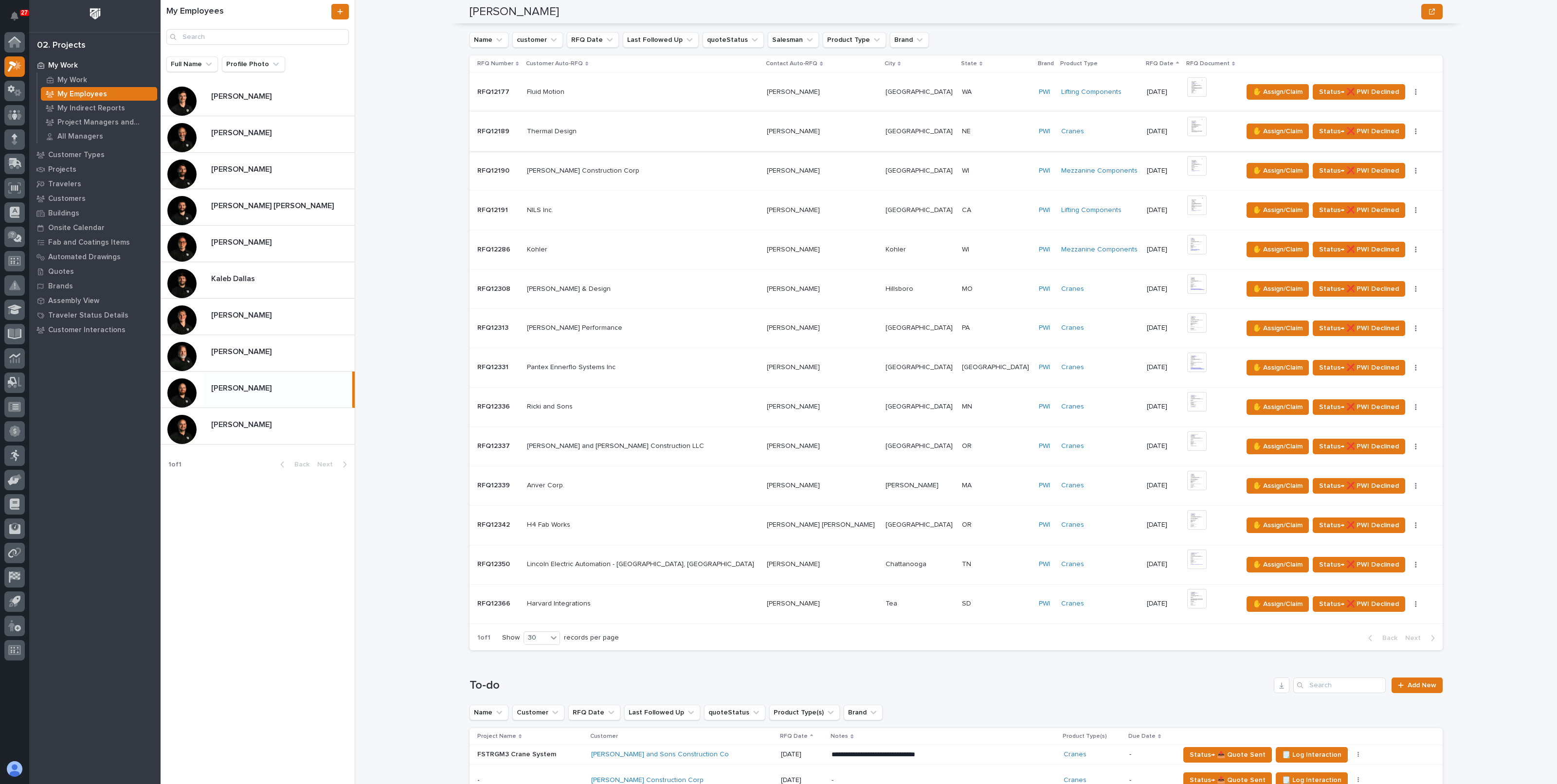
click at [1187, 124] on img at bounding box center [1197, 126] width 20 height 20
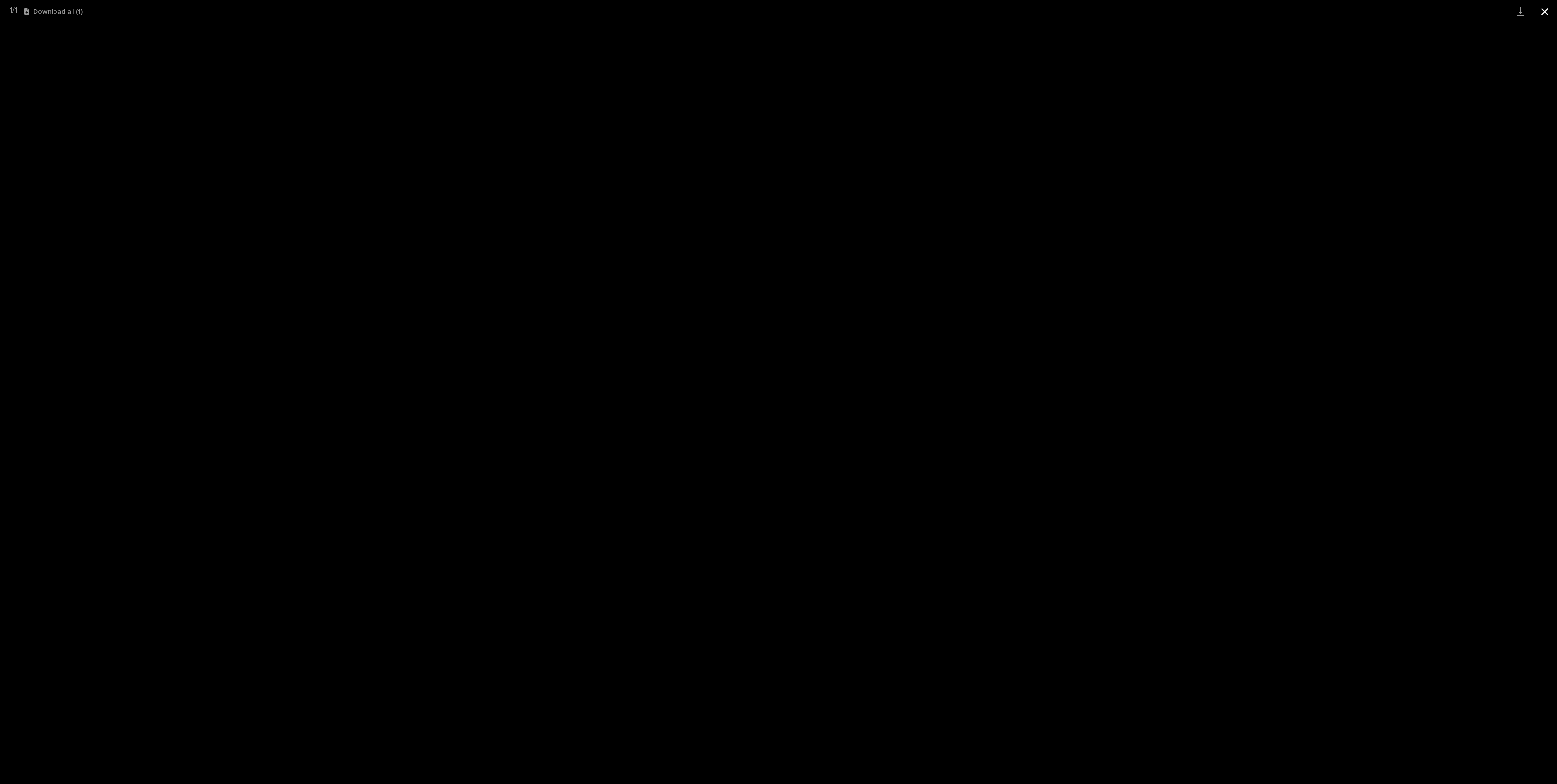
click at [1551, 13] on button "Close gallery" at bounding box center [1545, 11] width 25 height 23
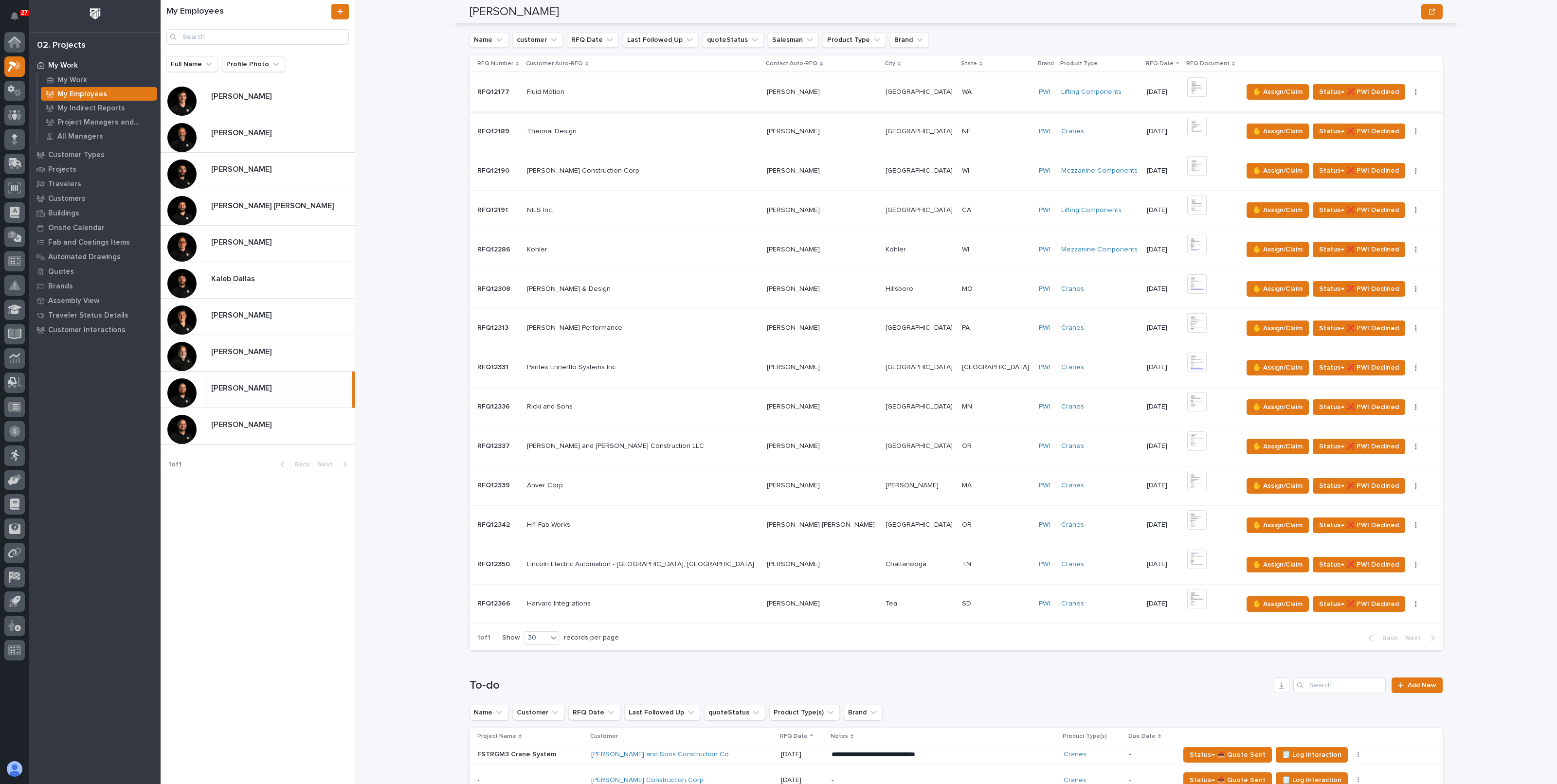
click at [1187, 87] on img at bounding box center [1197, 87] width 20 height 20
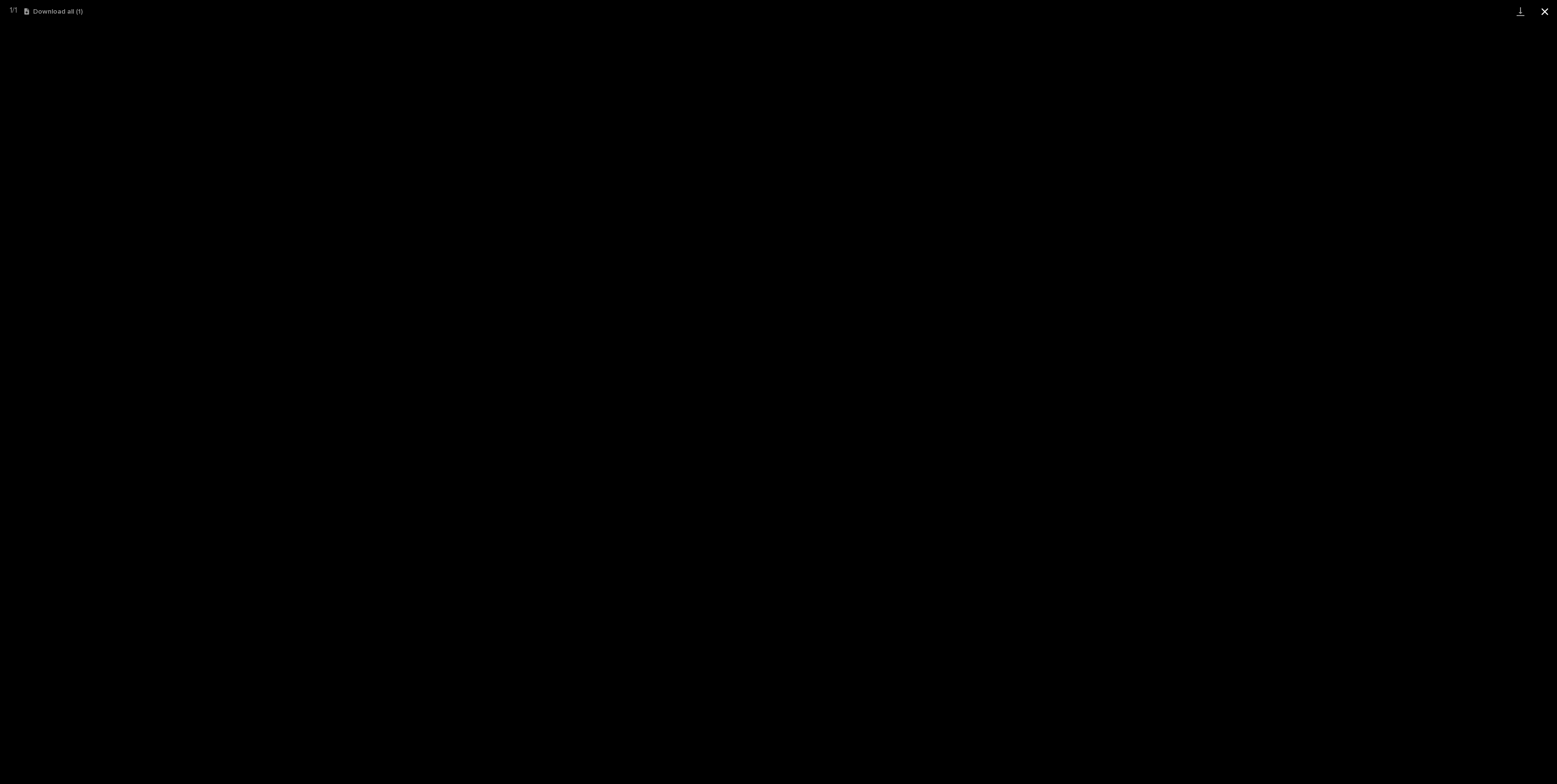
click at [1548, 9] on button "Close gallery" at bounding box center [1545, 11] width 25 height 23
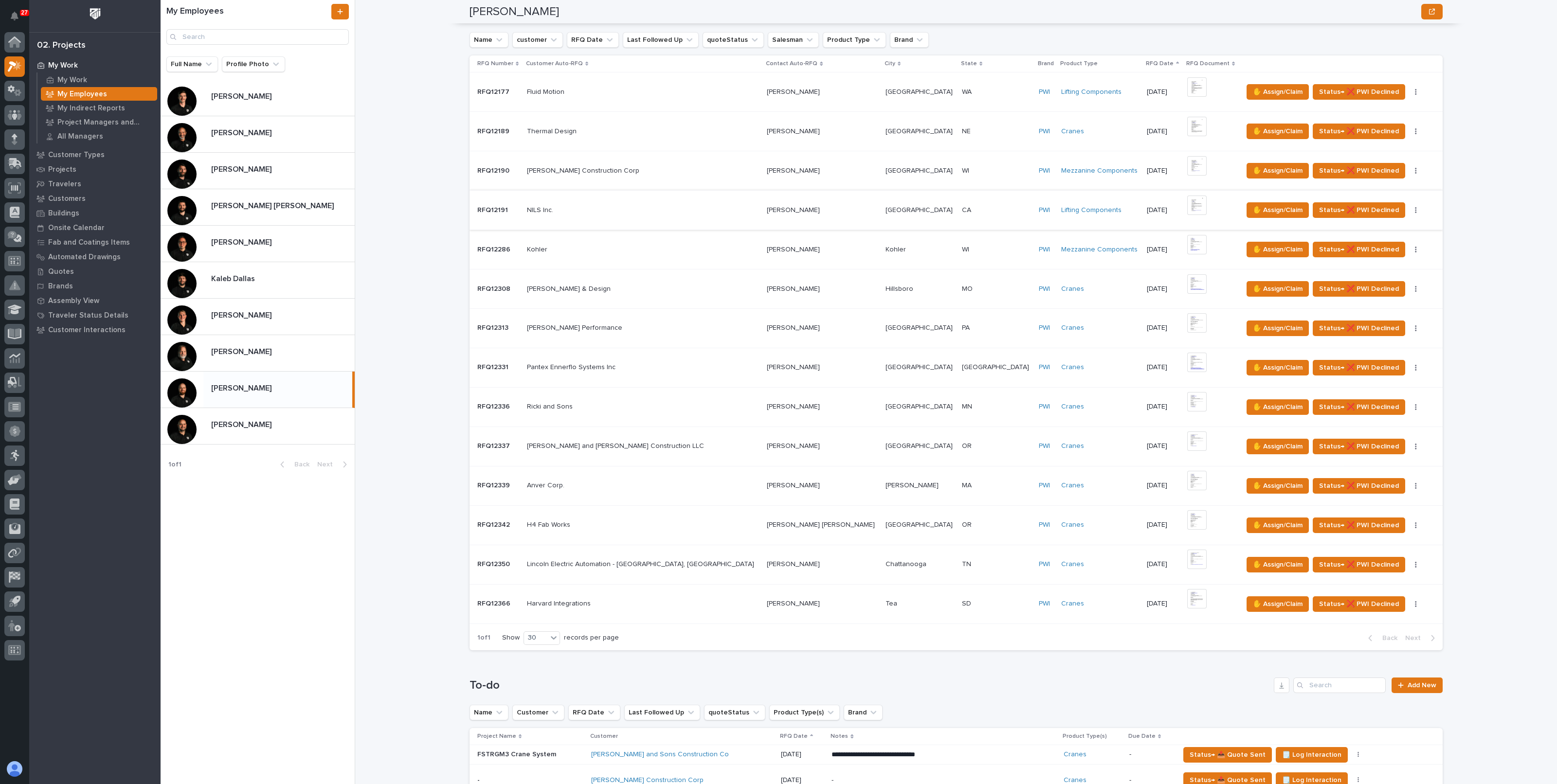
click at [1187, 206] on img at bounding box center [1197, 205] width 20 height 20
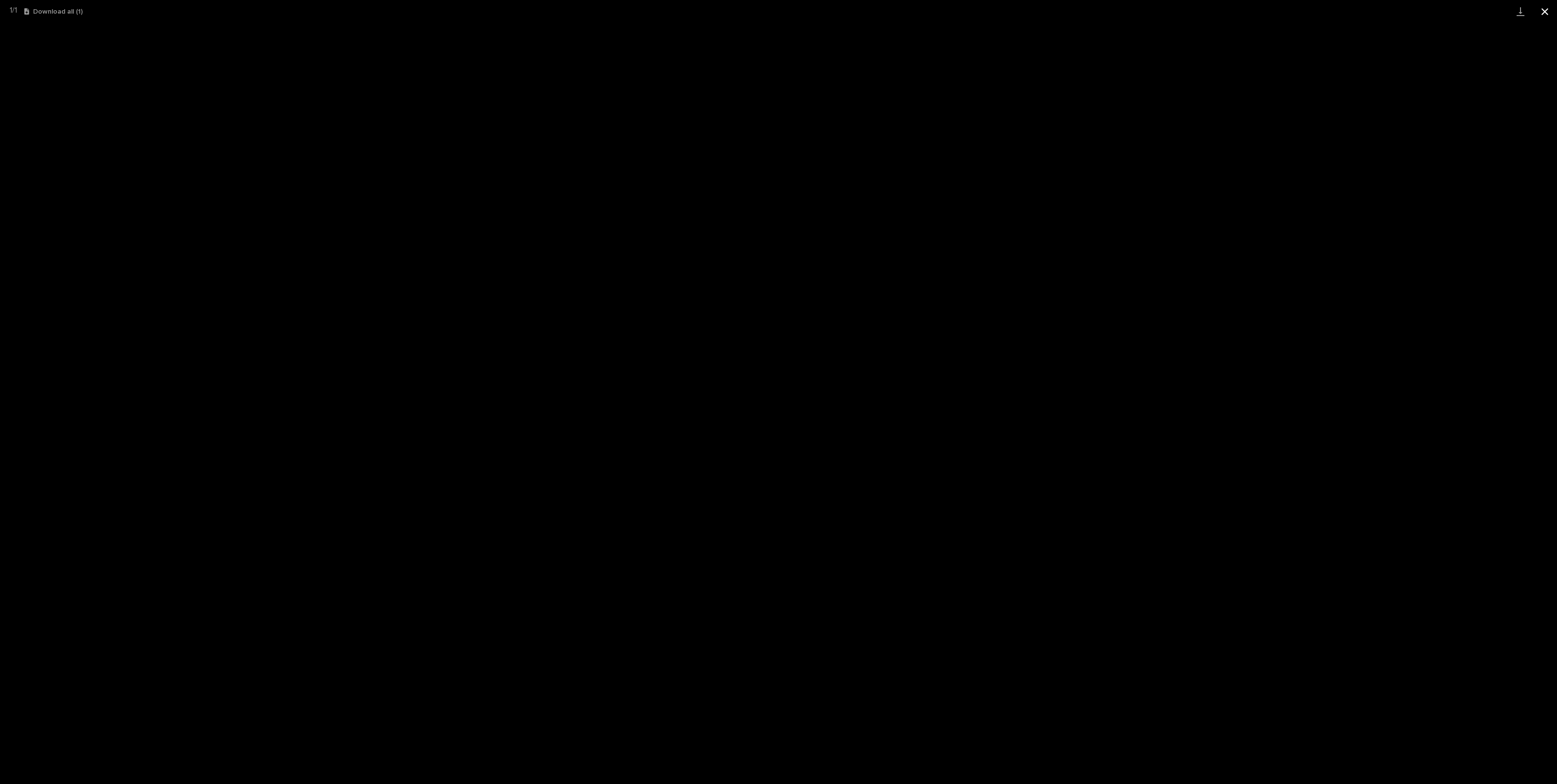
click at [1549, 12] on button "Close gallery" at bounding box center [1545, 11] width 25 height 23
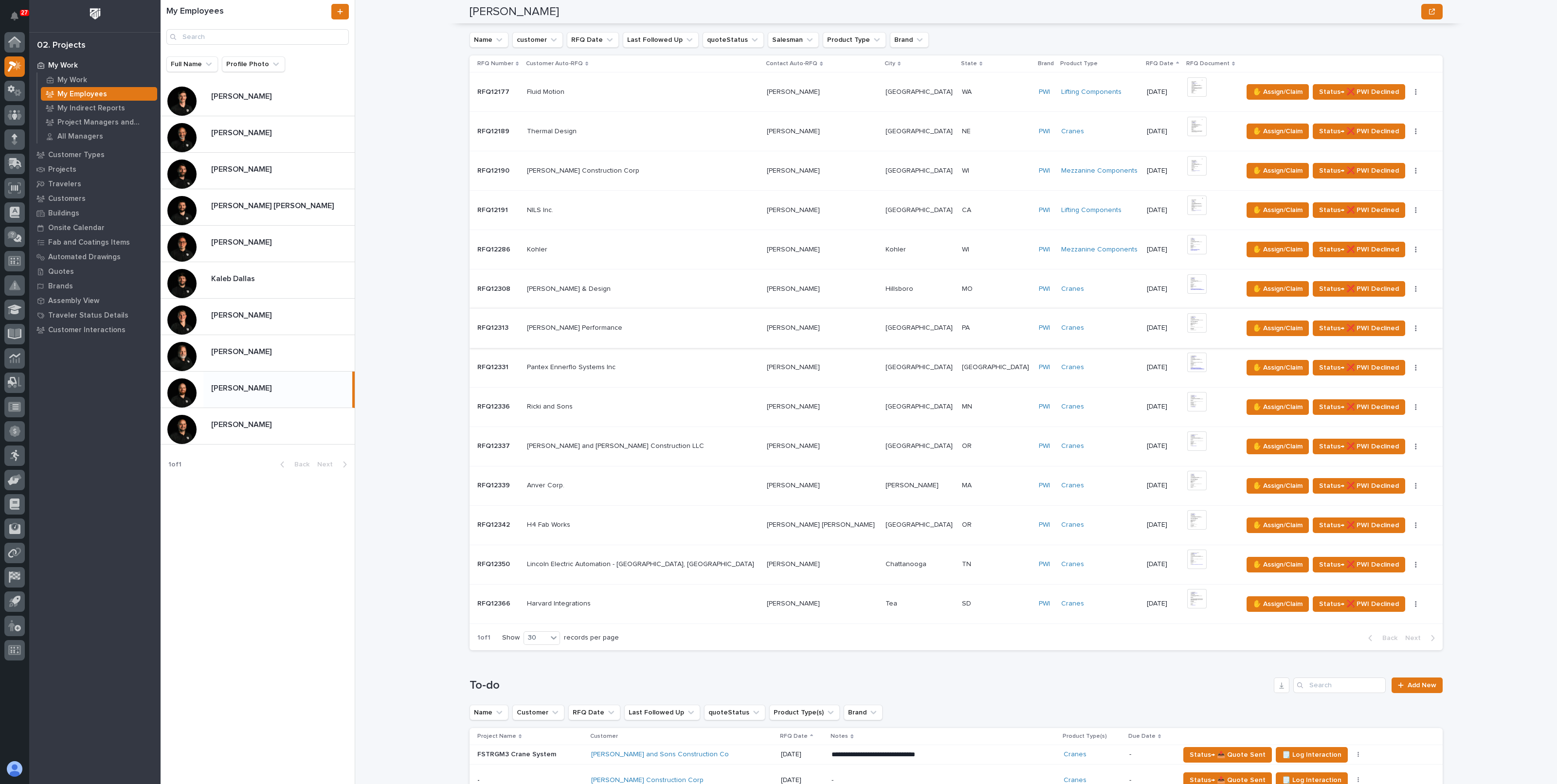
click at [1187, 320] on img at bounding box center [1197, 323] width 20 height 20
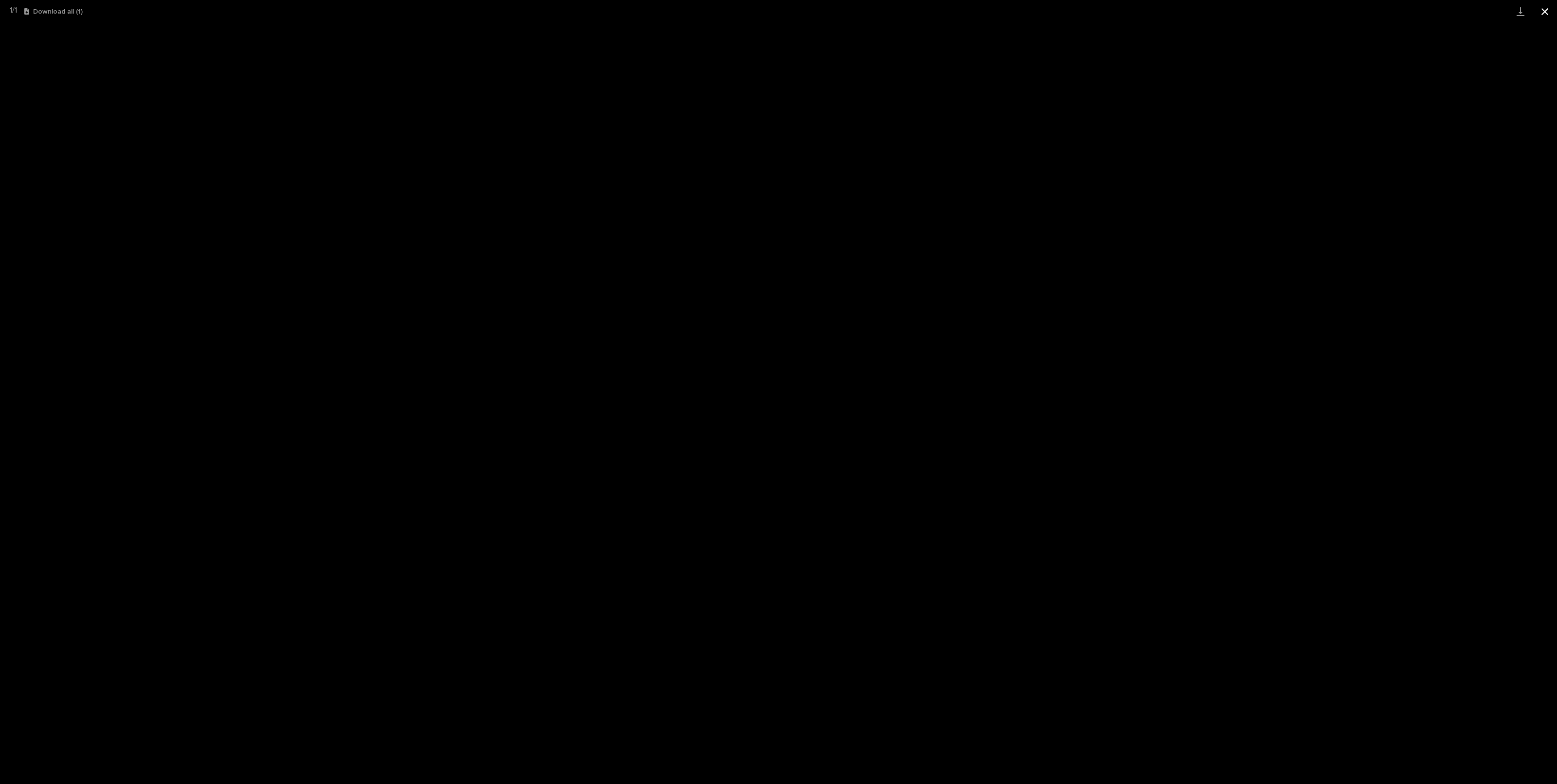
click at [1551, 13] on button "Close gallery" at bounding box center [1545, 11] width 25 height 23
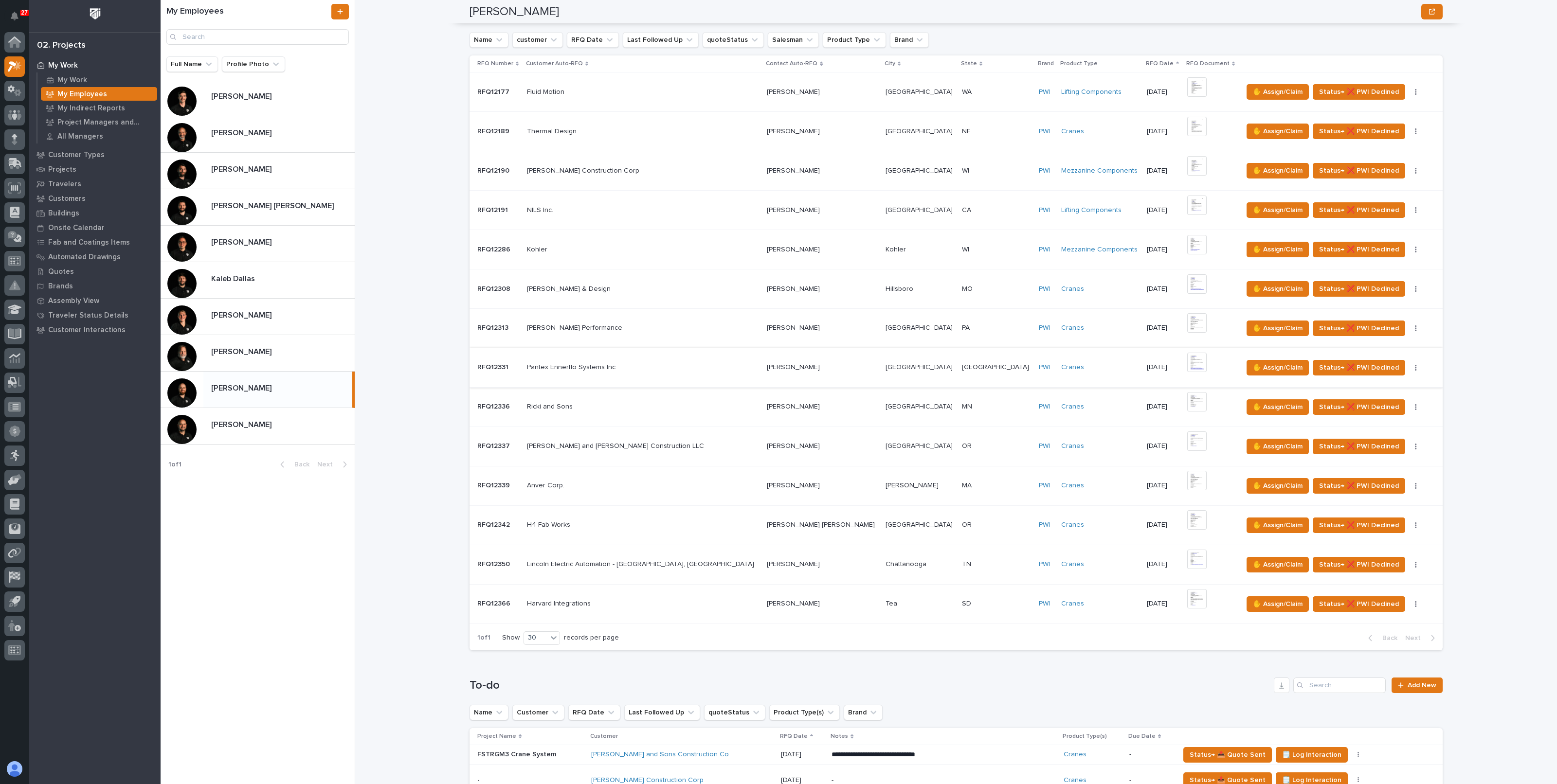
click at [1187, 359] on img at bounding box center [1197, 362] width 20 height 20
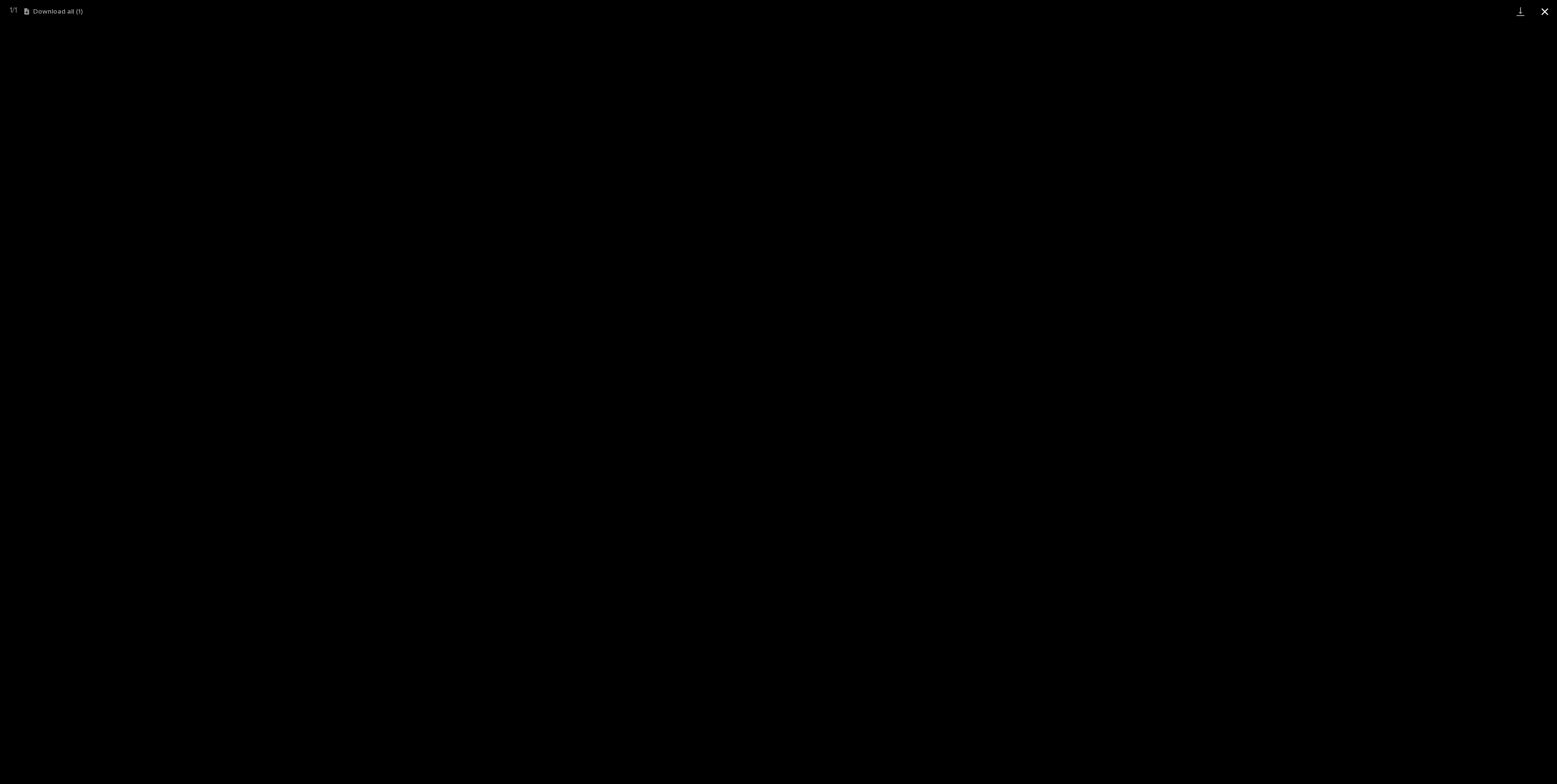
click at [1542, 7] on button "Close gallery" at bounding box center [1545, 11] width 25 height 23
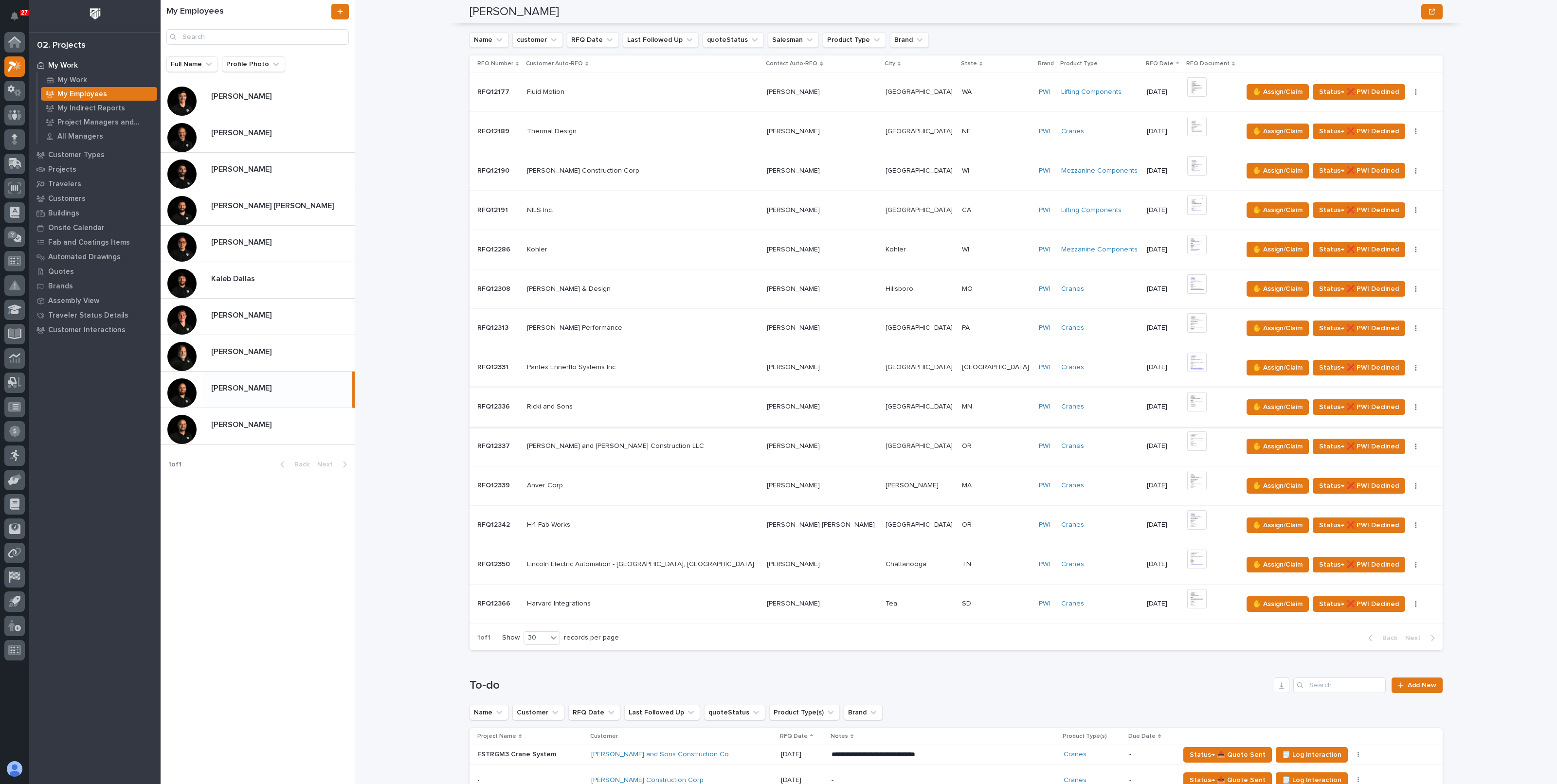
click at [1187, 399] on img at bounding box center [1197, 402] width 20 height 20
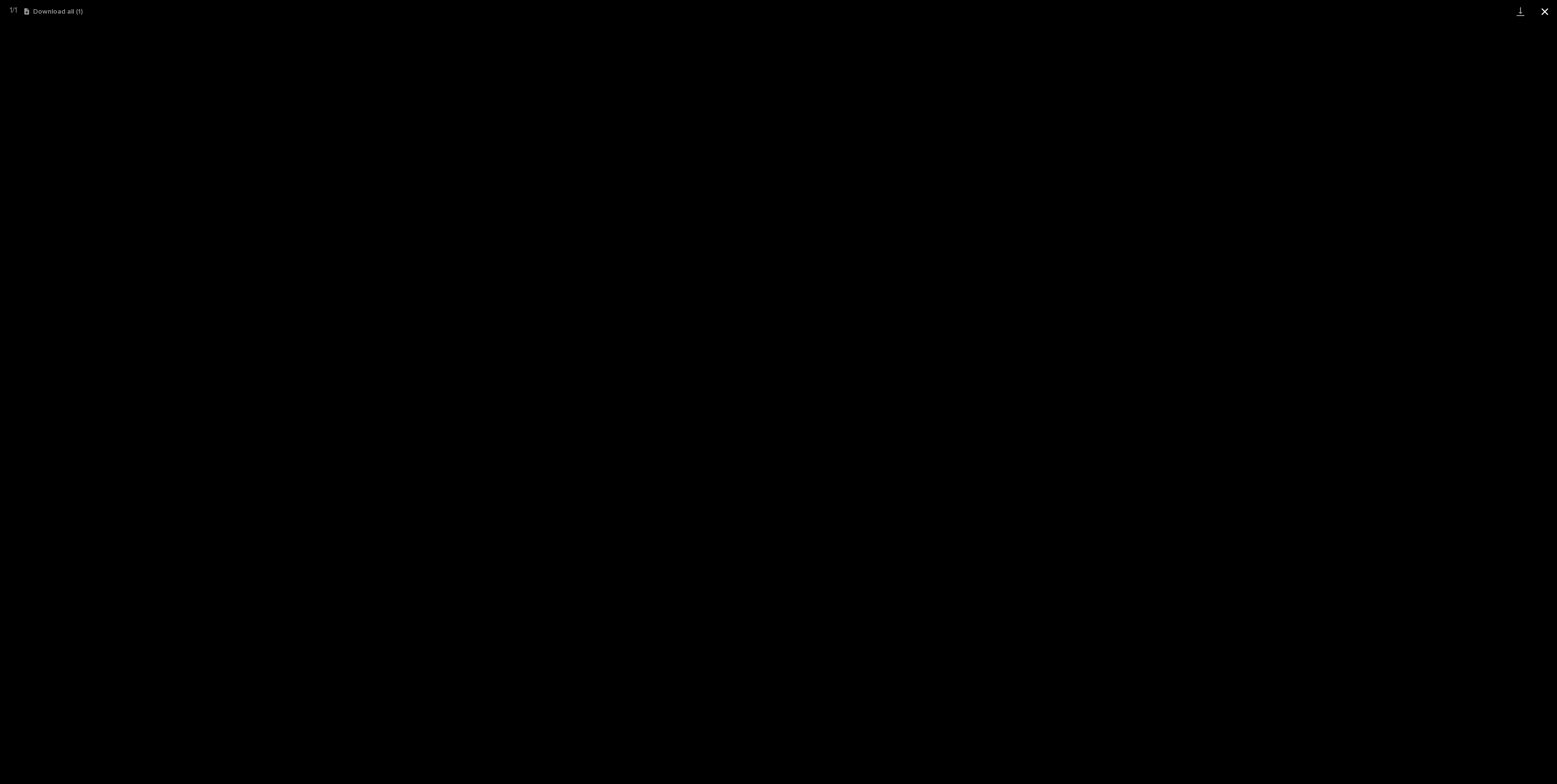
click at [1553, 11] on button "Close gallery" at bounding box center [1545, 11] width 25 height 23
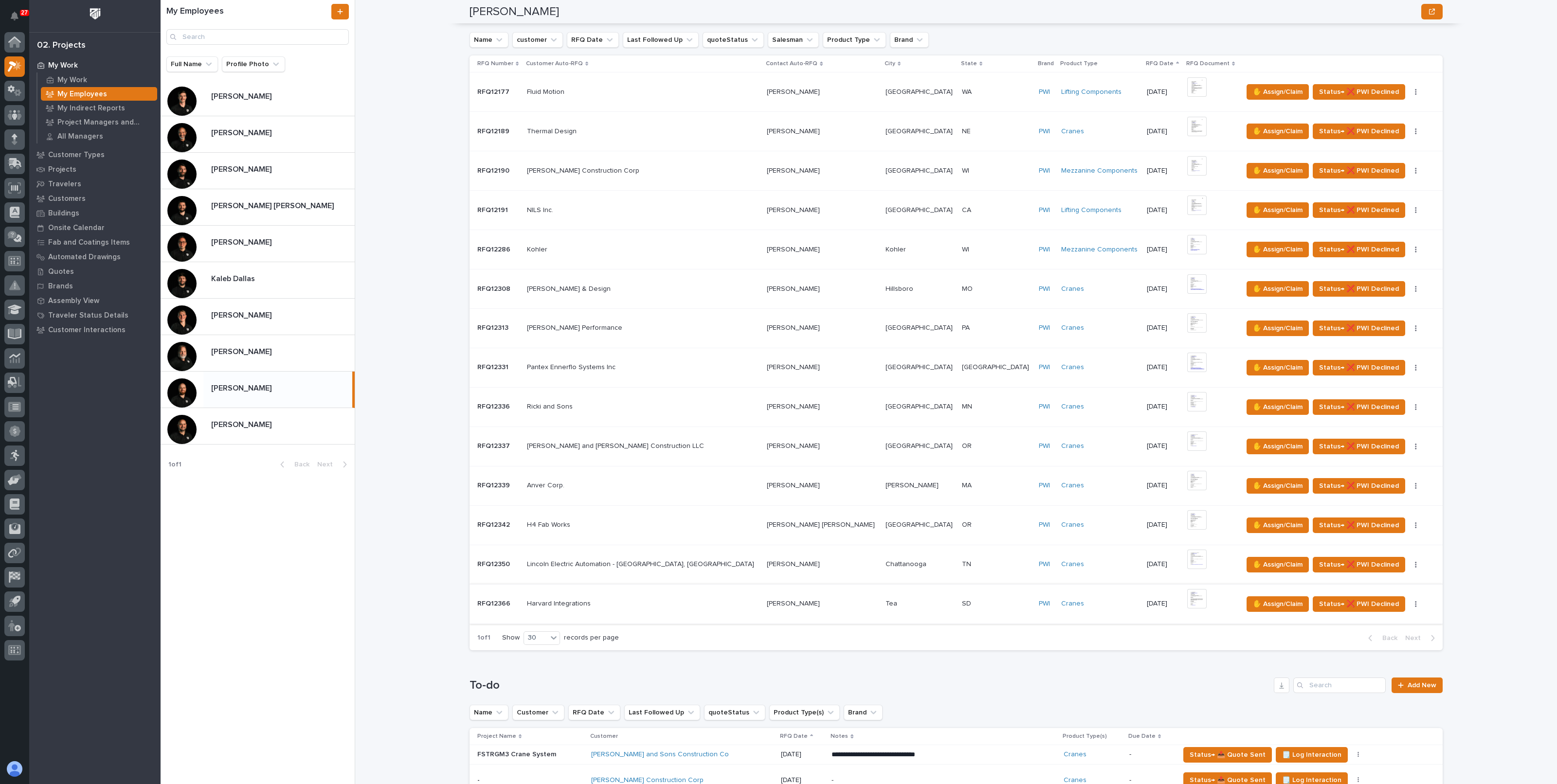
click at [1187, 599] on img at bounding box center [1197, 599] width 20 height 20
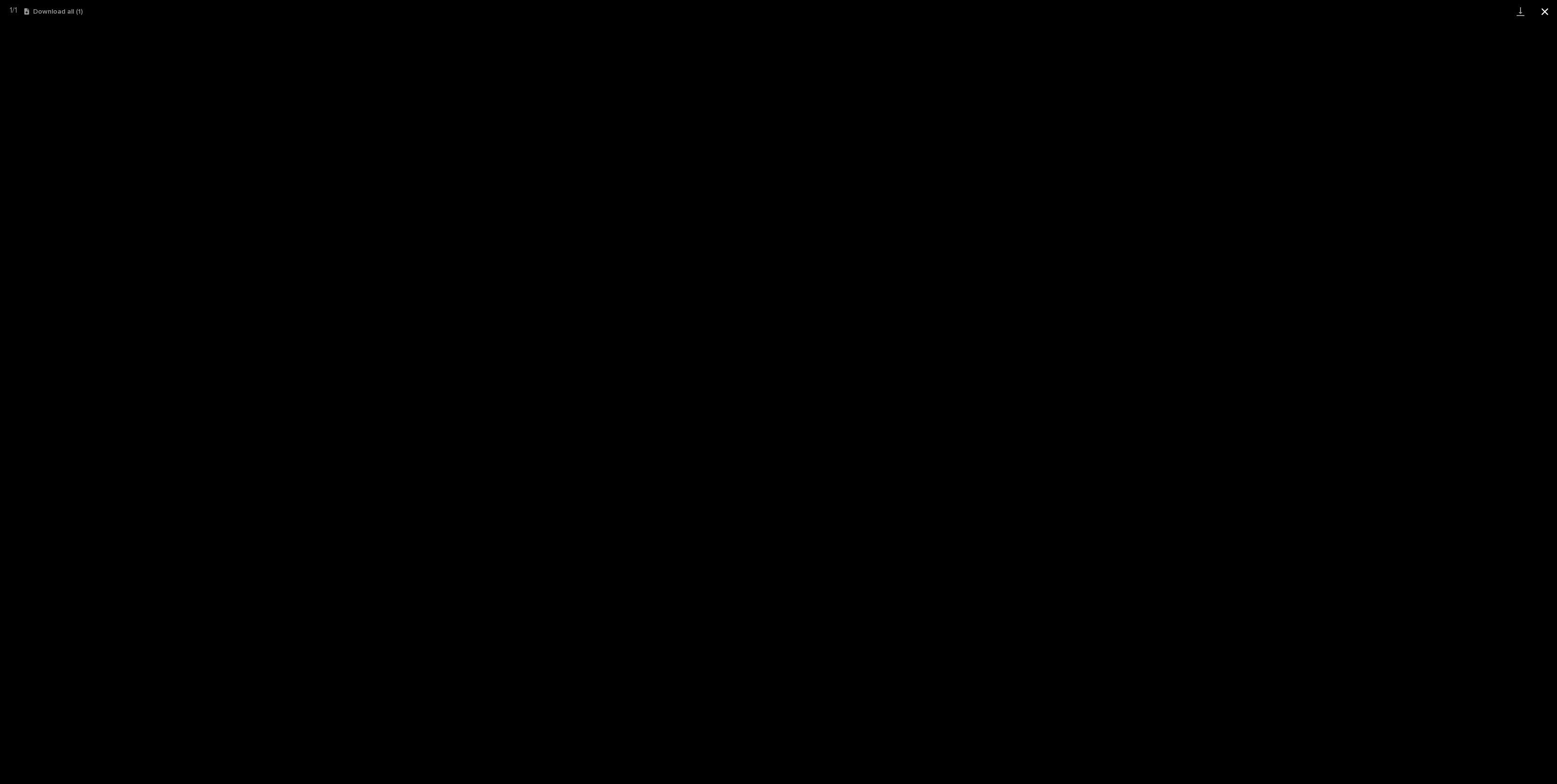
click at [1550, 13] on button "Close gallery" at bounding box center [1545, 11] width 25 height 23
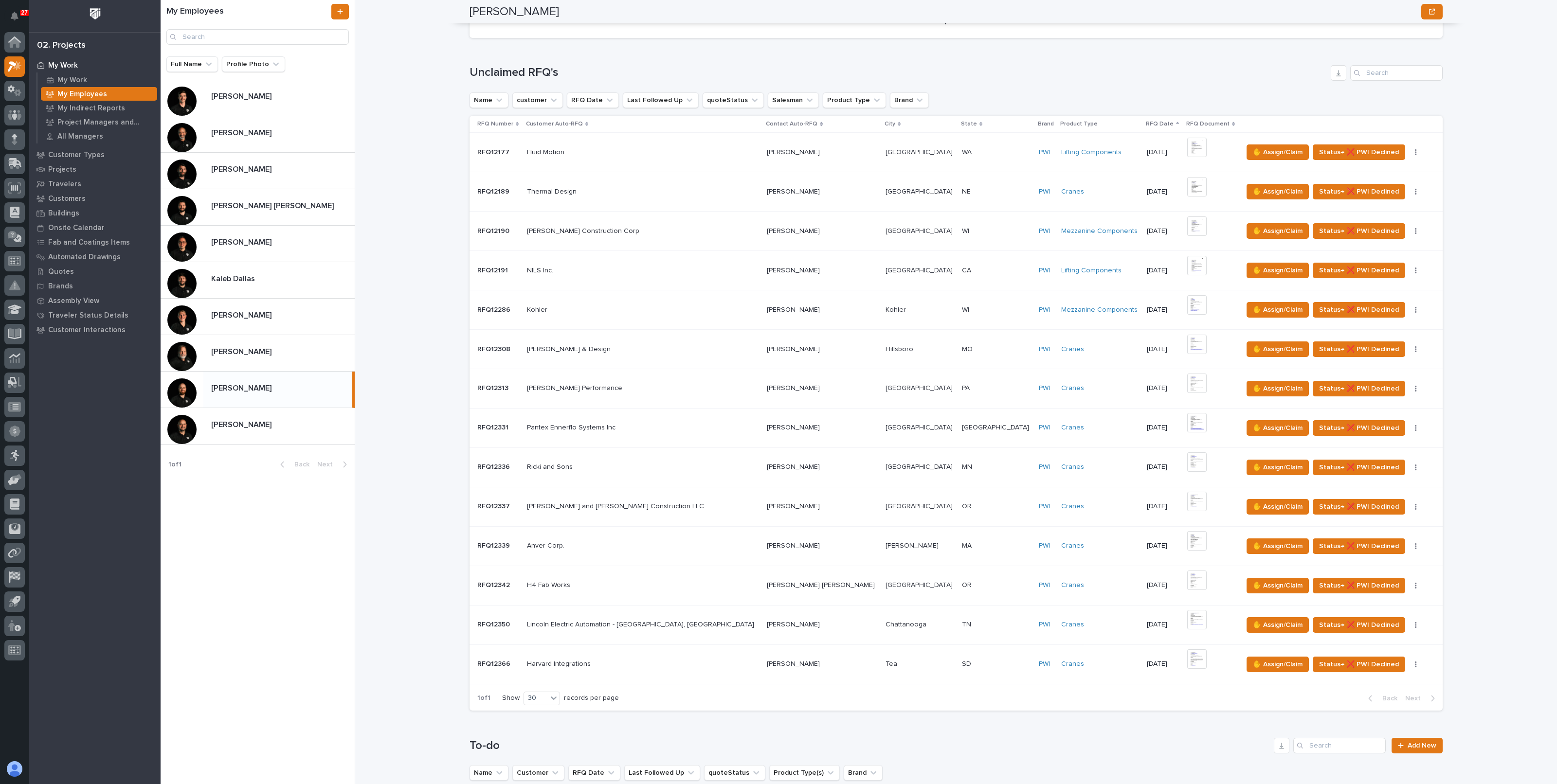
scroll to position [121, 0]
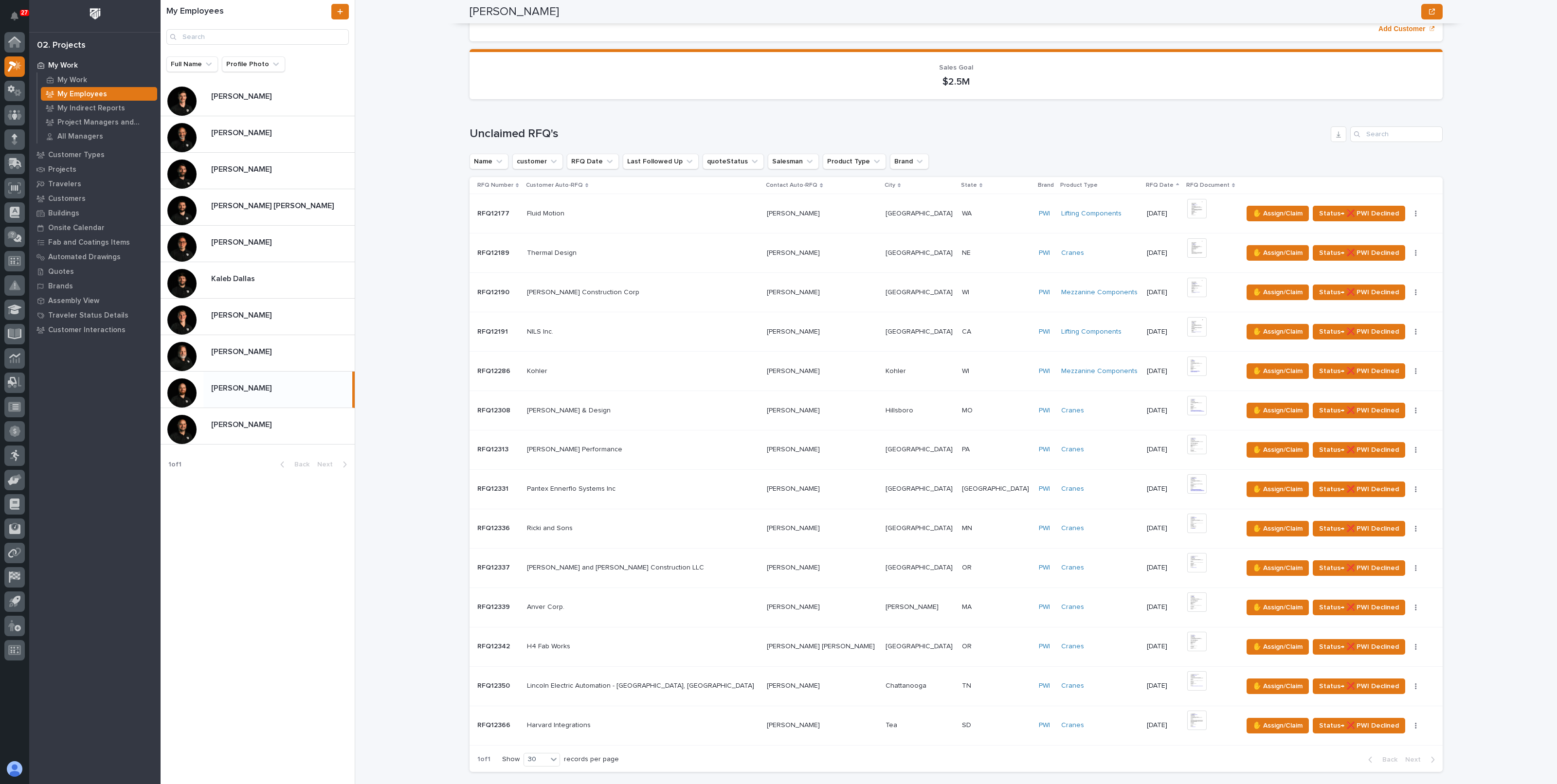
click at [403, 623] on div "My Work My Employees Trent Kautzmann Trent Kautzmann National Sales Sorry, ther…" at bounding box center [962, 392] width 1190 height 784
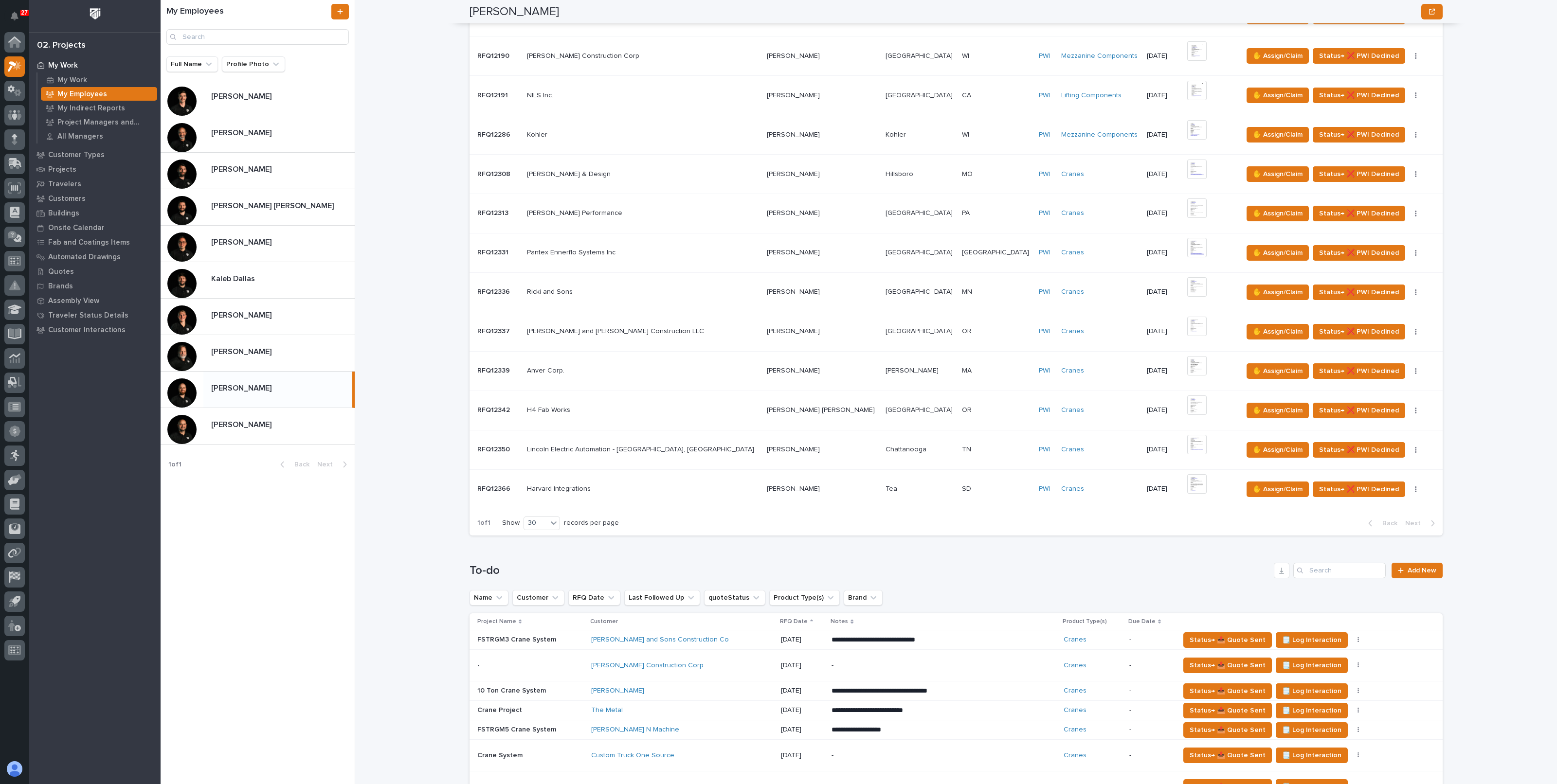
scroll to position [547, 0]
